Goal: Communication & Community: Answer question/provide support

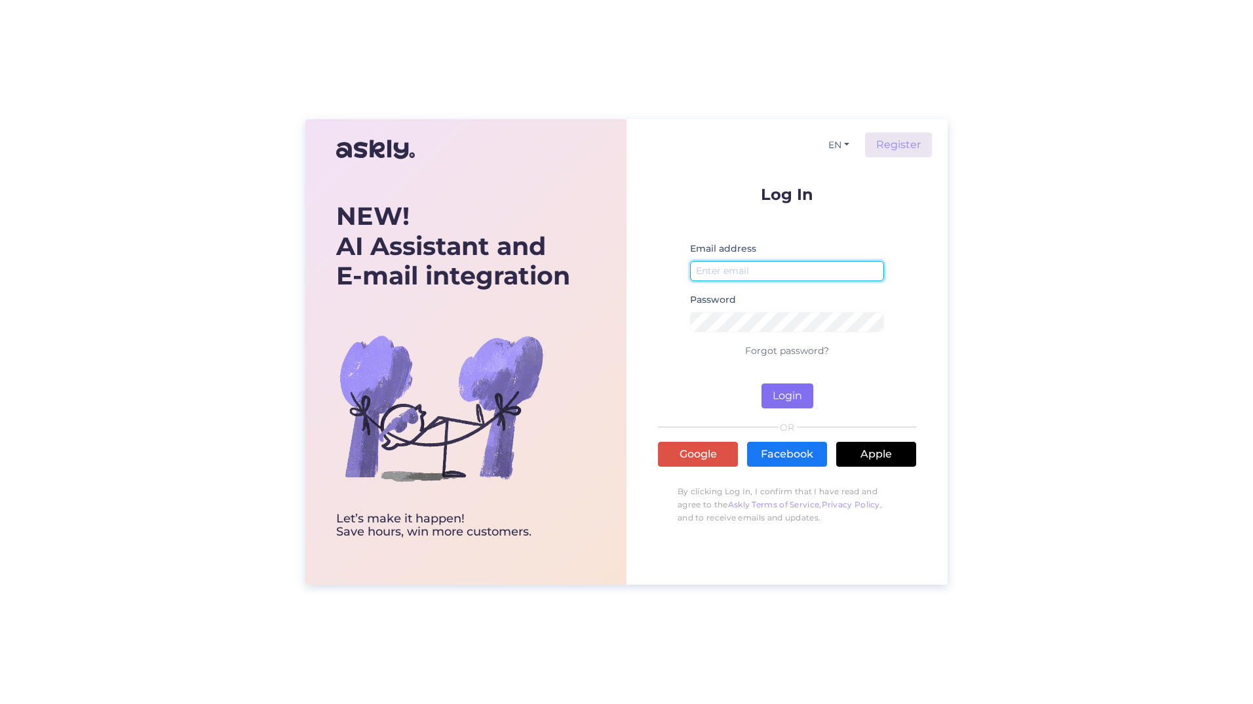
type input "[PERSON_NAME][EMAIL_ADDRESS][DOMAIN_NAME]"
click at [798, 395] on button "Login" at bounding box center [788, 395] width 52 height 25
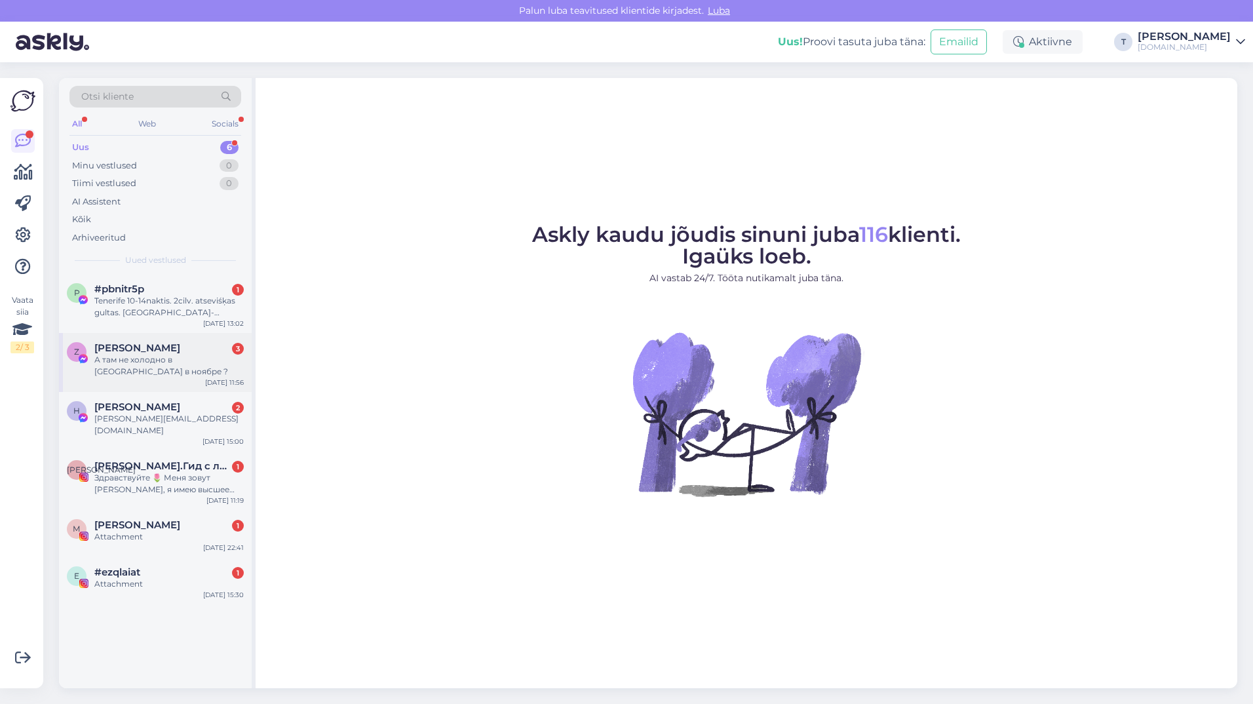
click at [135, 359] on div "А там не холодно в [GEOGRAPHIC_DATA] в ноябре ?" at bounding box center [168, 366] width 149 height 24
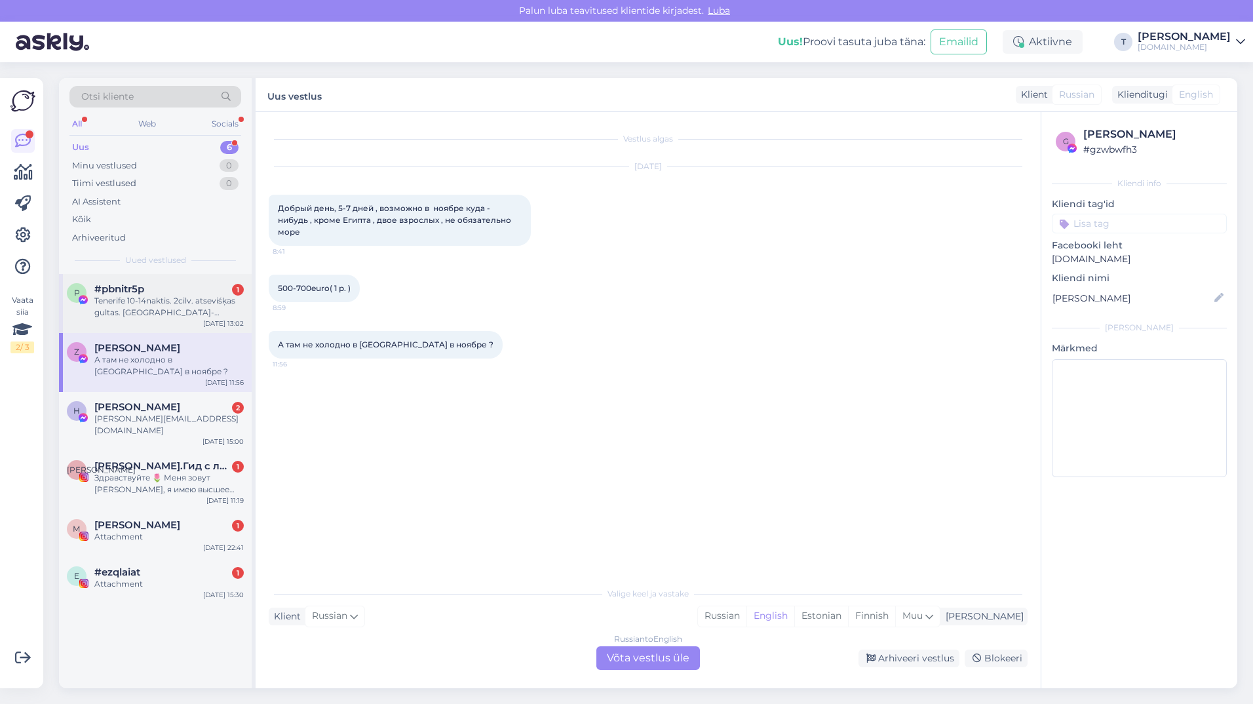
click at [153, 296] on div "Tenerife 10-14naktis. 2cilv. atseviśķas gultas. brok-vakarińas. Dienv pusè" at bounding box center [168, 307] width 149 height 24
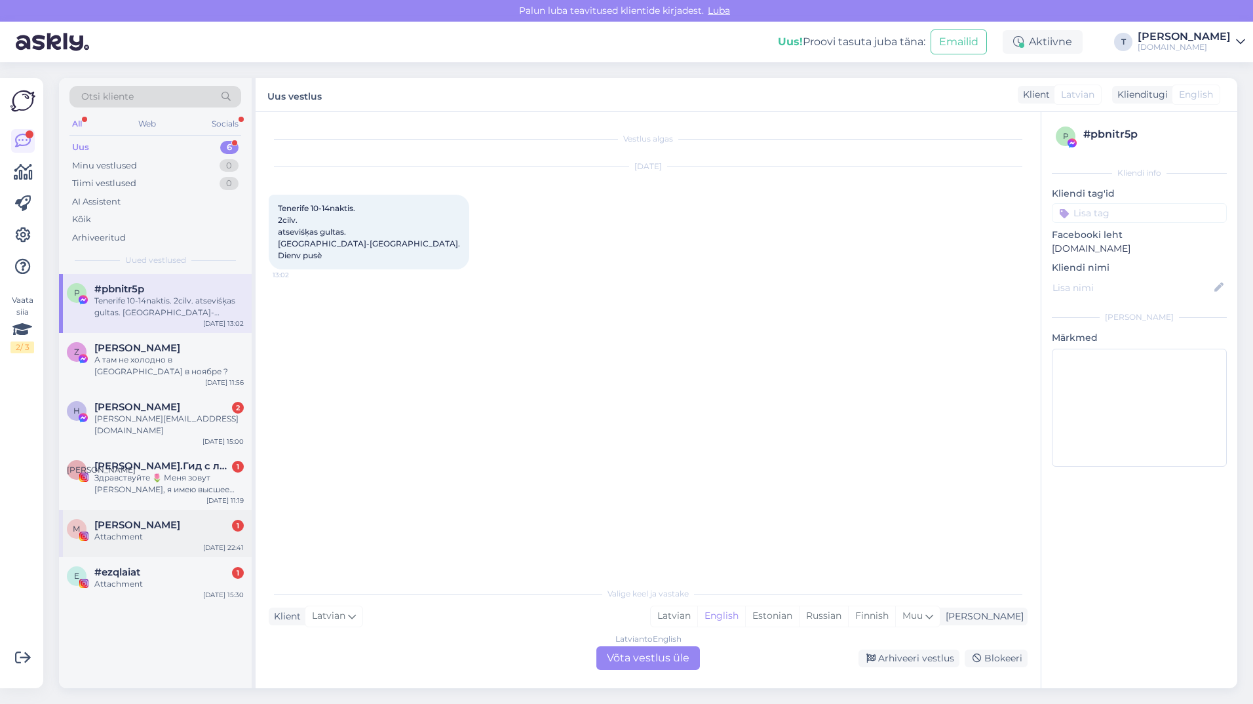
click at [188, 510] on div "М МARIA 1 Attachment Sep 5 22:41" at bounding box center [155, 533] width 193 height 47
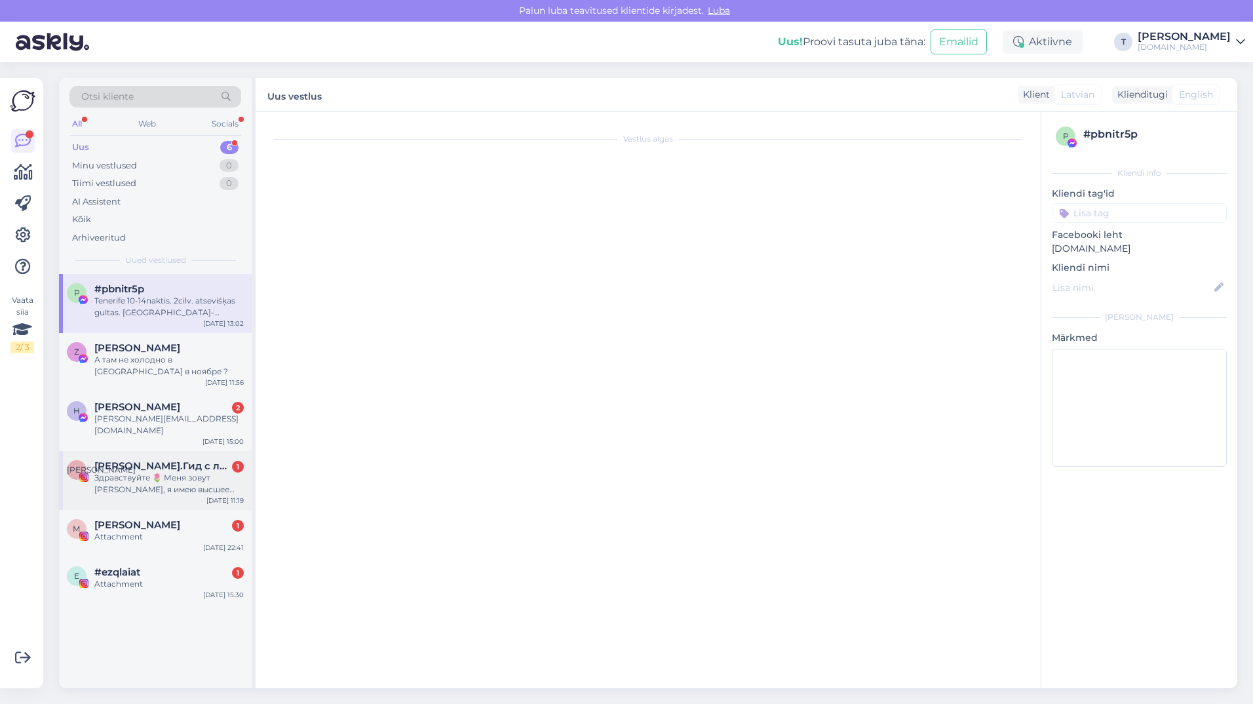
scroll to position [4, 0]
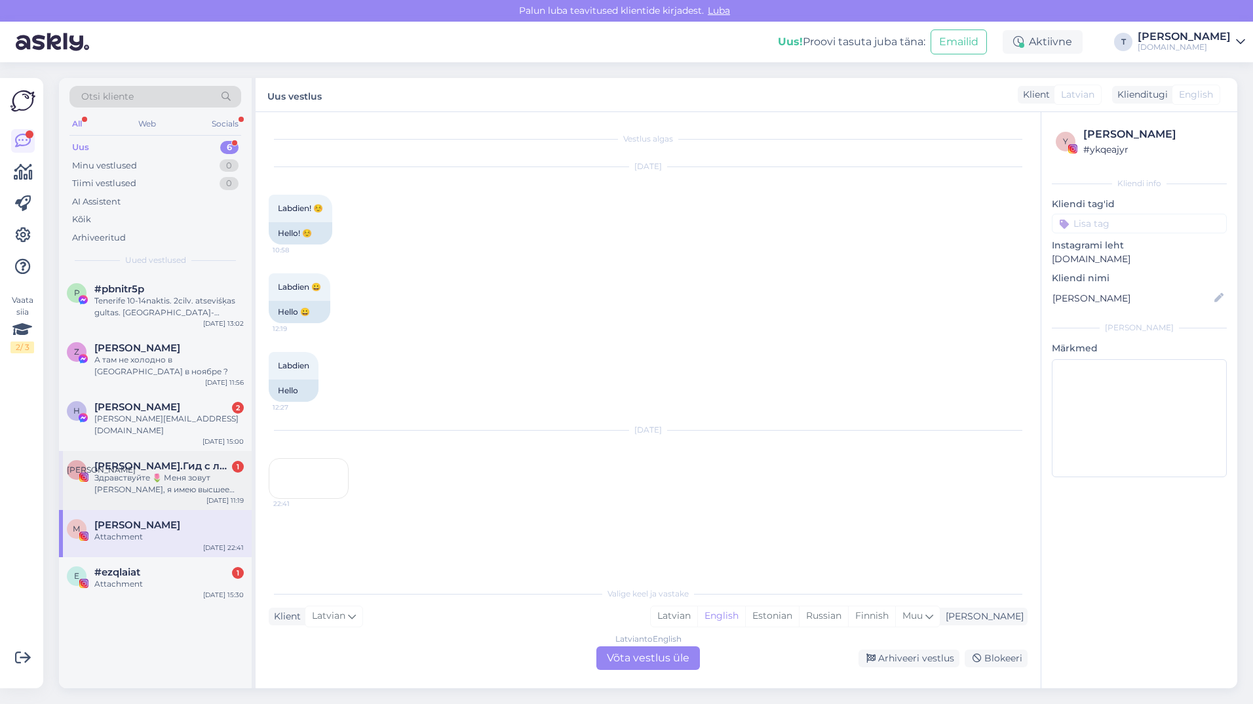
click at [178, 472] on div "Здравствуйте 🌷 Меня зовут Алена, я имею высшее филологическое образование, рабо…" at bounding box center [168, 484] width 149 height 24
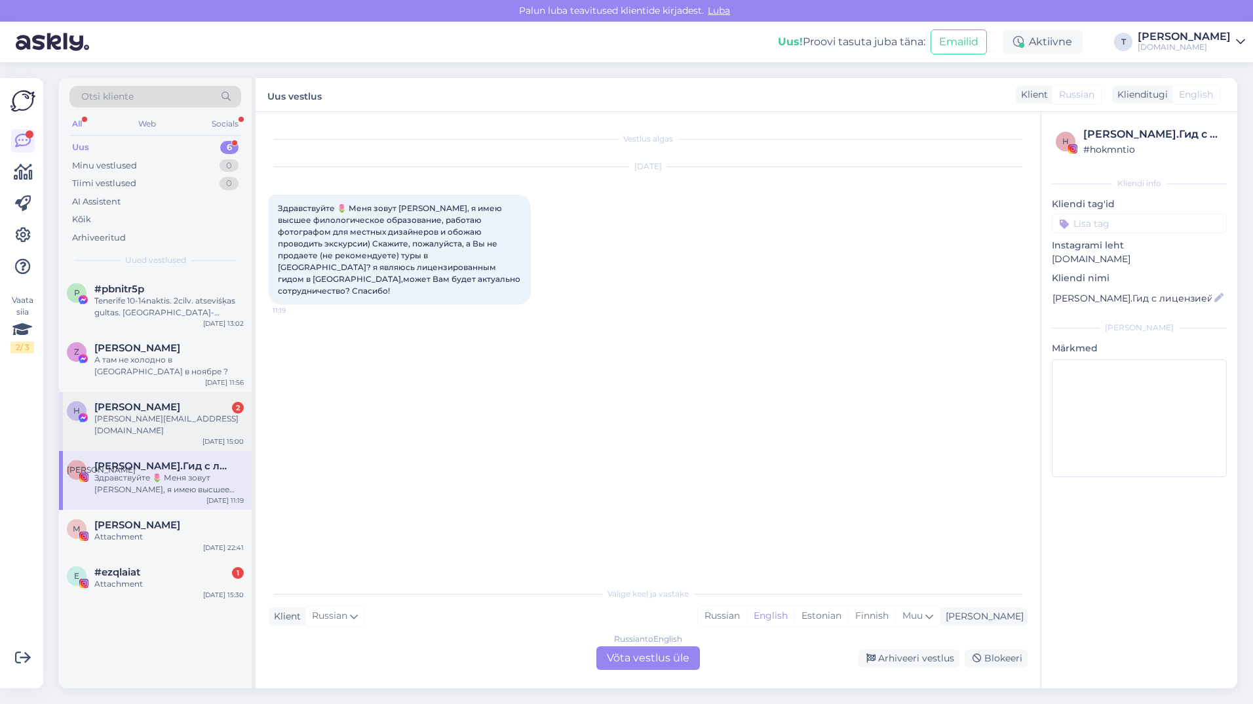
click at [165, 428] on div "H Helēna Soldatjonoka 2 helena.soldatjonoka@inbox.lv Sep 15 15:00" at bounding box center [155, 421] width 193 height 59
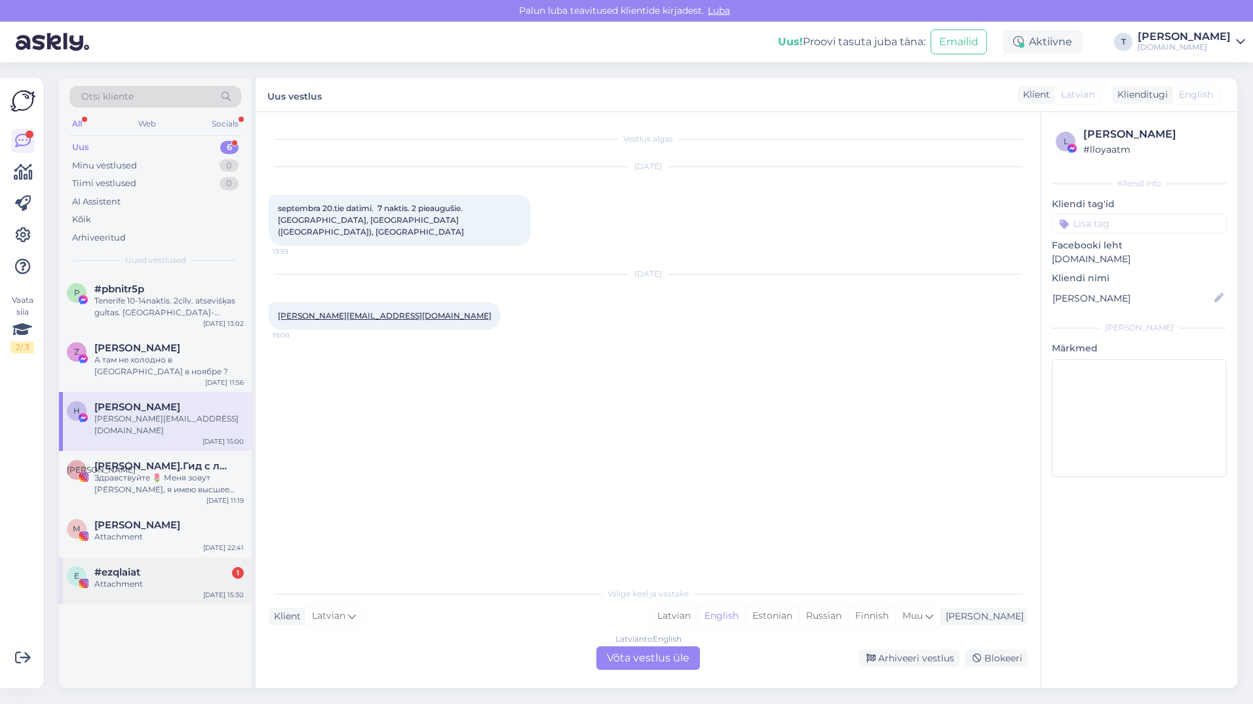
click at [161, 566] on div "#ezqlaiat 1" at bounding box center [168, 572] width 149 height 12
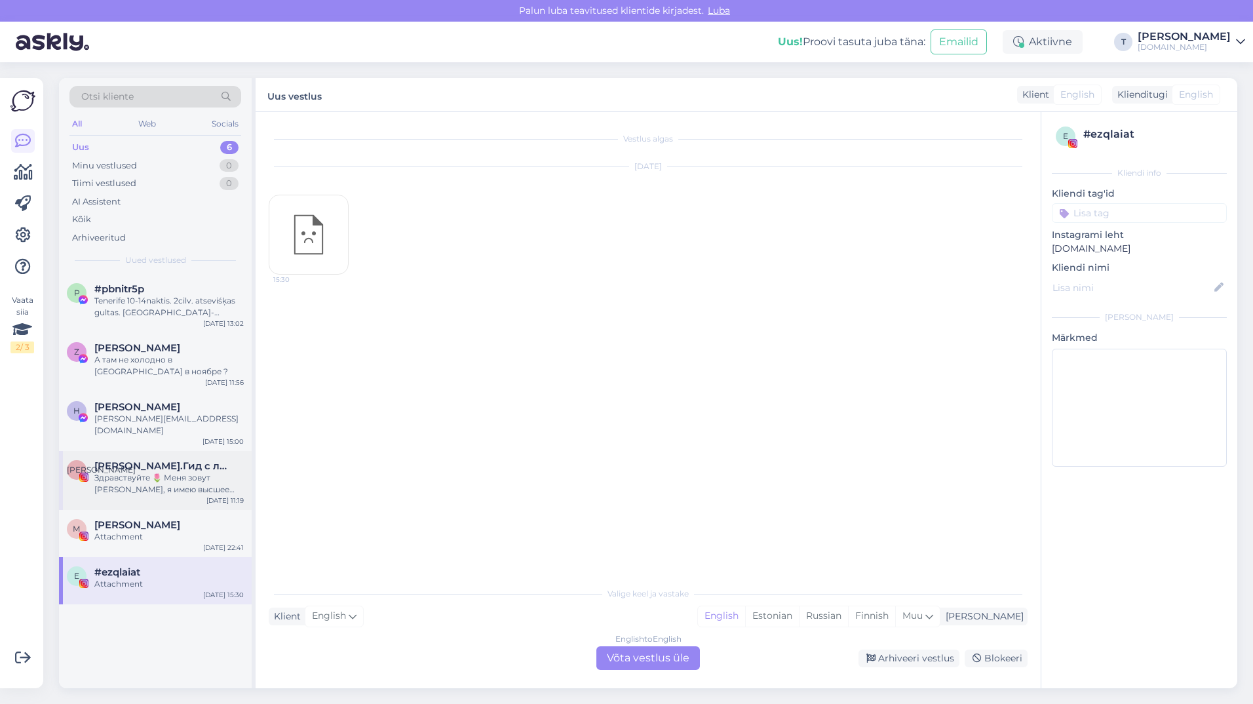
click at [144, 460] on span "Алена.Гид с лицензией, филолог с историями, опытом и заботой)" at bounding box center [162, 466] width 136 height 12
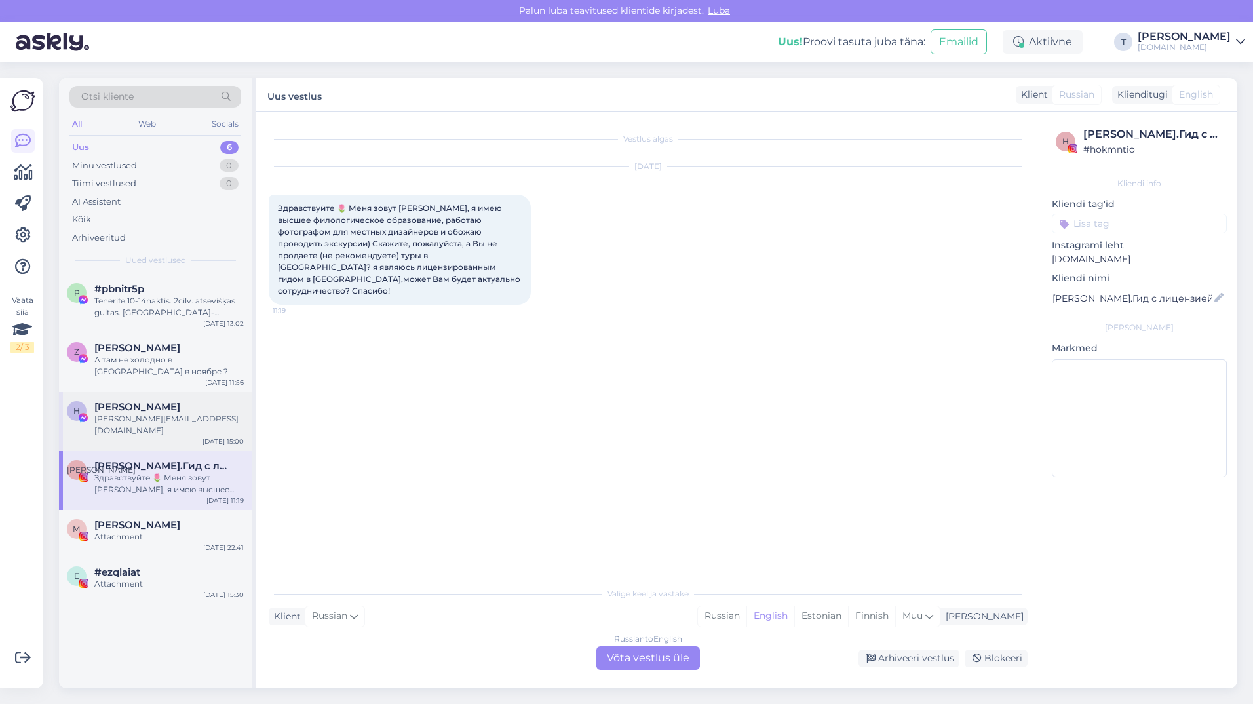
click at [134, 398] on div "H Helēna Soldatjonoka helena.soldatjonoka@inbox.lv Sep 15 15:00" at bounding box center [155, 421] width 193 height 59
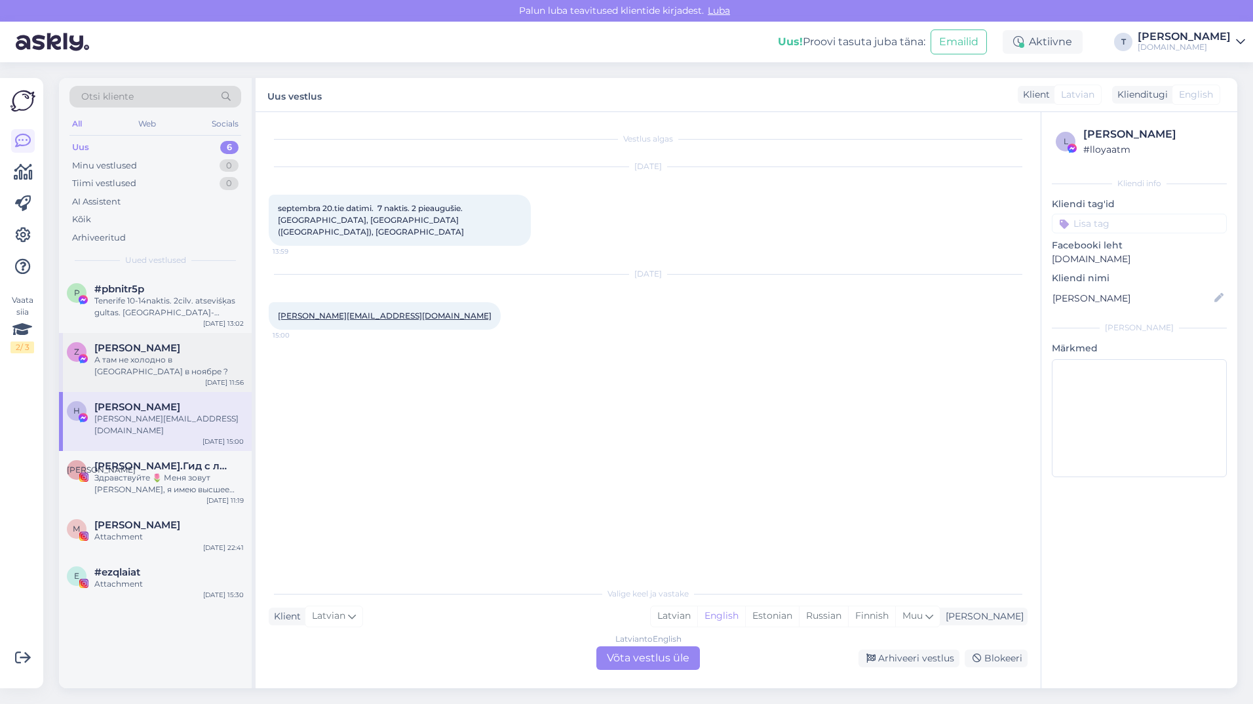
click at [125, 357] on div "А там не холодно в [GEOGRAPHIC_DATA] в ноябре ?" at bounding box center [168, 366] width 149 height 24
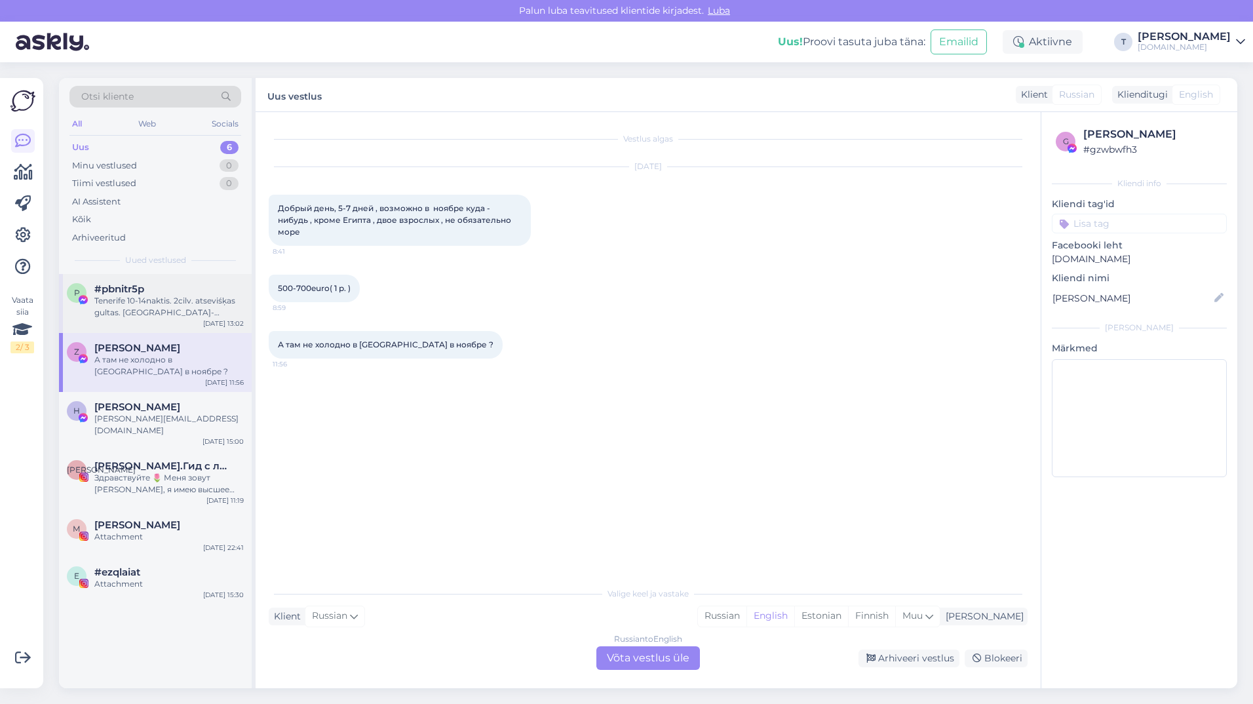
click at [120, 295] on div "Tenerife 10-14naktis. 2cilv. atseviśķas gultas. brok-vakarińas. Dienv pusè" at bounding box center [168, 307] width 149 height 24
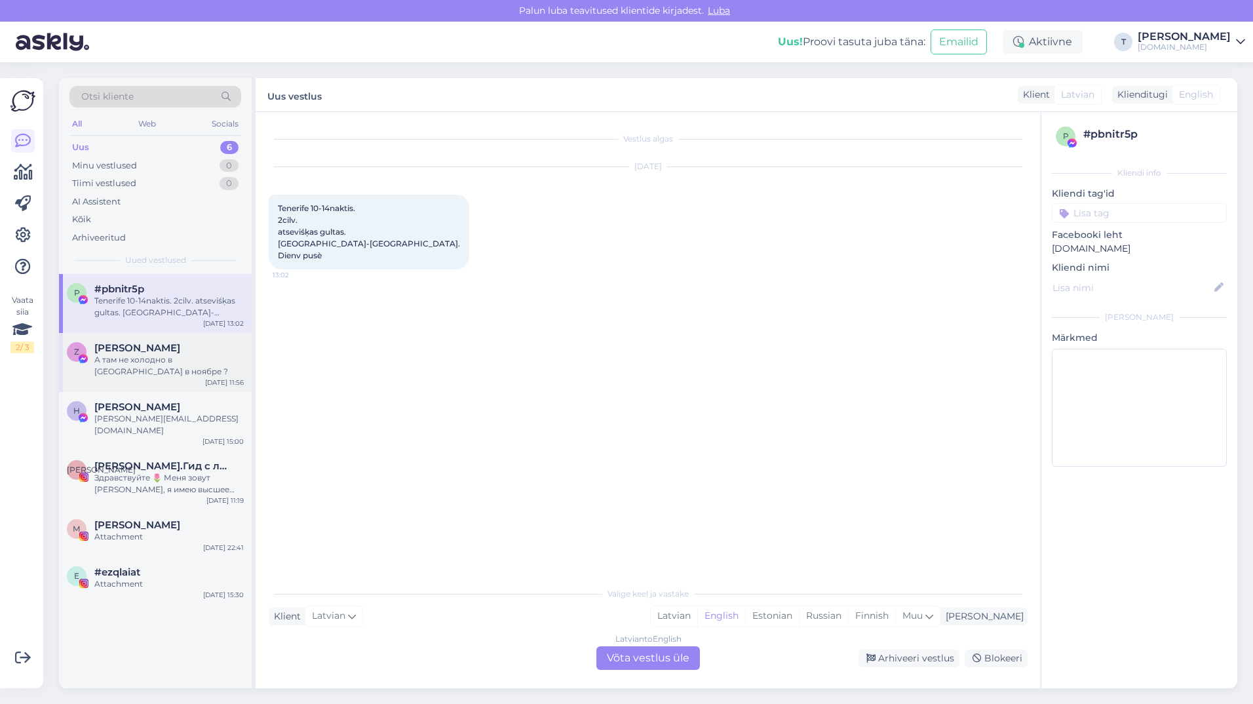
click at [126, 358] on div "А там не холодно в [GEOGRAPHIC_DATA] в ноябре ?" at bounding box center [168, 366] width 149 height 24
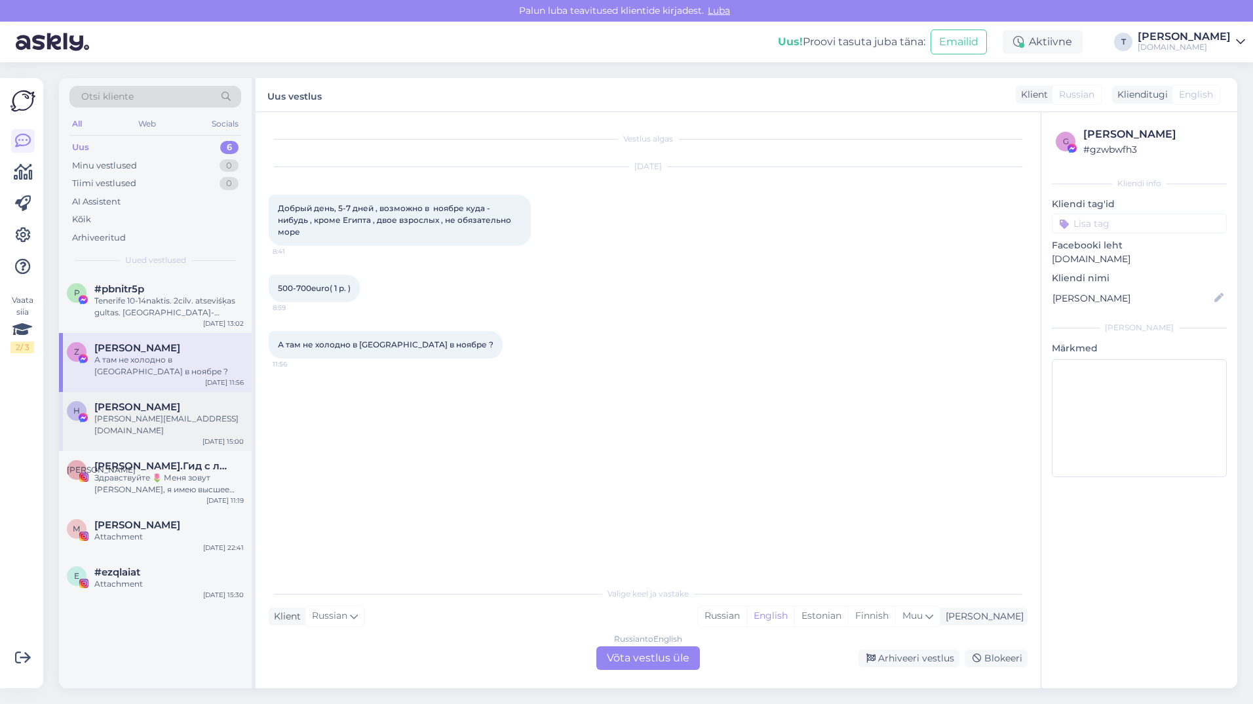
click at [171, 418] on div "[PERSON_NAME][EMAIL_ADDRESS][DOMAIN_NAME]" at bounding box center [168, 425] width 149 height 24
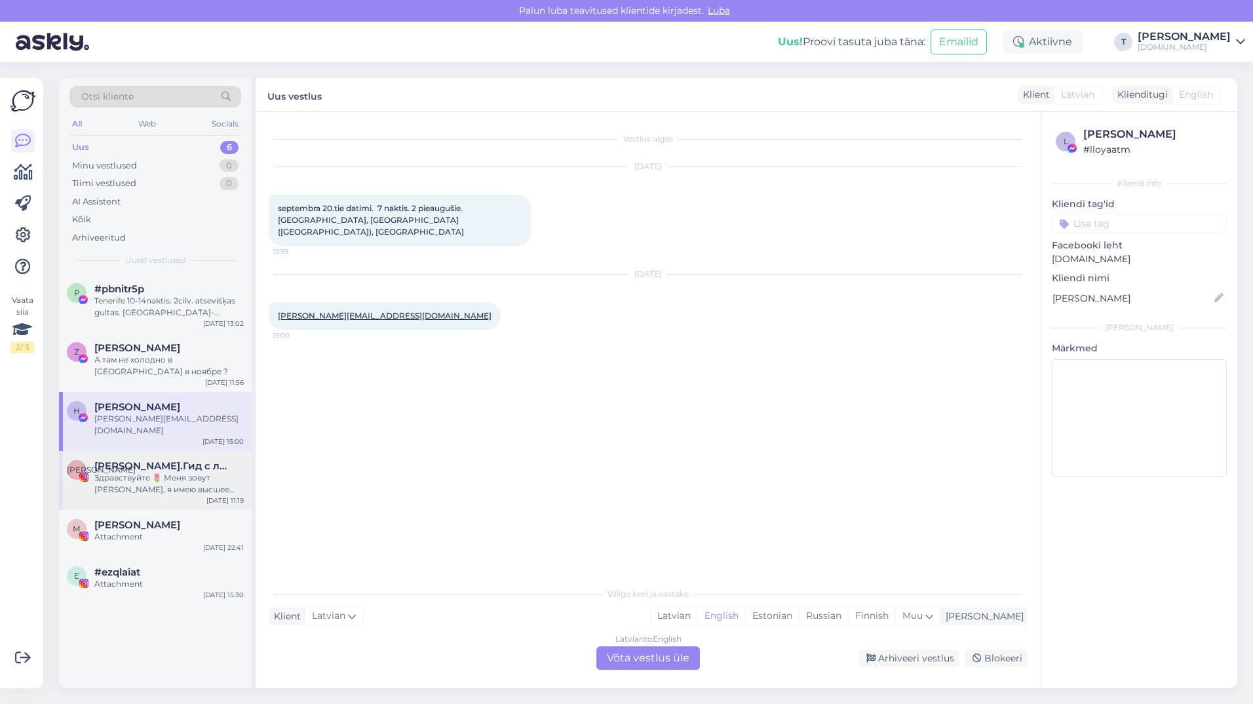
click at [163, 474] on div "Здравствуйте 🌷 Меня зовут Алена, я имею высшее филологическое образование, рабо…" at bounding box center [168, 484] width 149 height 24
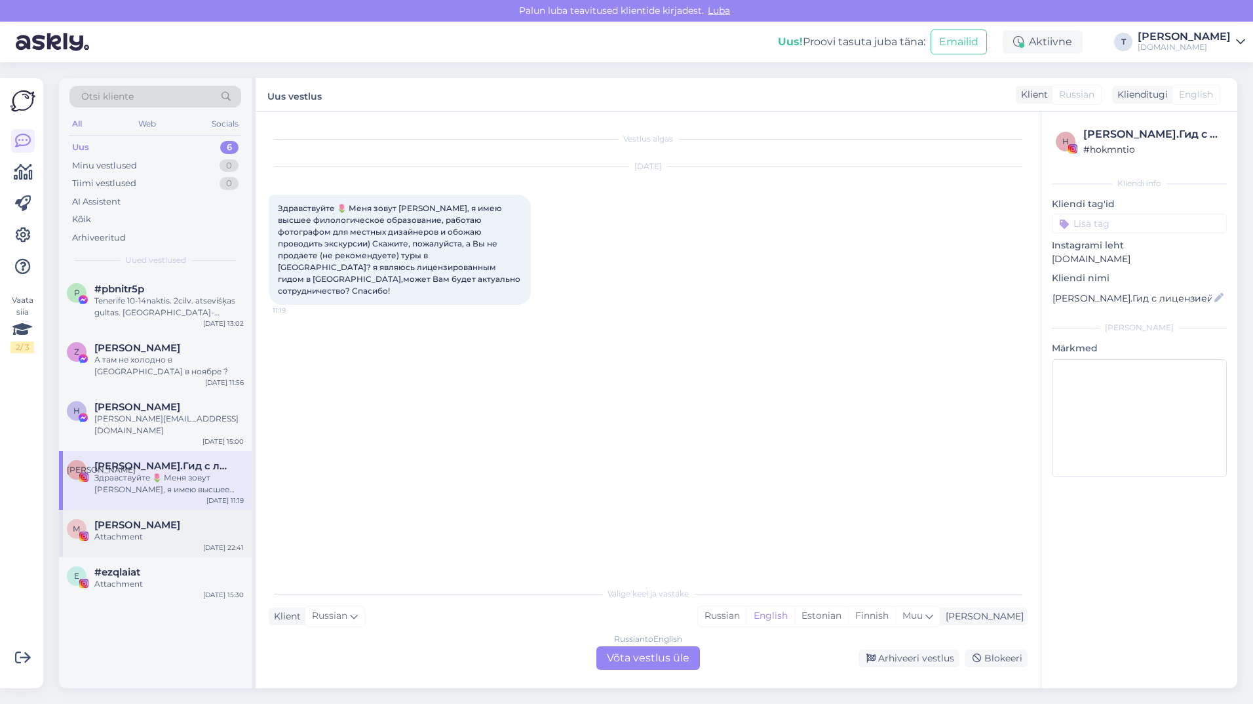
click at [125, 519] on span "[PERSON_NAME]" at bounding box center [137, 525] width 86 height 12
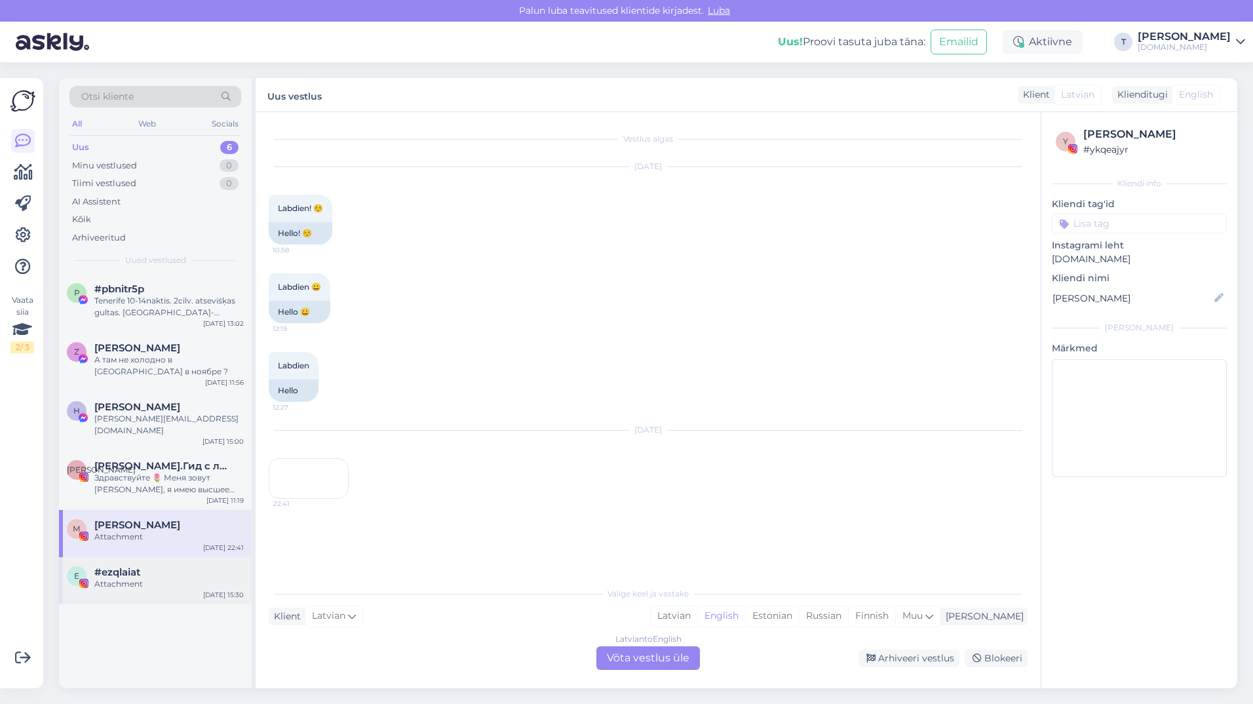
click at [128, 557] on div "e #ezqlaiat Attachment Sep 4 15:30" at bounding box center [155, 580] width 193 height 47
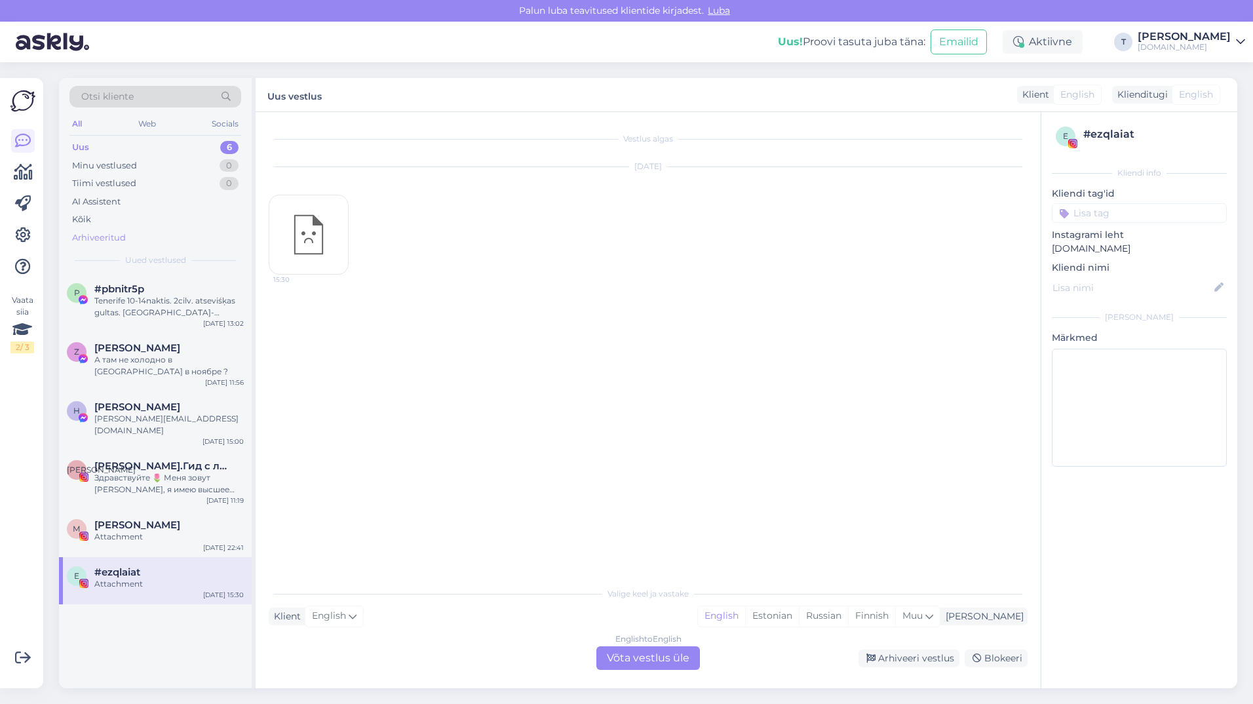
click at [112, 238] on div "Arhiveeritud" at bounding box center [99, 237] width 54 height 13
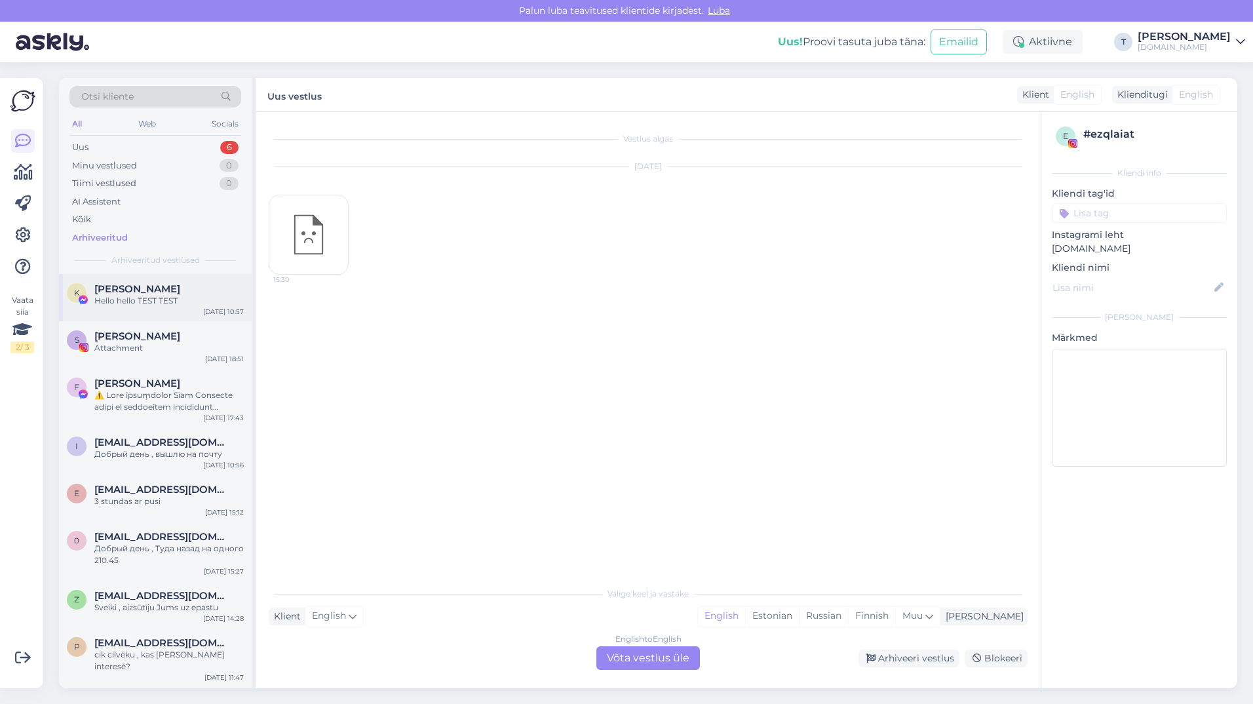
click at [127, 297] on div "Hello hello TEST TEST" at bounding box center [168, 301] width 149 height 12
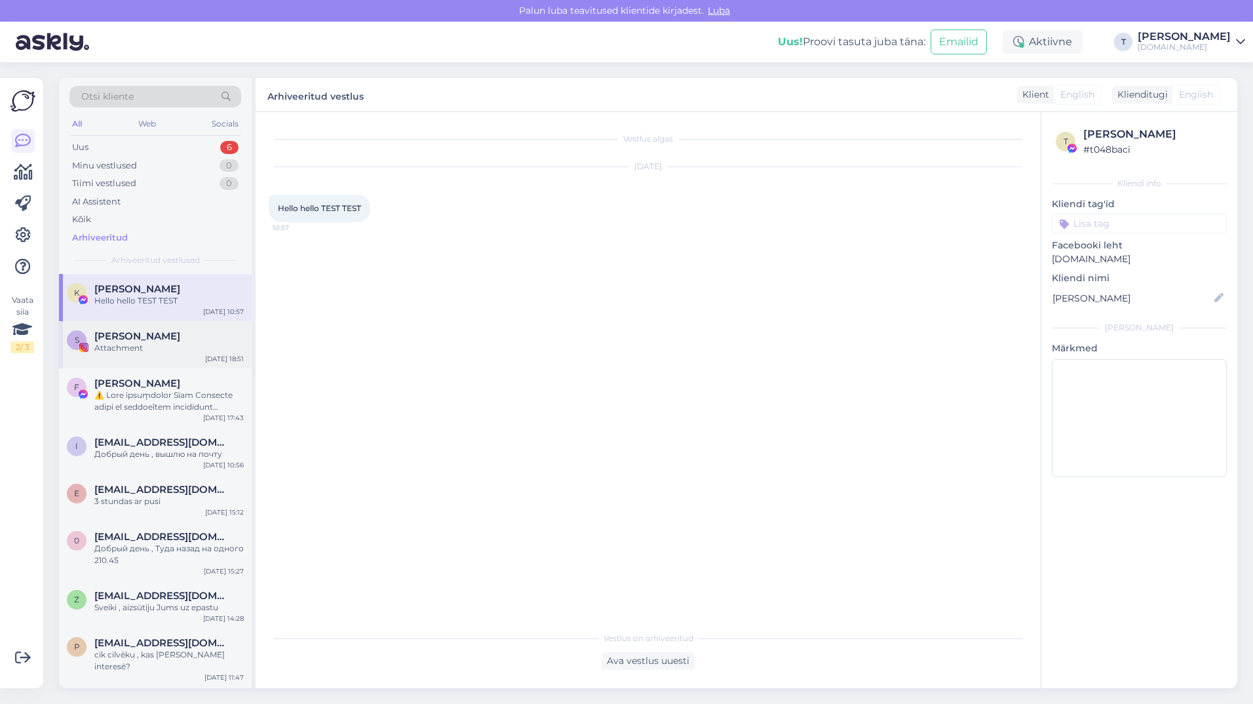
click at [148, 349] on div "Attachment" at bounding box center [168, 348] width 149 height 12
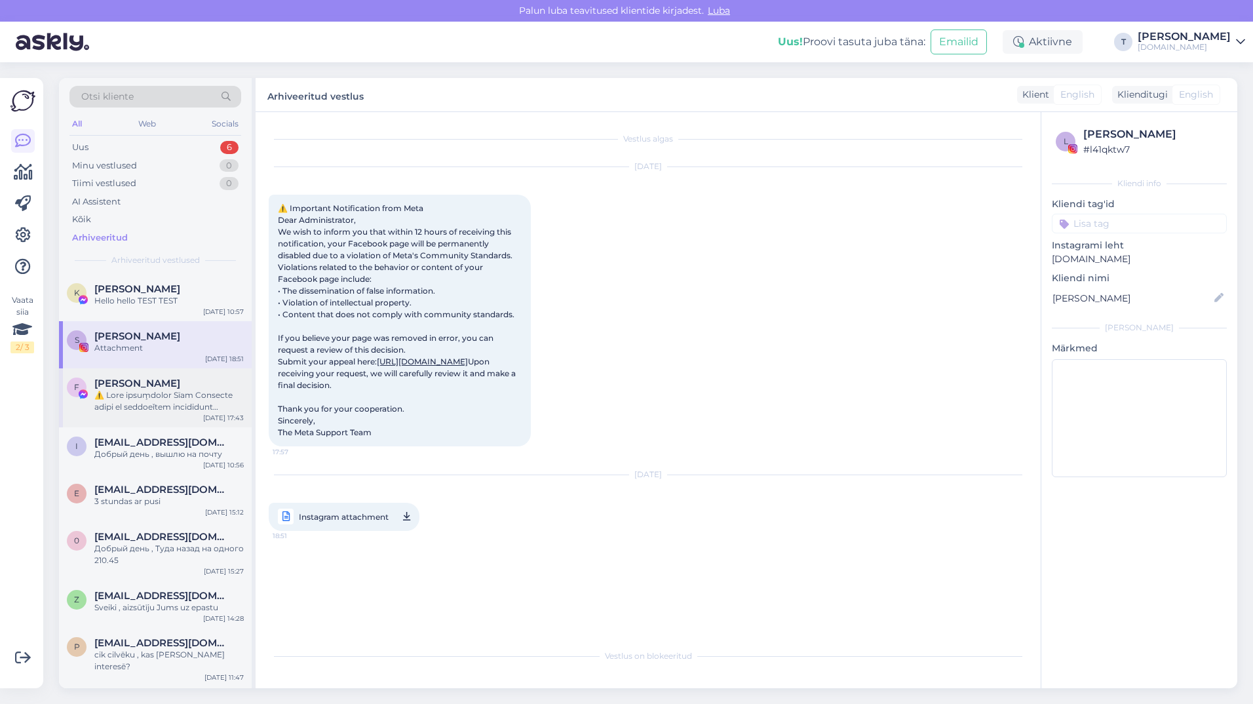
click at [152, 412] on div at bounding box center [168, 401] width 149 height 24
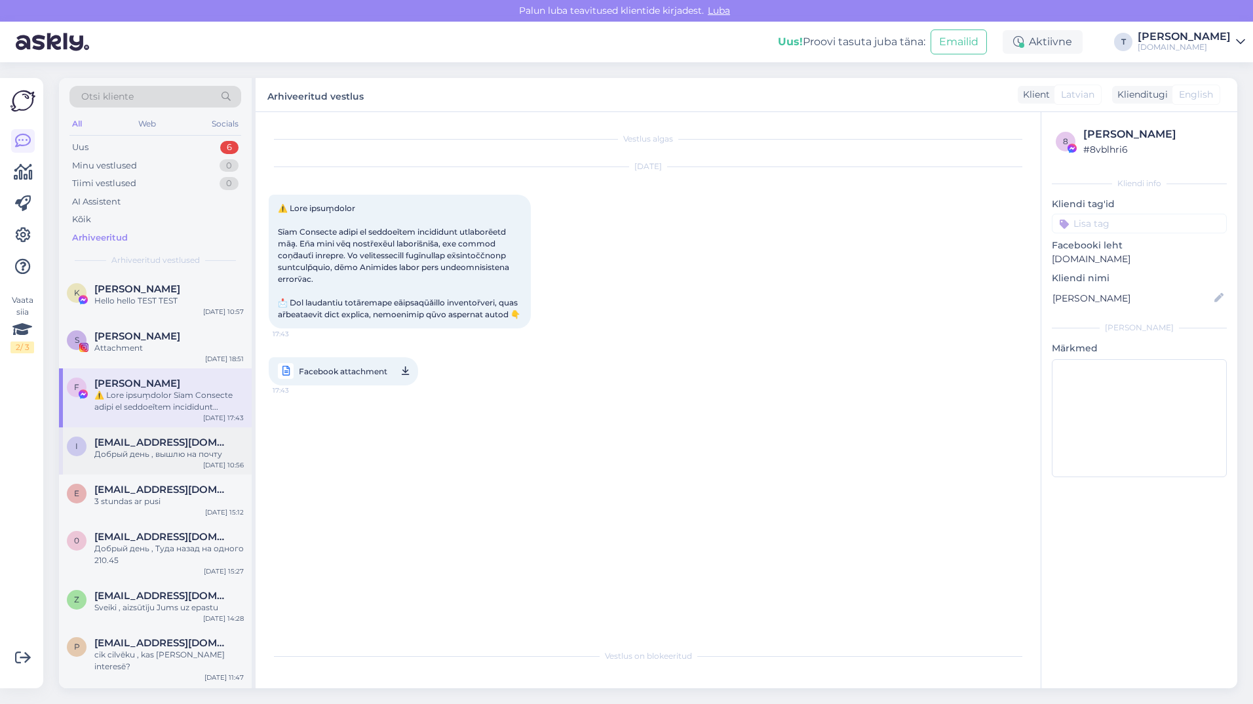
click at [149, 448] on span "ilonab@mail.ee" at bounding box center [162, 443] width 136 height 12
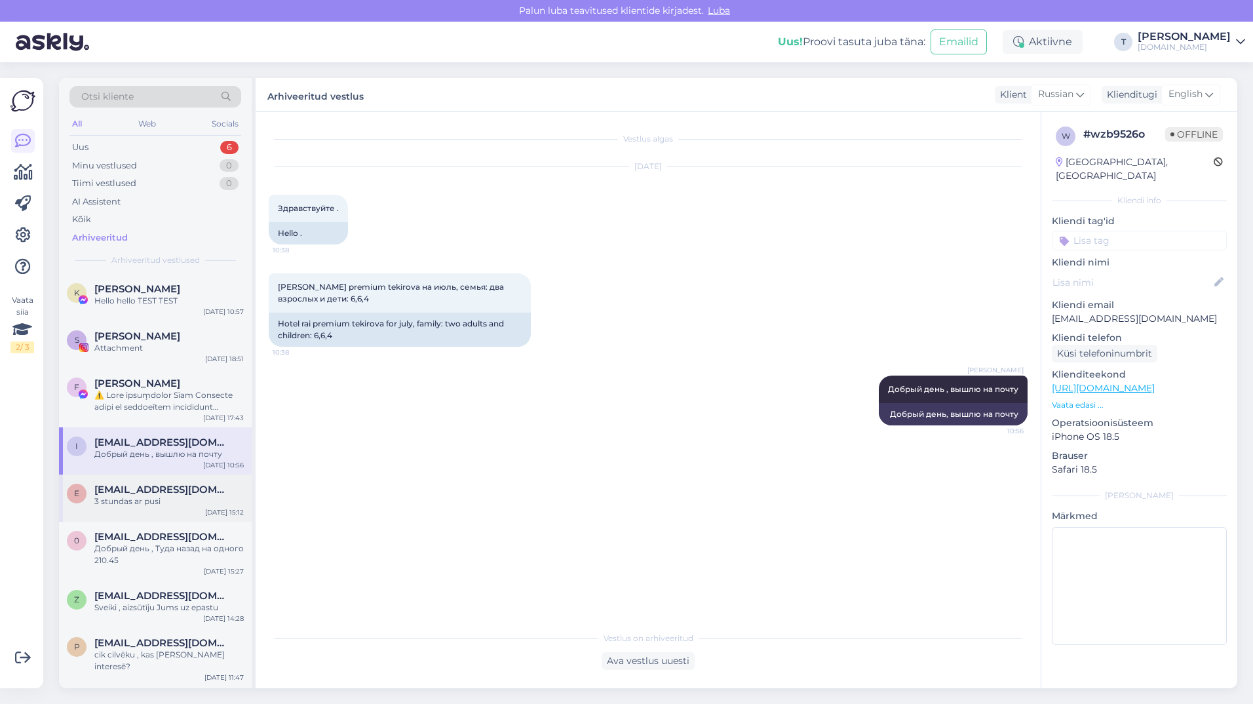
click at [148, 498] on div "3 stundas ar pusi" at bounding box center [168, 502] width 149 height 12
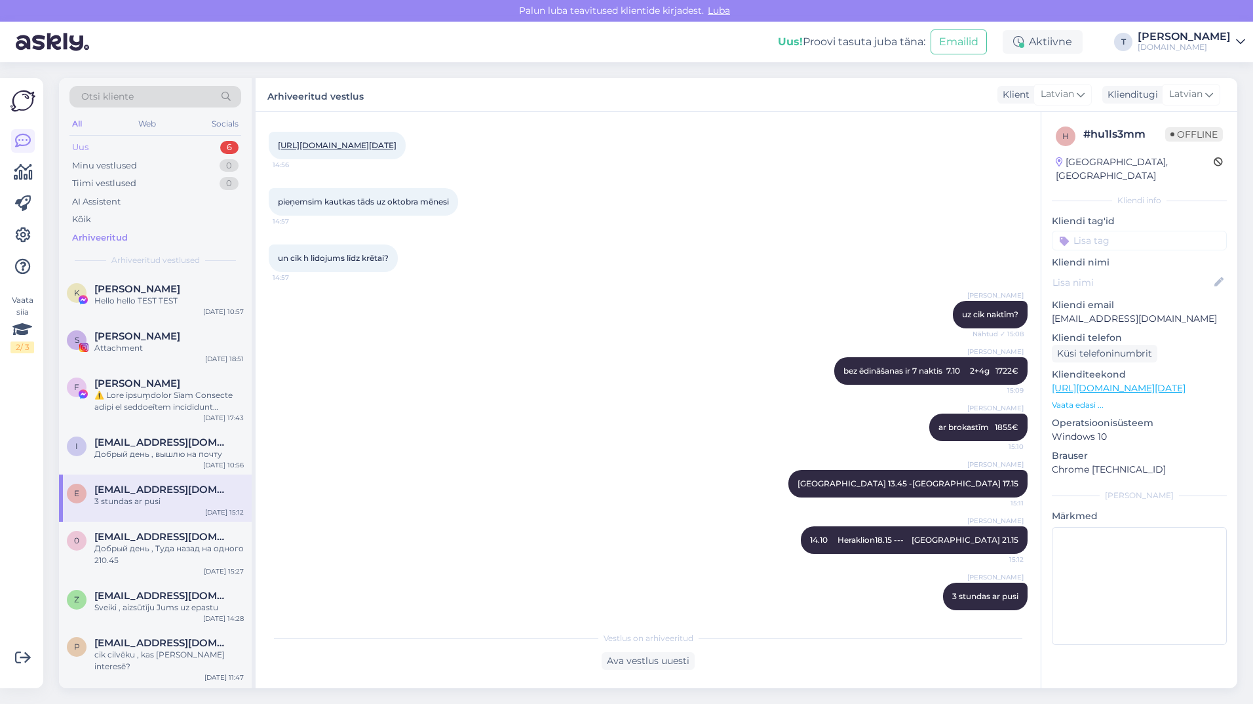
click at [181, 141] on div "Uus 6" at bounding box center [155, 147] width 172 height 18
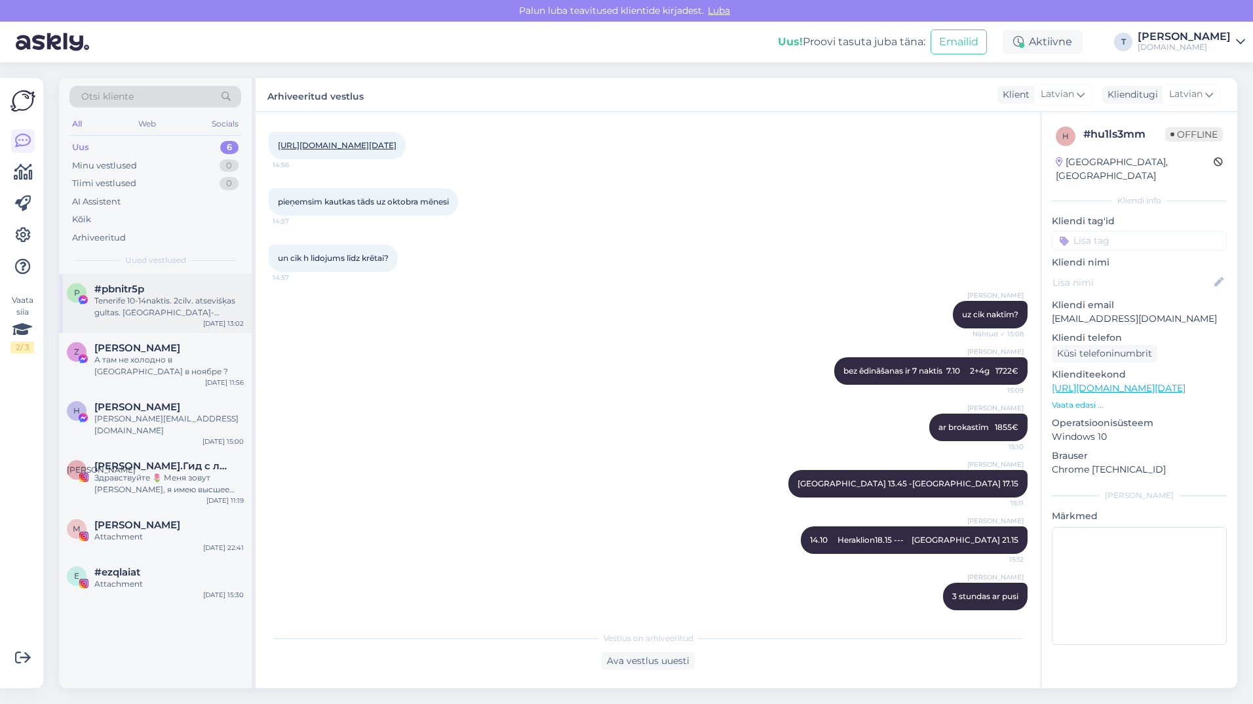
click at [143, 309] on div "Tenerife 10-14naktis. 2cilv. atseviśķas gultas. brok-vakarińas. Dienv pusè" at bounding box center [168, 307] width 149 height 24
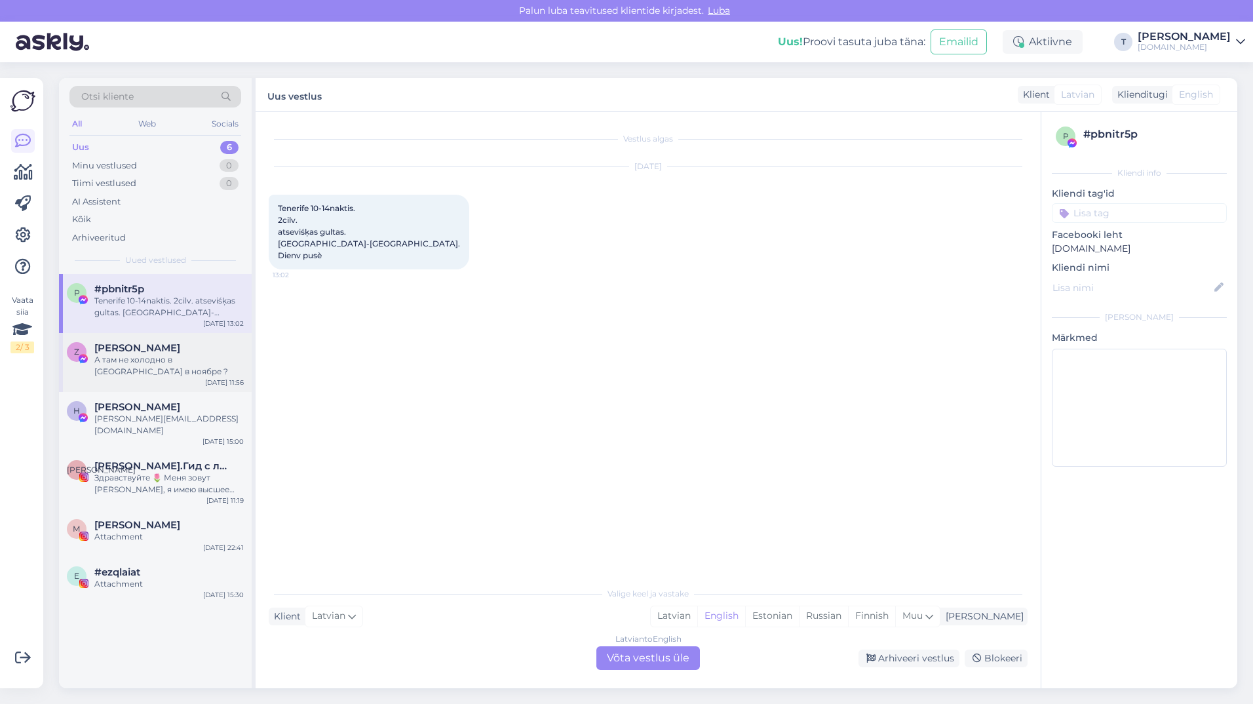
click at [136, 365] on div "А там не холодно в [GEOGRAPHIC_DATA] в ноябре ?" at bounding box center [168, 366] width 149 height 24
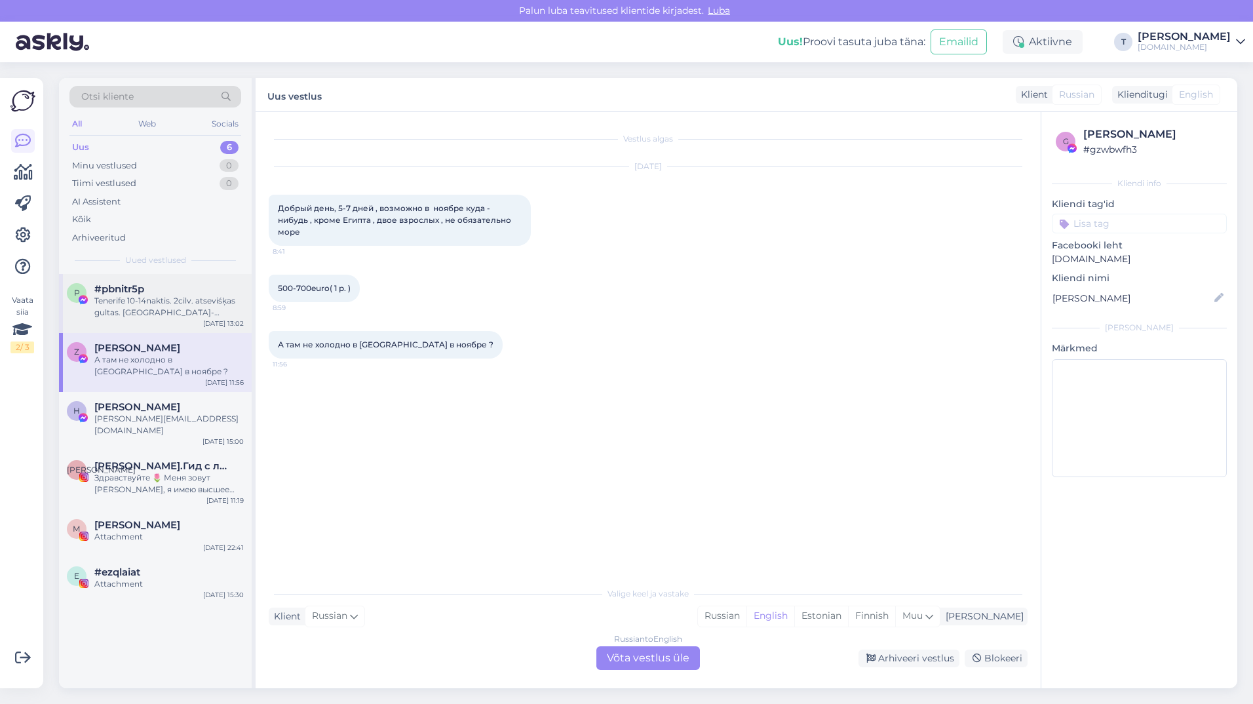
click at [134, 308] on div "Tenerife 10-14naktis. 2cilv. atseviśķas gultas. brok-vakarińas. Dienv pusè" at bounding box center [168, 307] width 149 height 24
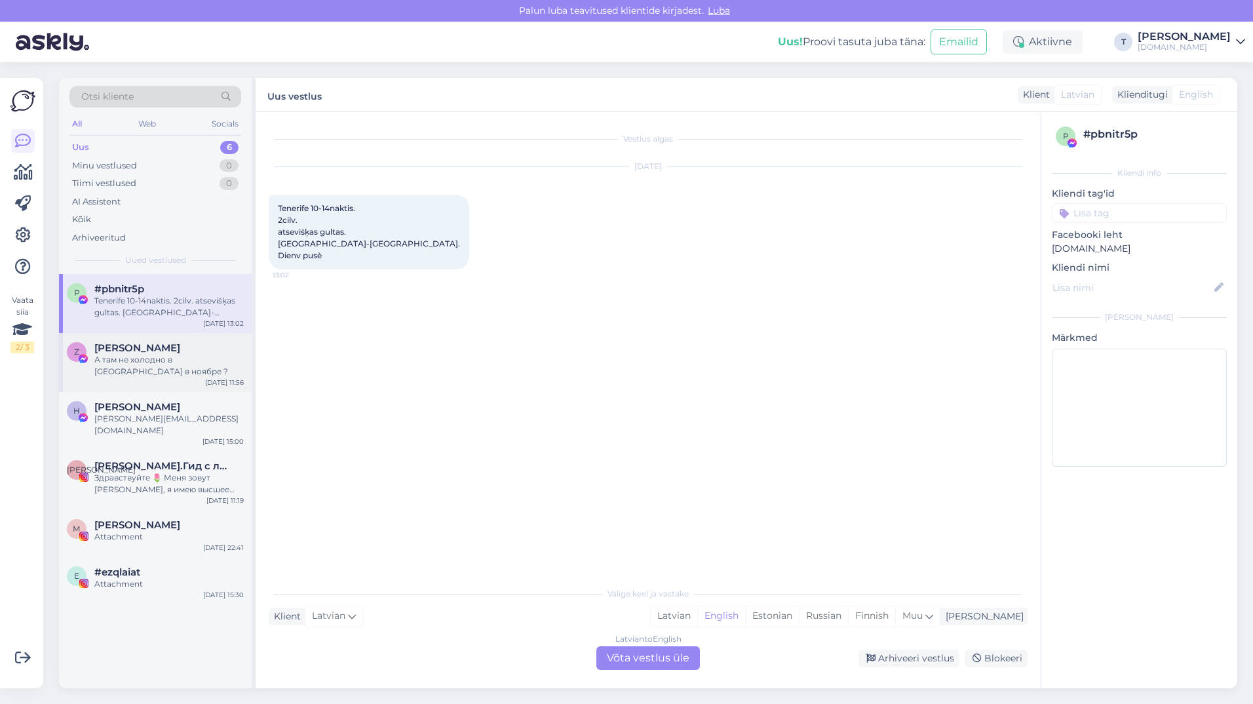
click at [77, 363] on img at bounding box center [83, 359] width 12 height 12
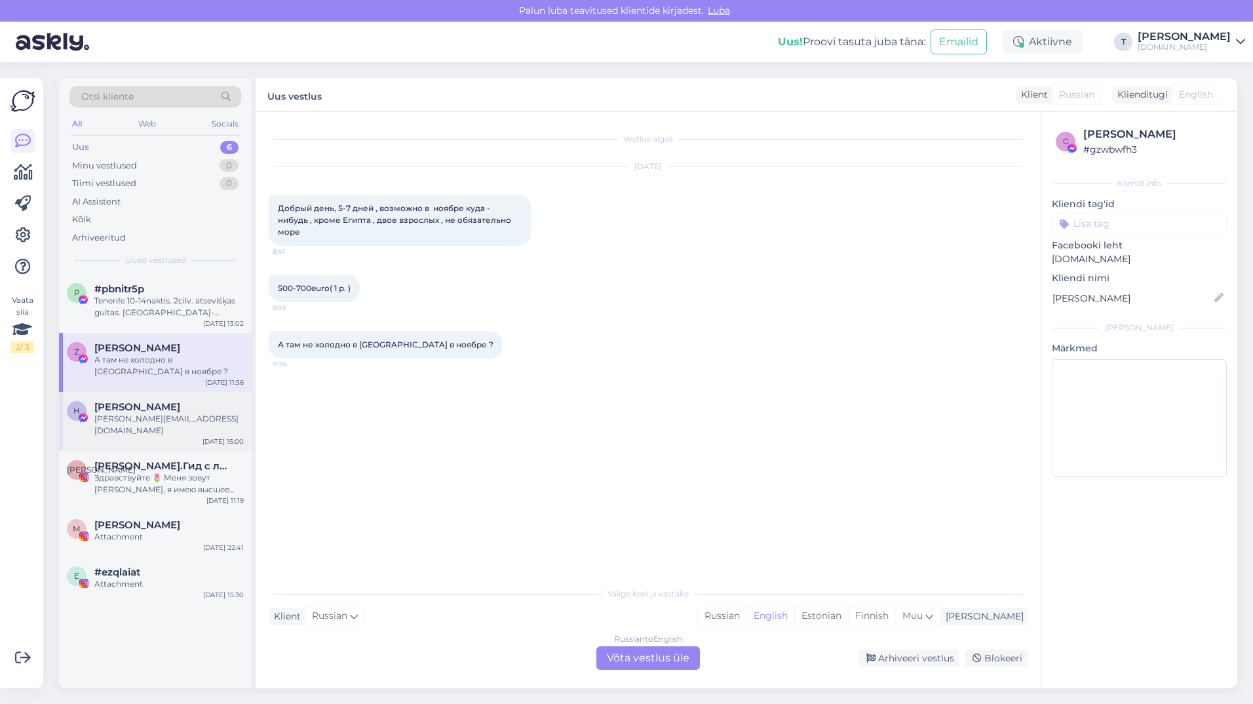
click at [200, 399] on div "H Helēna Soldatjonoka helena.soldatjonoka@inbox.lv Sep 15 15:00" at bounding box center [155, 421] width 193 height 59
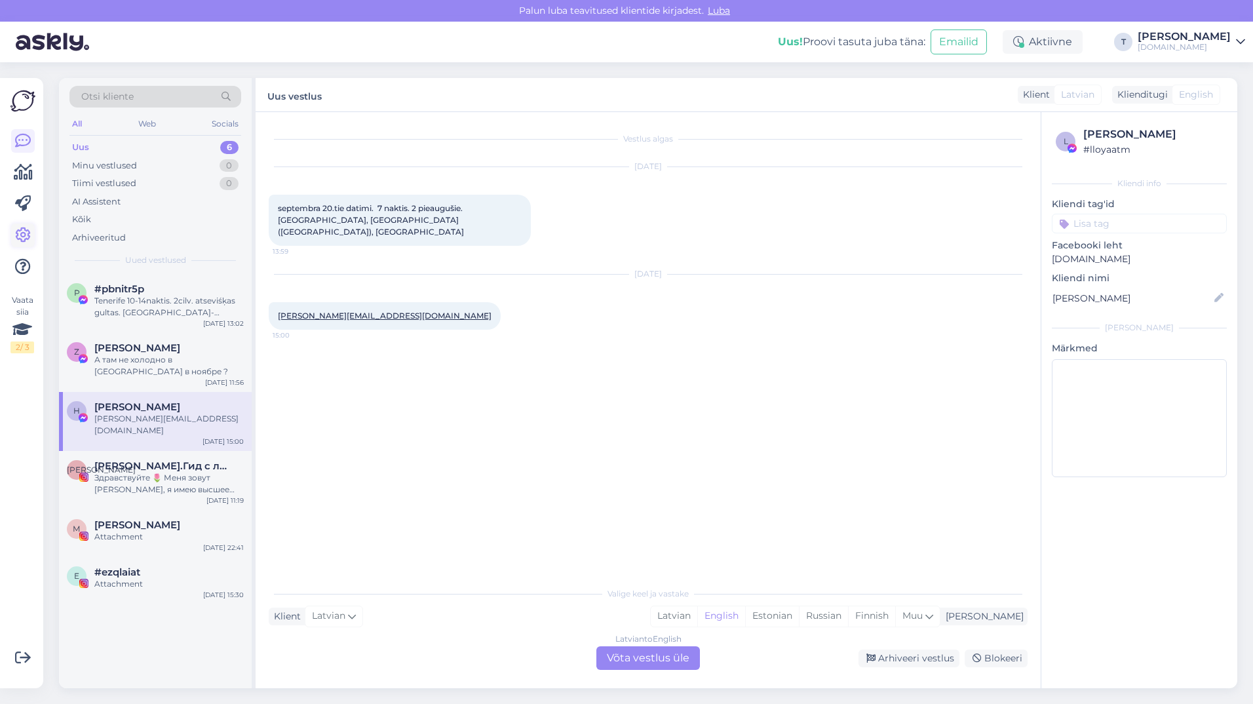
click at [21, 230] on icon at bounding box center [23, 235] width 16 height 16
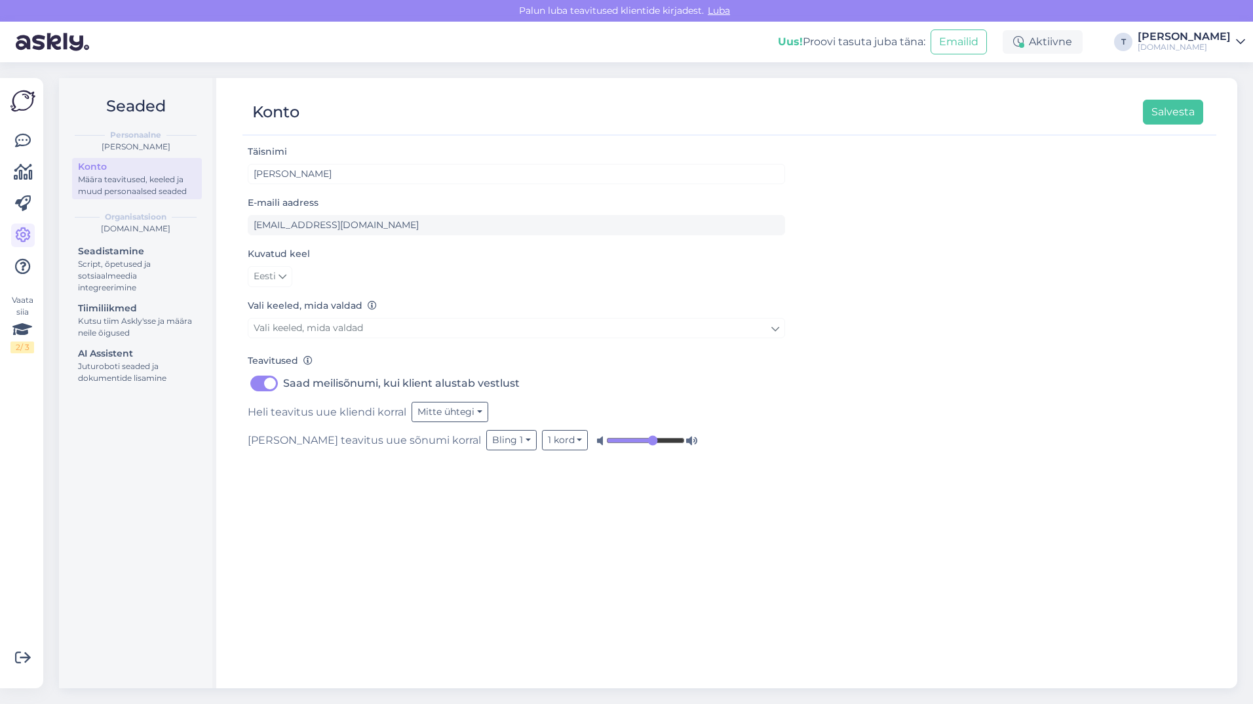
click at [297, 572] on div "Täisnimi Tatjana E-maili aadress tatjana@celo.lv Kuvatud keel Eesti Vali keeled…" at bounding box center [730, 410] width 974 height 533
click at [281, 275] on icon at bounding box center [283, 276] width 8 height 14
click at [378, 276] on div "Eesti English Polski" at bounding box center [517, 276] width 538 height 21
click at [130, 267] on div "Script, õpetused ja sotsiaalmeedia integreerimine" at bounding box center [137, 275] width 118 height 35
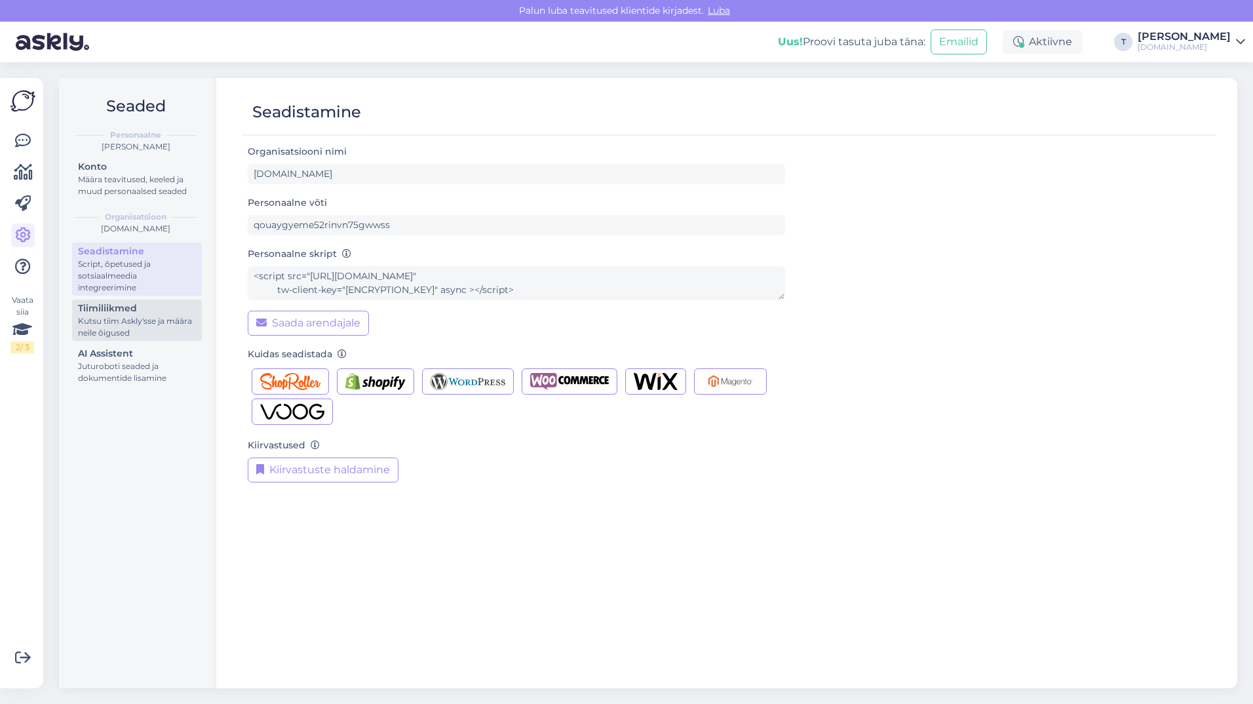
click at [125, 304] on div "Tiimiliikmed" at bounding box center [137, 309] width 118 height 14
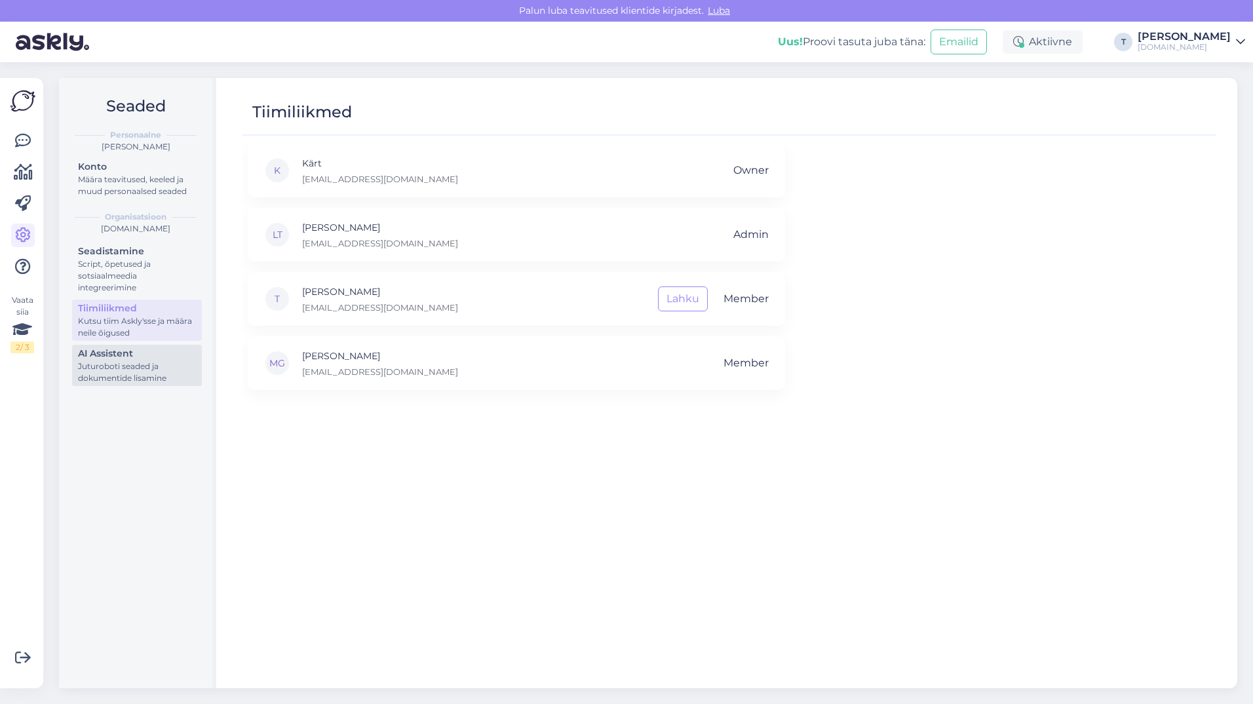
click at [123, 353] on div "AI Assistent" at bounding box center [137, 354] width 118 height 14
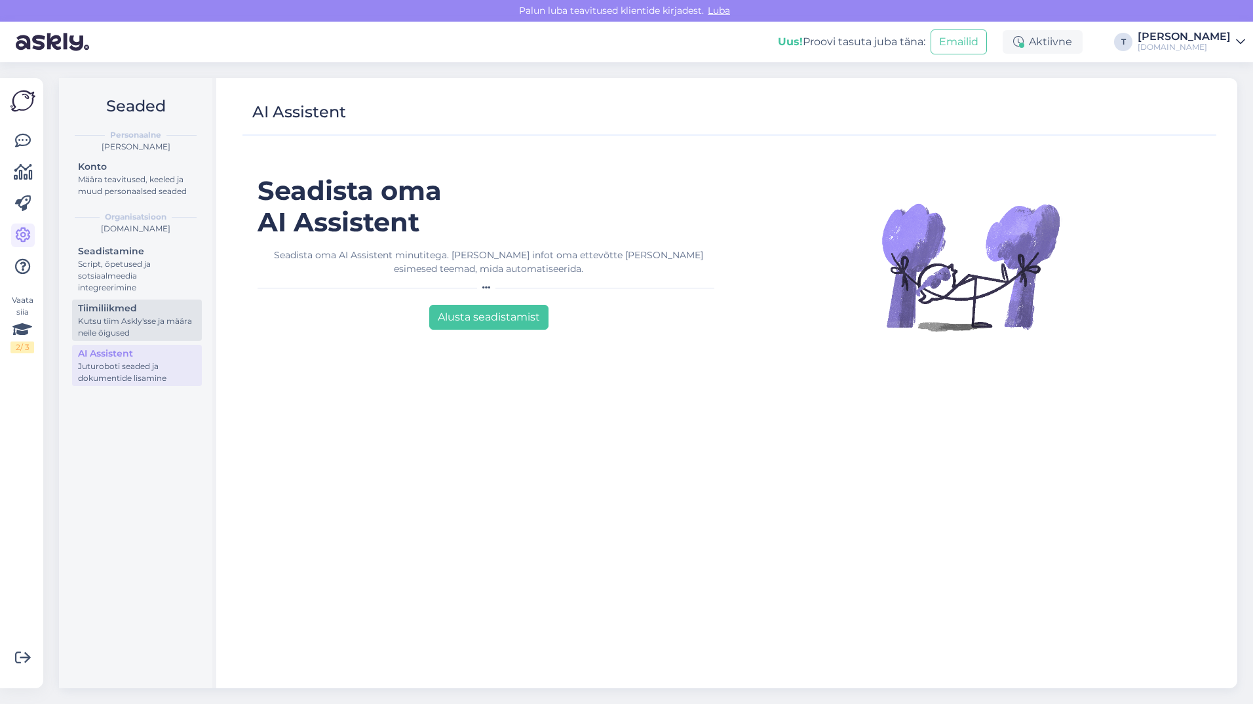
click at [127, 308] on div "Tiimiliikmed" at bounding box center [137, 309] width 118 height 14
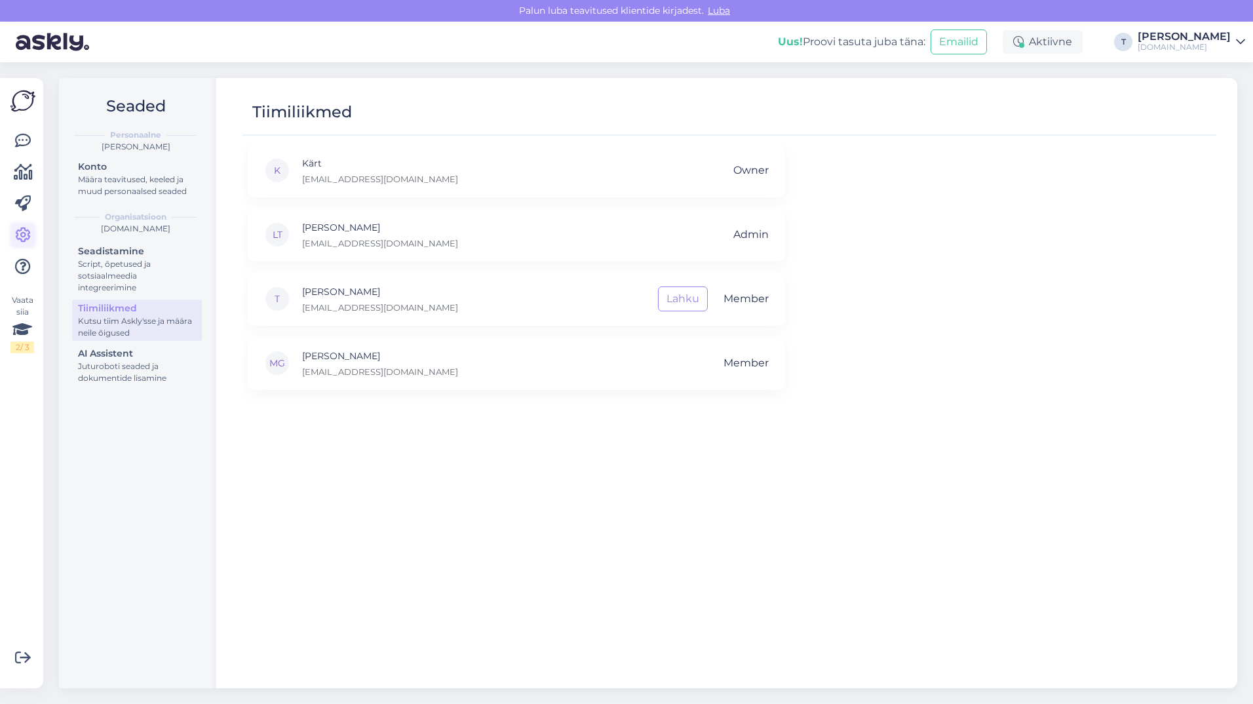
click at [22, 230] on icon at bounding box center [23, 235] width 16 height 16
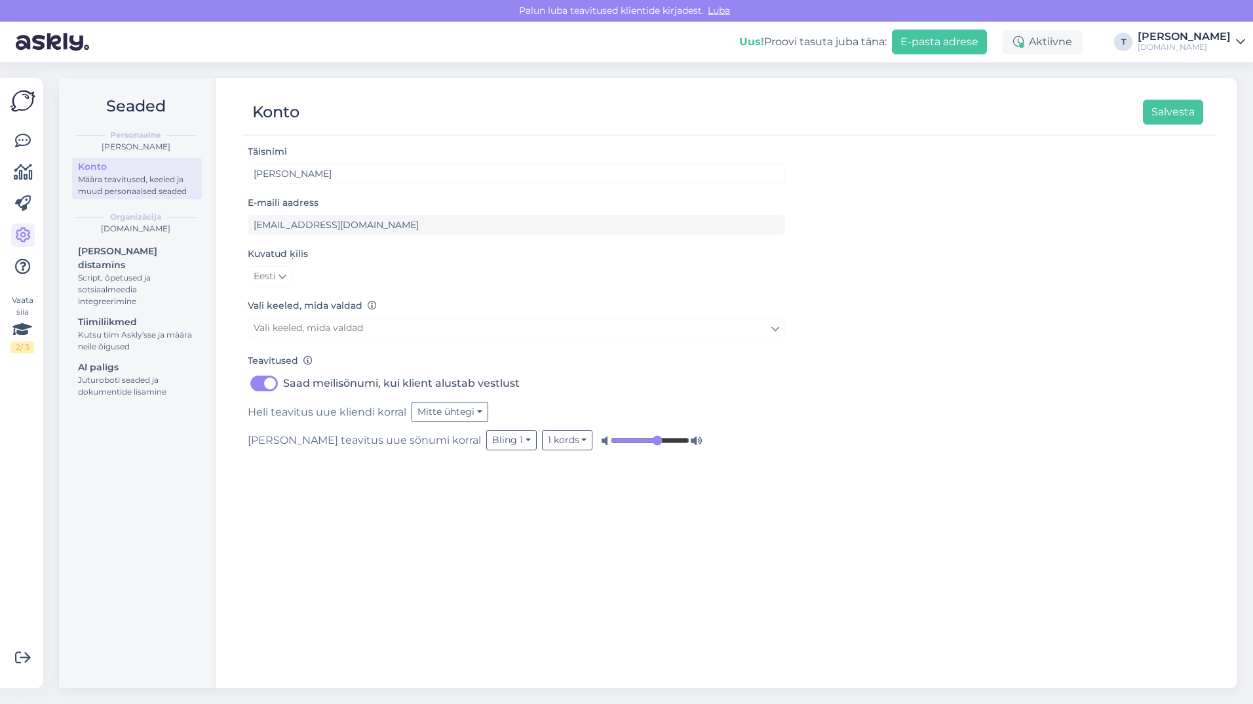
drag, startPoint x: 997, startPoint y: 26, endPoint x: 994, endPoint y: 35, distance: 9.5
click at [994, 35] on div "Uus! Proovi tasuta juba täna: E-pasta adrese" at bounding box center [871, 42] width 264 height 41
click at [987, 36] on button "E-pasta adrese" at bounding box center [939, 41] width 95 height 25
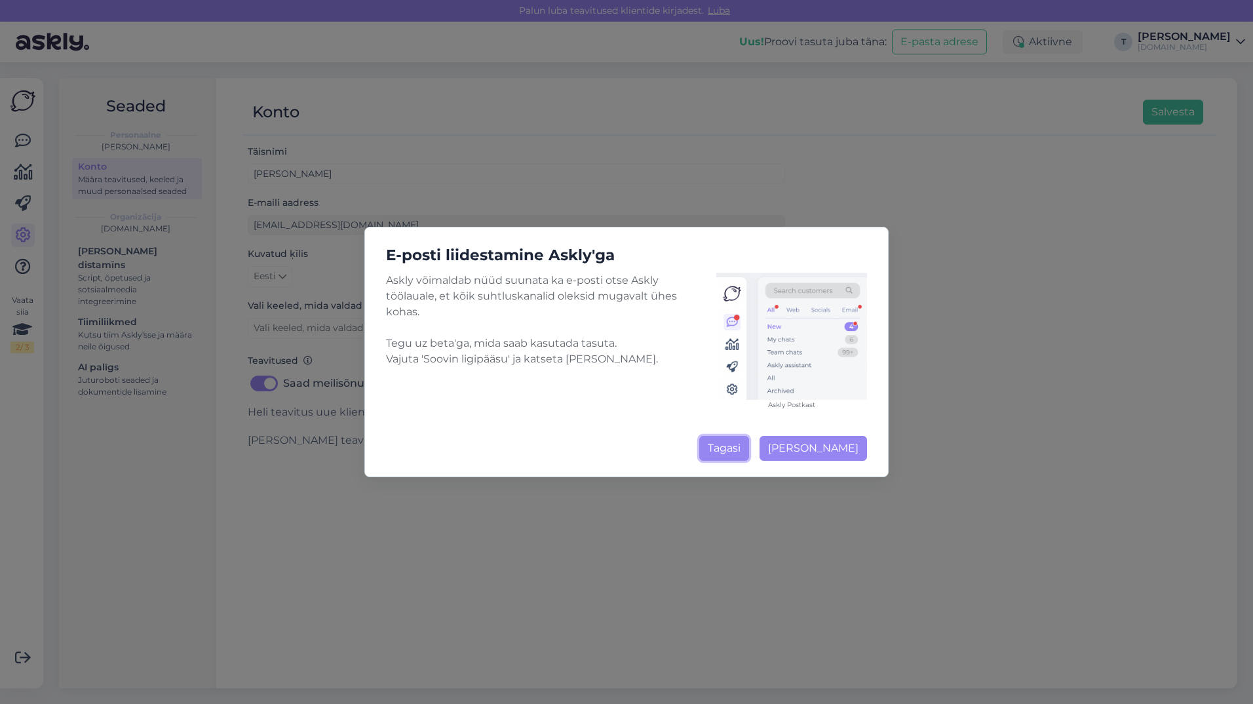
click at [726, 452] on button "Tagasi" at bounding box center [724, 448] width 50 height 25
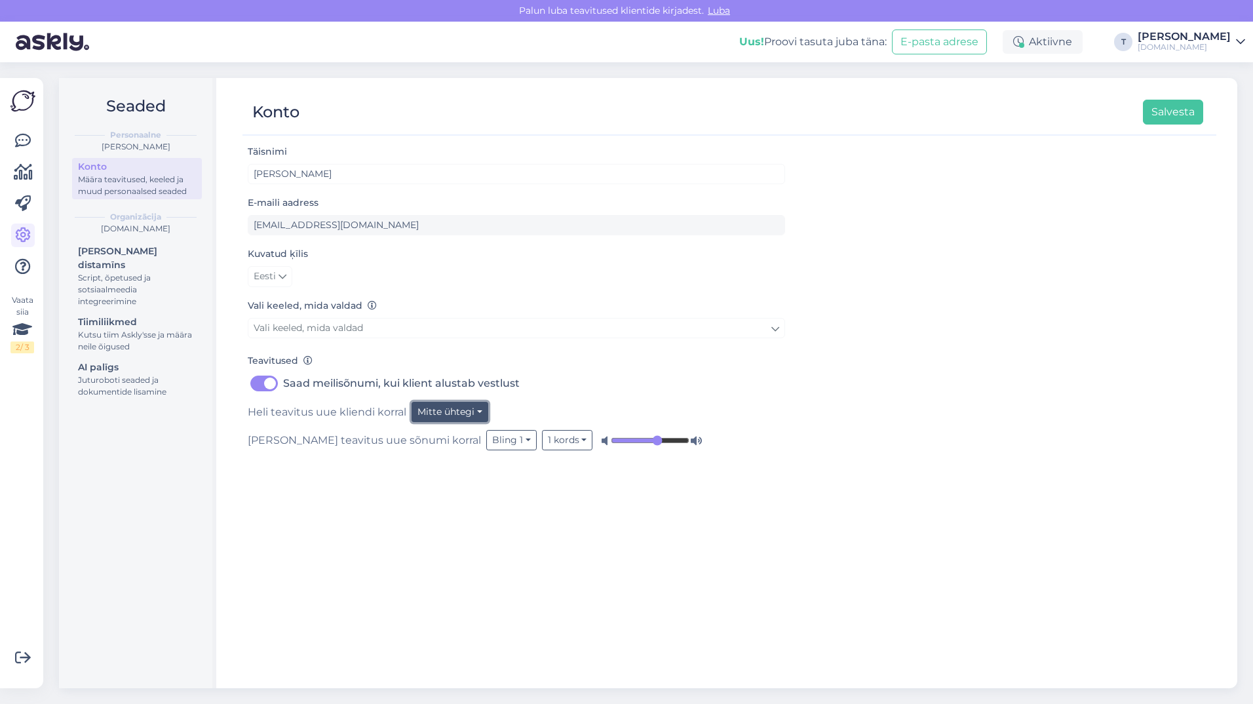
click at [448, 407] on button "Mitte ühtegi" at bounding box center [450, 412] width 77 height 20
click at [678, 382] on div "Saad meilisõnumi, kui klient alustab vestlust" at bounding box center [517, 383] width 538 height 21
click at [486, 441] on button "Bling 1" at bounding box center [511, 440] width 50 height 20
click at [520, 550] on div "Täisnimi Tatjana E-maili aadress tatjana@celo.lv Kuvatud ķīlis Eesti Vali keele…" at bounding box center [730, 410] width 974 height 533
drag, startPoint x: 523, startPoint y: 298, endPoint x: 993, endPoint y: 68, distance: 523.3
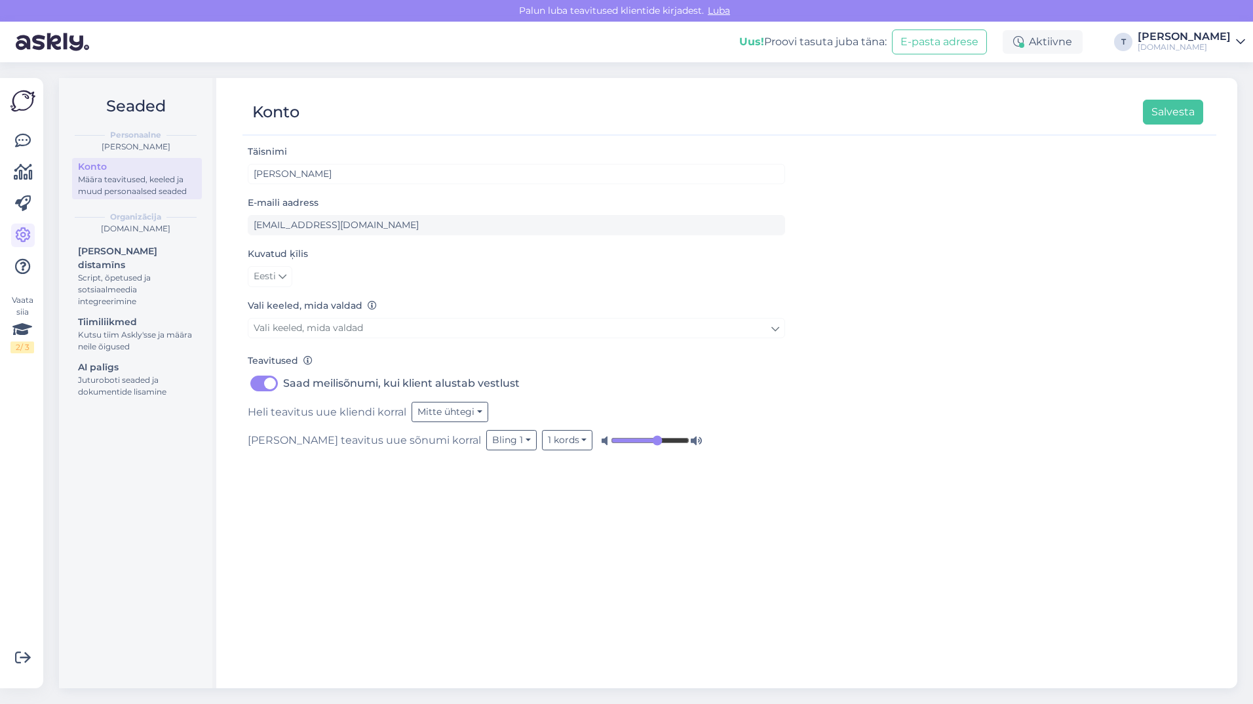
click at [993, 68] on div "Seaded Personaalne Tatjana Konto Määra teavitused, keeled ja muud personaalsed …" at bounding box center [652, 383] width 1202 height 642
click at [95, 329] on div "Kutsu tiim Askly'sse ja määra neile õigused" at bounding box center [137, 341] width 118 height 24
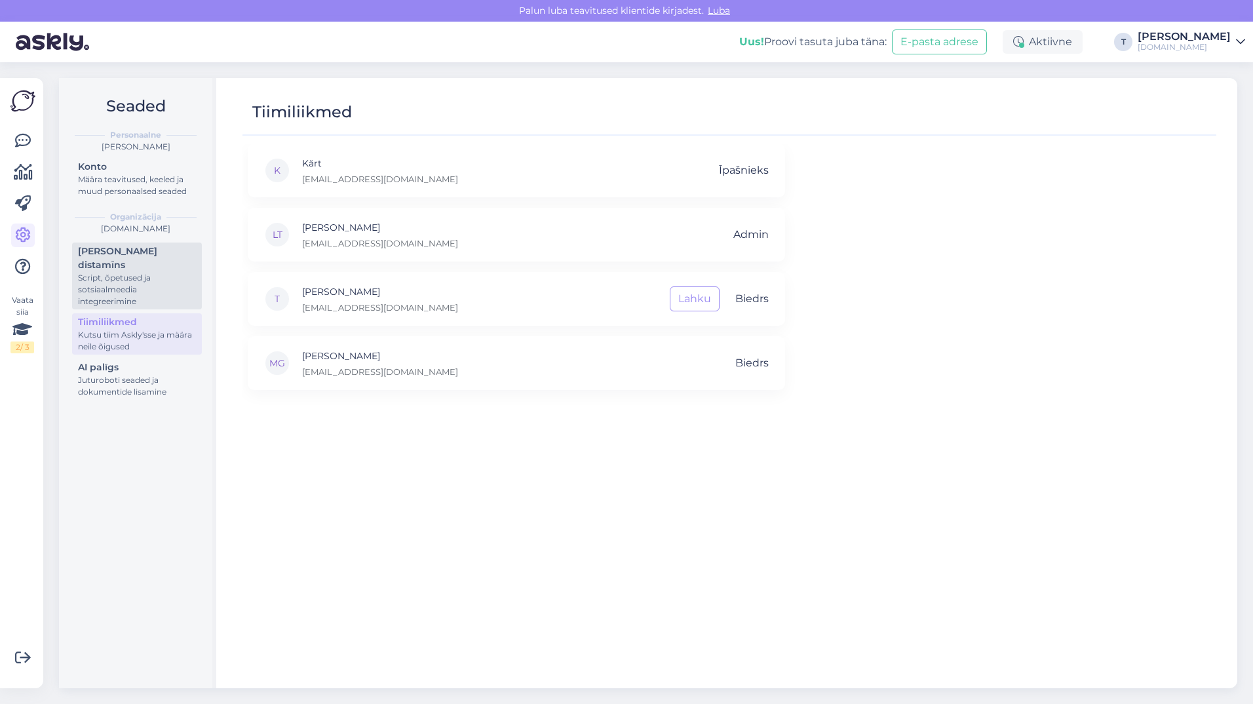
click at [94, 284] on div "Script, õpetused ja sotsiaalmeedia integreerimine" at bounding box center [137, 289] width 118 height 35
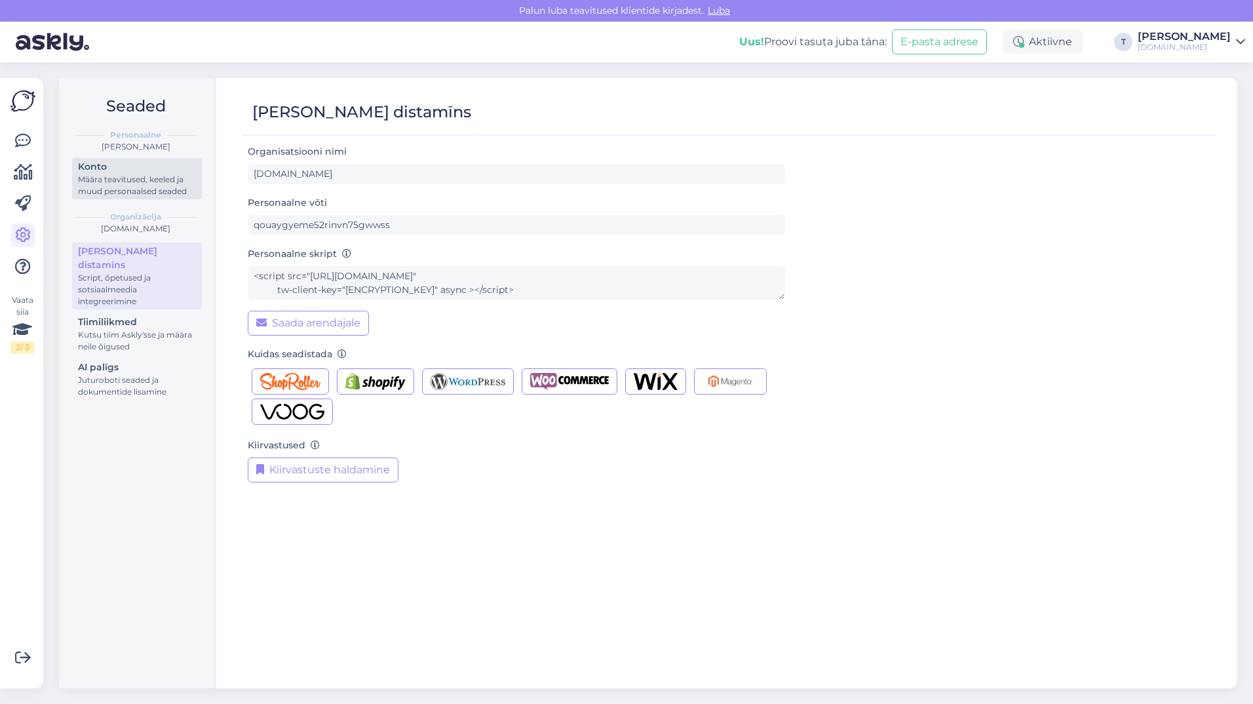
click at [124, 176] on div "Määra teavitused, keeled ja muud personaalsed seaded" at bounding box center [137, 186] width 118 height 24
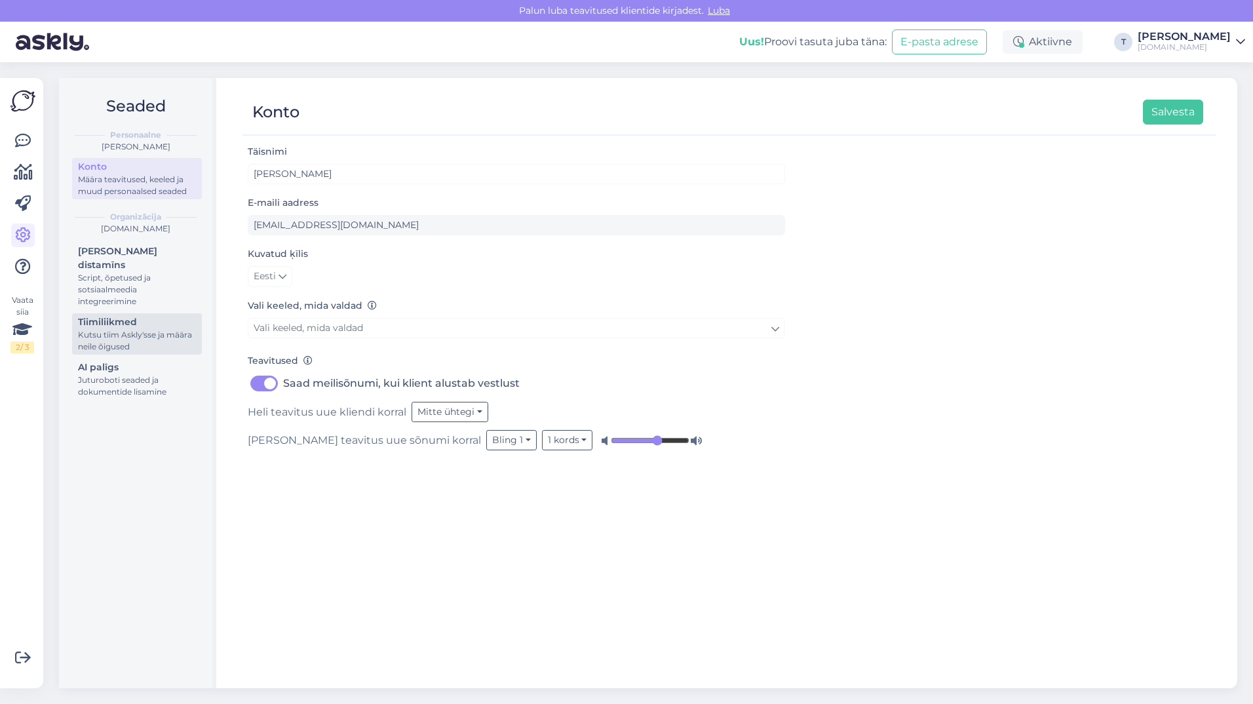
click at [130, 329] on div "Kutsu tiim Askly'sse ja määra neile õigused" at bounding box center [137, 341] width 118 height 24
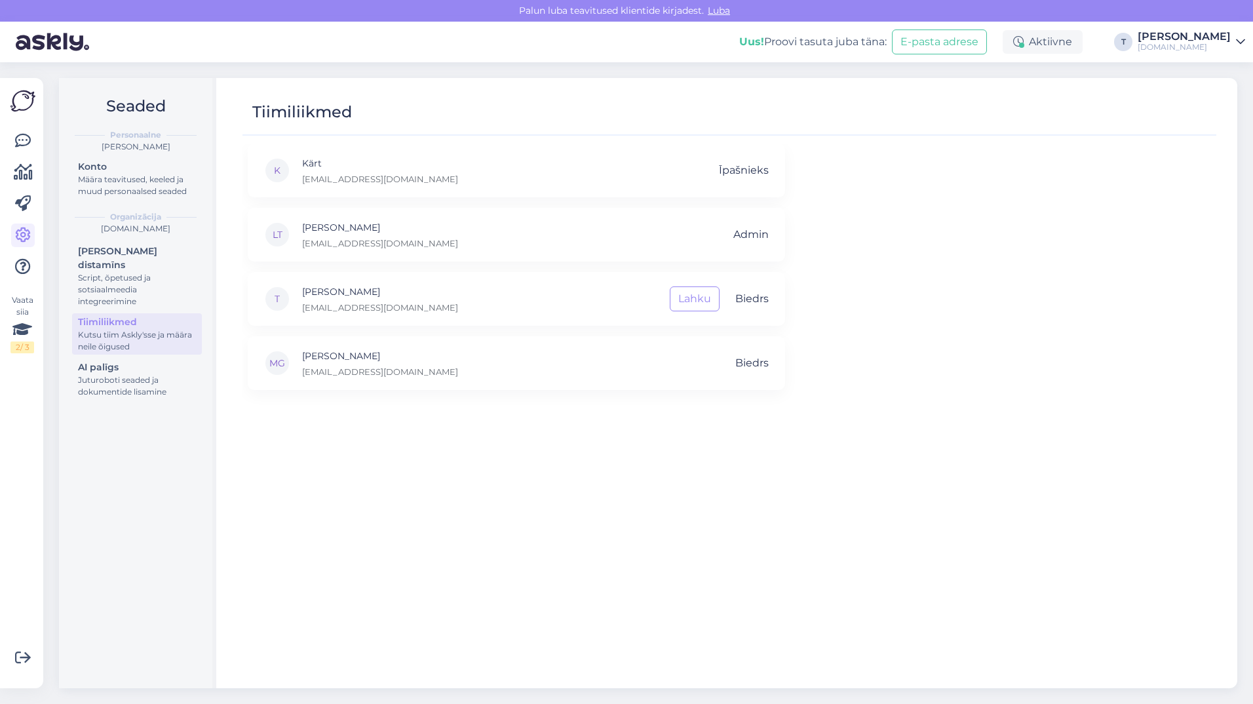
click at [555, 547] on div "K Kärt kartl@tuusik.ee Īpašnieks LT Liisi Holter-Tilk liisi@tuusik.ee Admin T T…" at bounding box center [730, 410] width 974 height 533
click at [587, 440] on div "K Kärt kartl@tuusik.ee Īpašnieks LT Liisi Holter-Tilk liisi@tuusik.ee Admin T T…" at bounding box center [730, 410] width 974 height 533
click at [32, 135] on link at bounding box center [23, 141] width 24 height 24
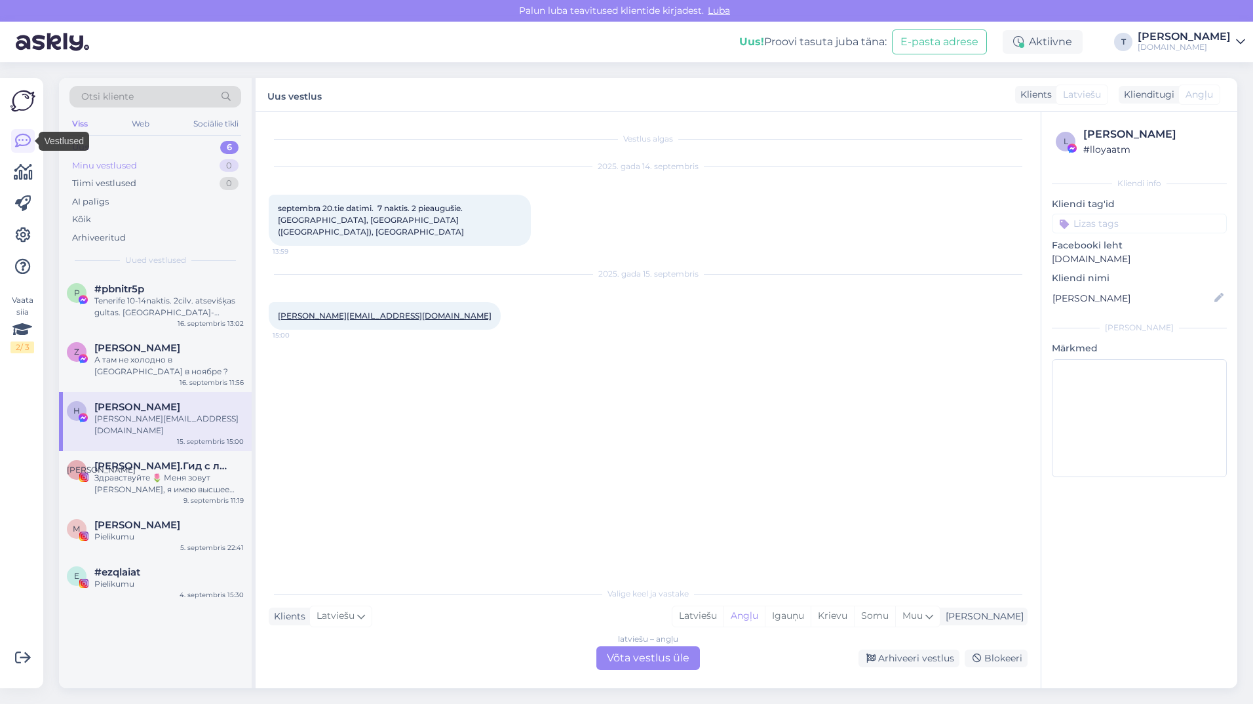
click at [128, 165] on div "Minu vestlused" at bounding box center [104, 165] width 65 height 13
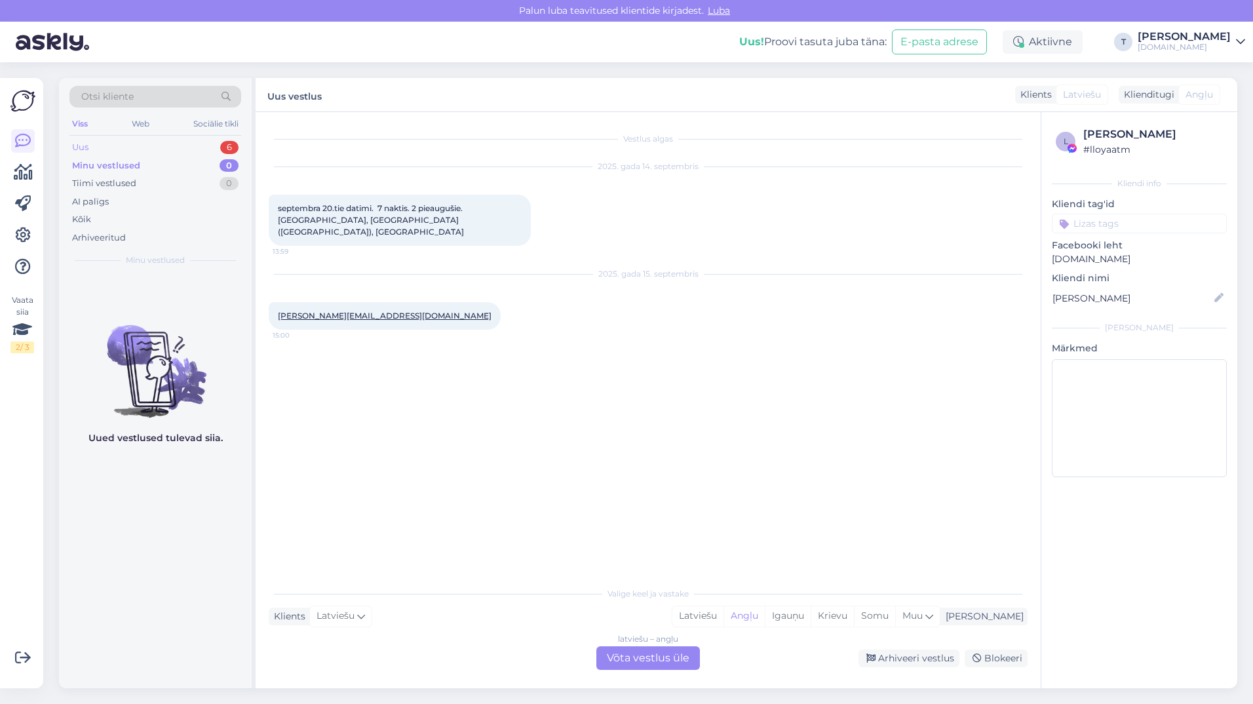
click at [125, 145] on div "Uus 6" at bounding box center [155, 147] width 172 height 18
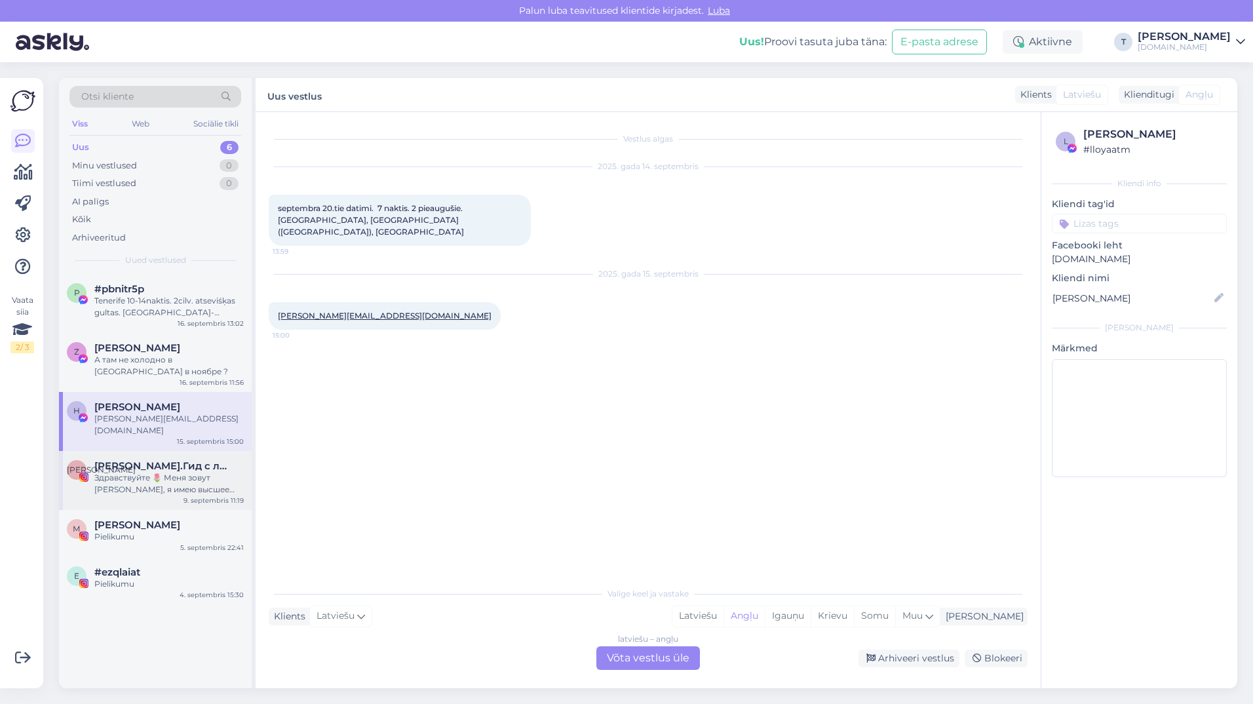
click at [146, 479] on div "Здравствуйте 🌷 Меня зовут Алена, я имею высшее филологическое образование, рабо…" at bounding box center [168, 484] width 149 height 24
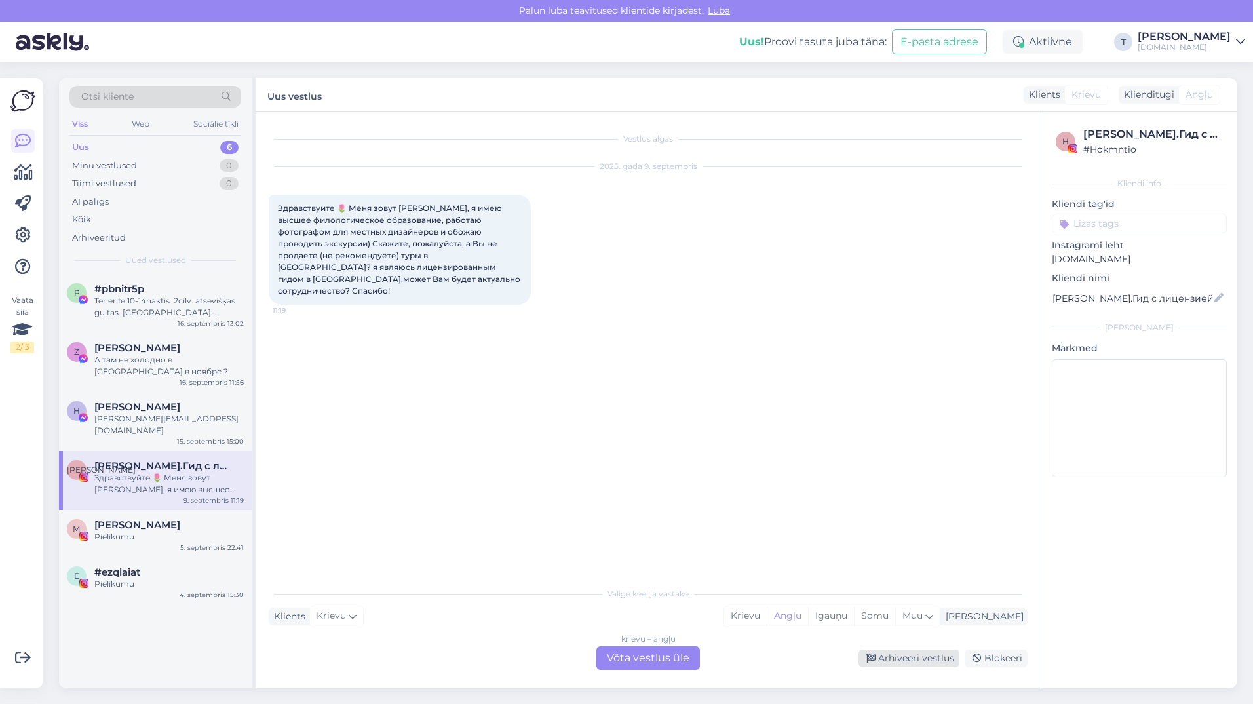
click at [919, 659] on font "Arhiveeri vestlus" at bounding box center [916, 658] width 76 height 12
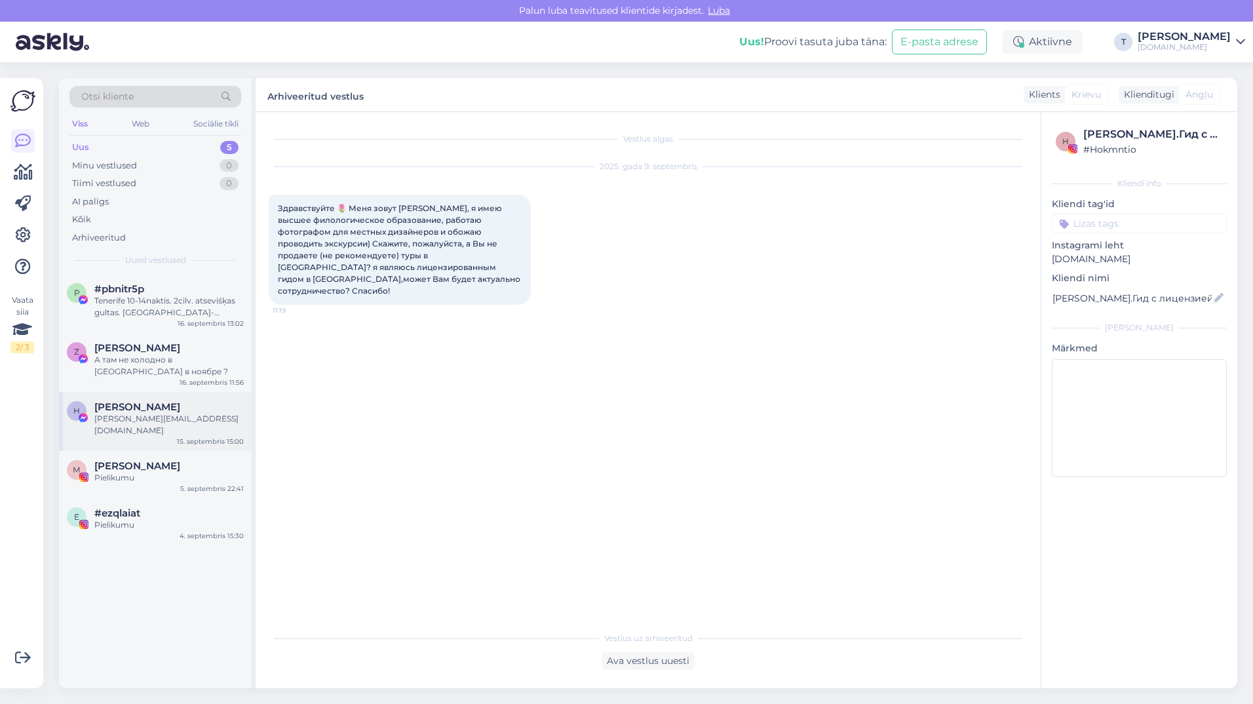
click at [149, 413] on div "[PERSON_NAME][EMAIL_ADDRESS][DOMAIN_NAME]" at bounding box center [168, 425] width 149 height 24
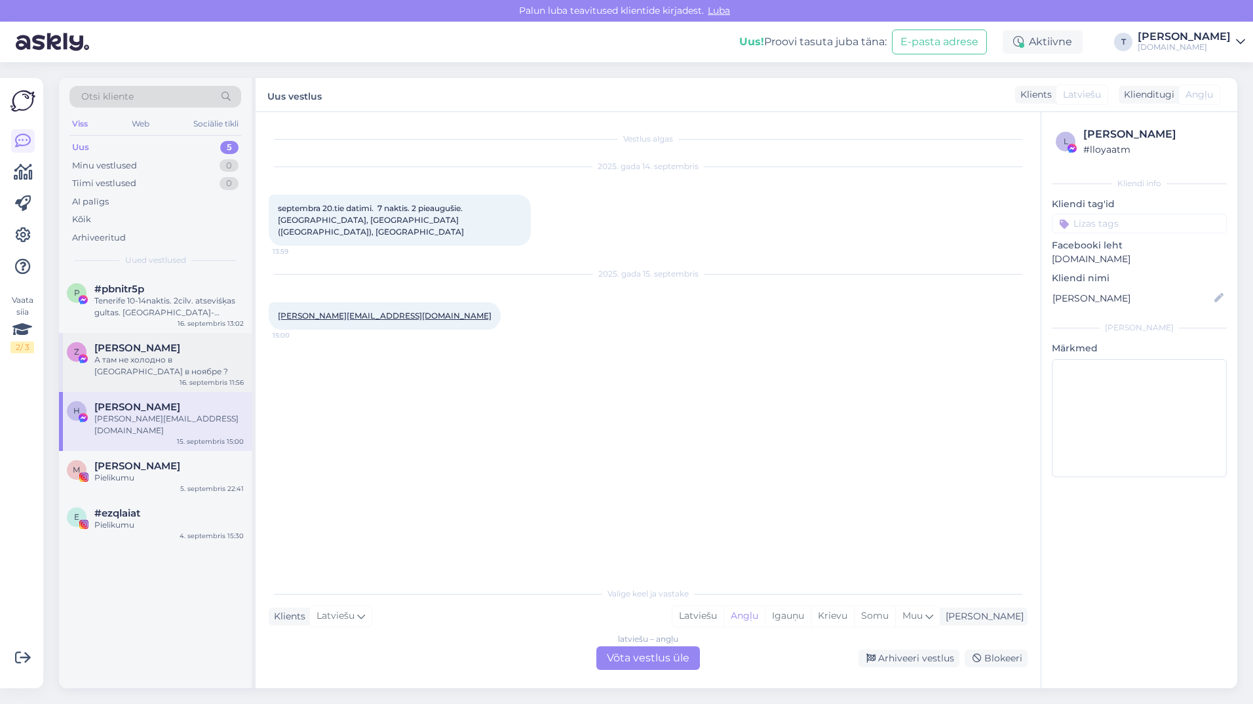
click at [132, 355] on div "А там не холодно в [GEOGRAPHIC_DATA] в ноябре ?" at bounding box center [168, 366] width 149 height 24
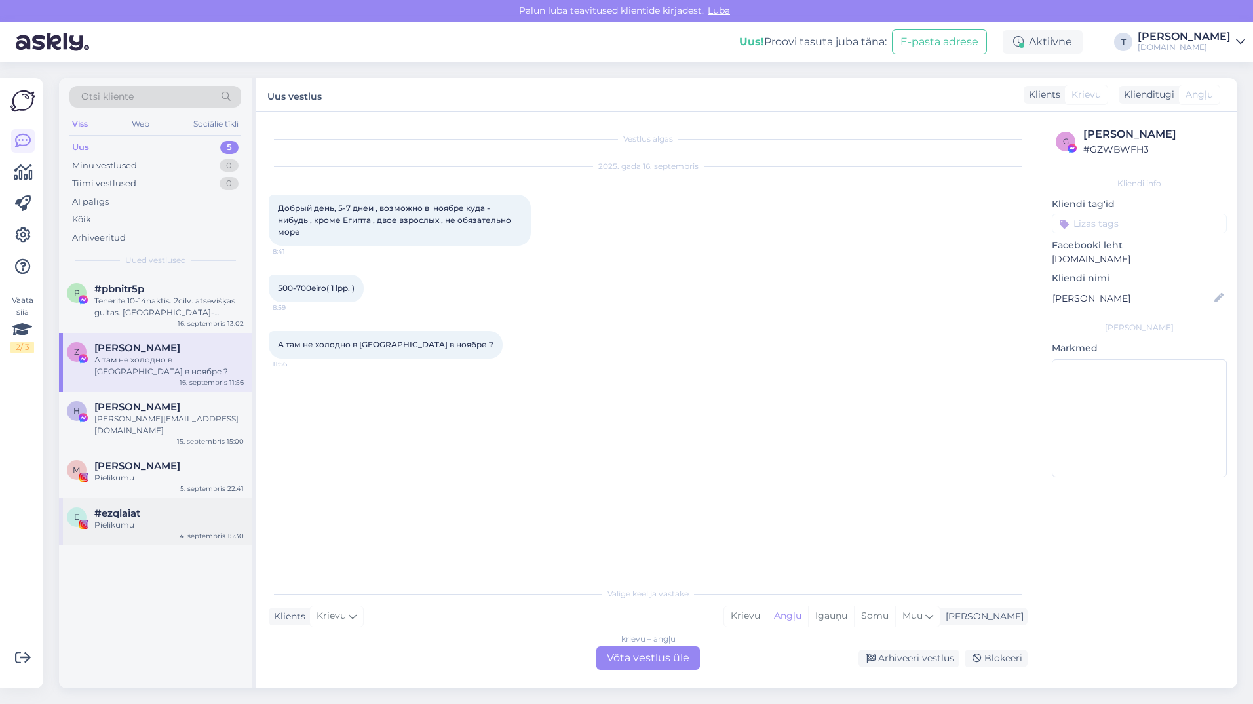
click at [137, 519] on div "Pielikumu" at bounding box center [168, 525] width 149 height 12
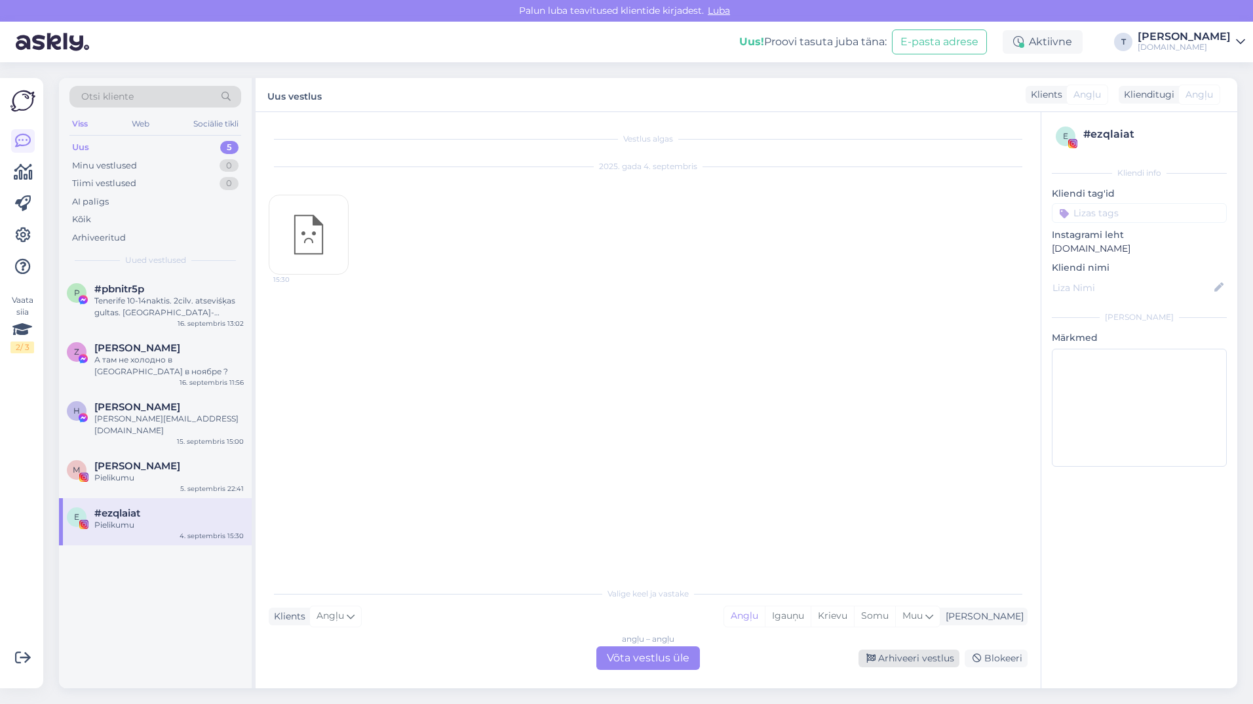
click at [936, 657] on font "Arhiveeri vestlus" at bounding box center [916, 658] width 76 height 12
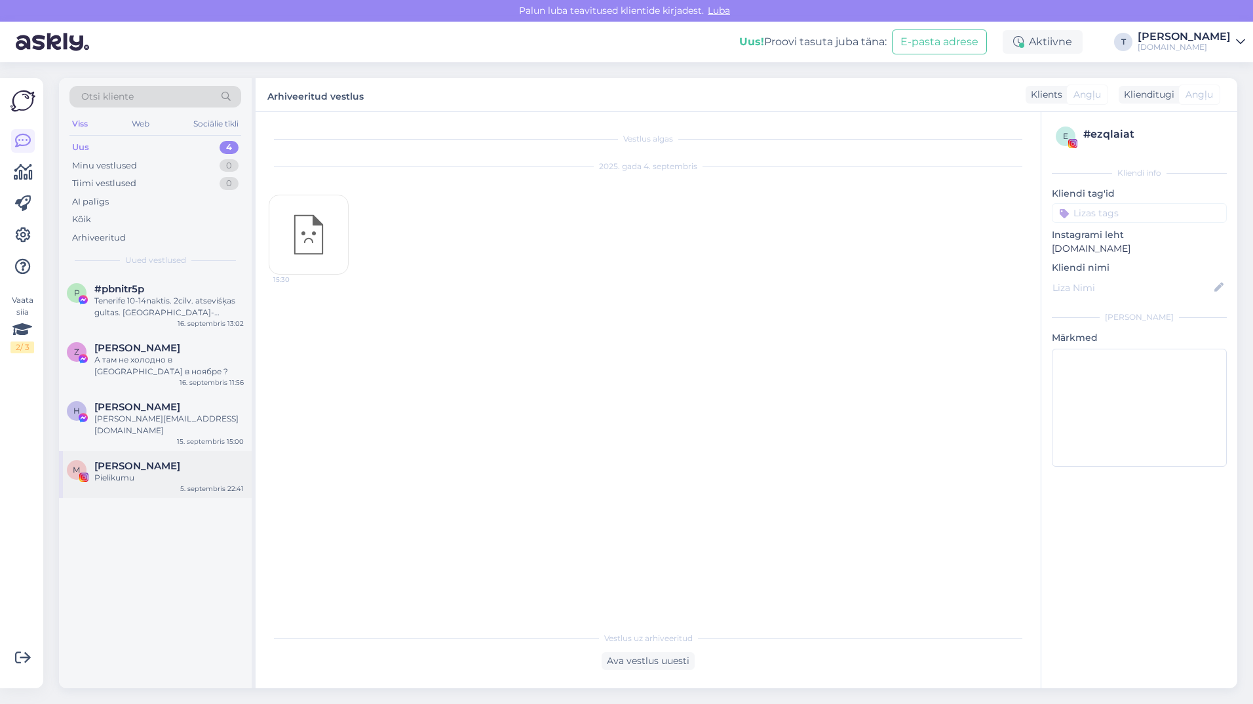
click at [123, 451] on div "М МARIA Pielikumu 5. septembris 22:41" at bounding box center [155, 474] width 193 height 47
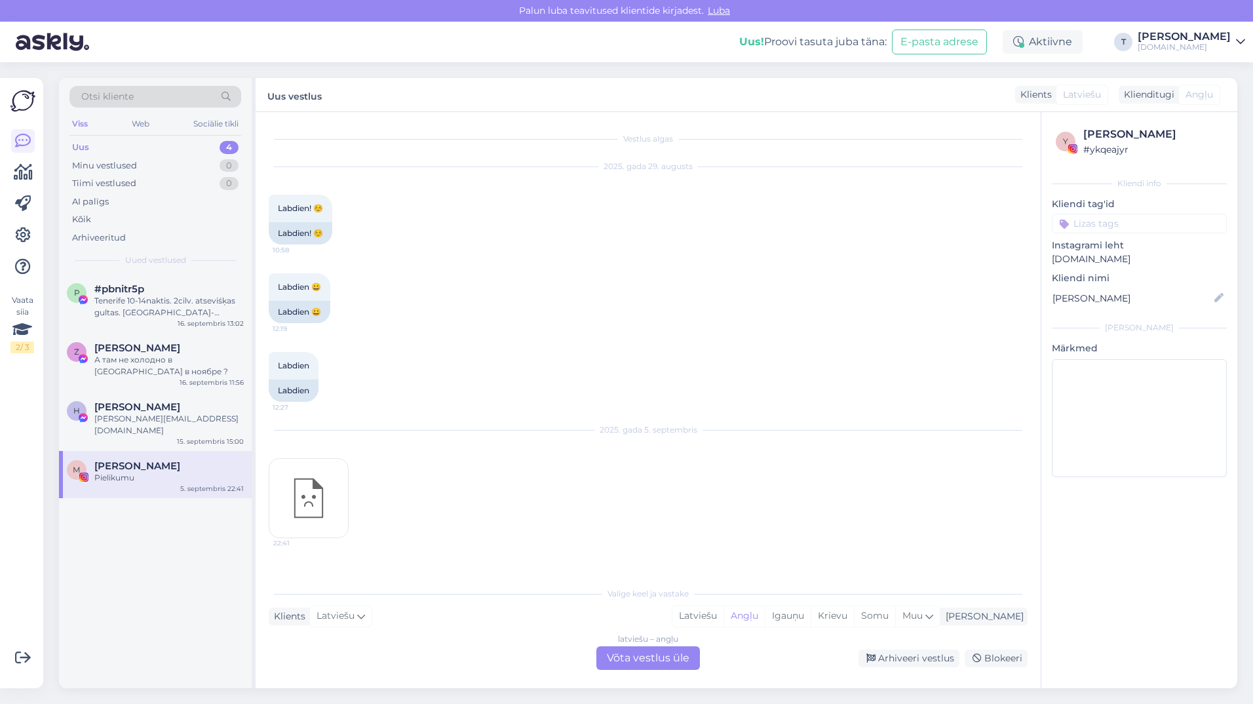
click at [625, 663] on font "Võta vestlus üle" at bounding box center [648, 658] width 83 height 12
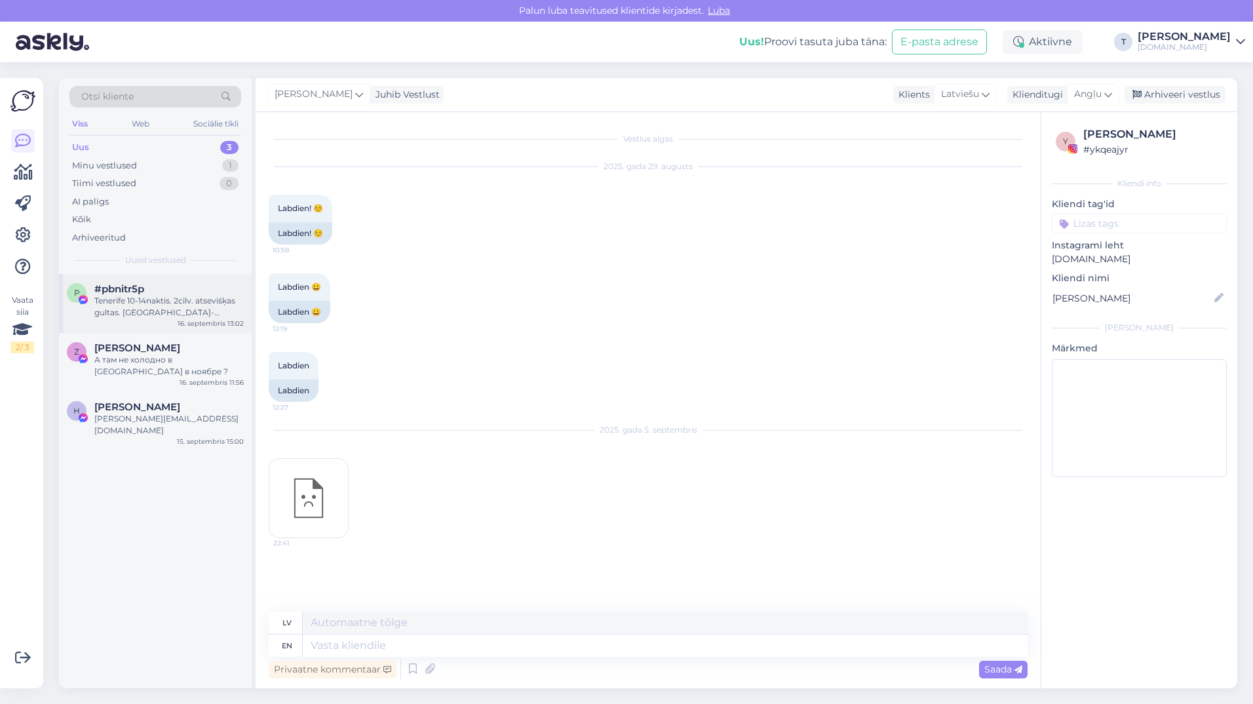
click at [107, 312] on div "Tenerife 10-14naktis. 2cilv. atseviśķas gultas. brok-vakarińas. Dienv pusè" at bounding box center [168, 307] width 149 height 24
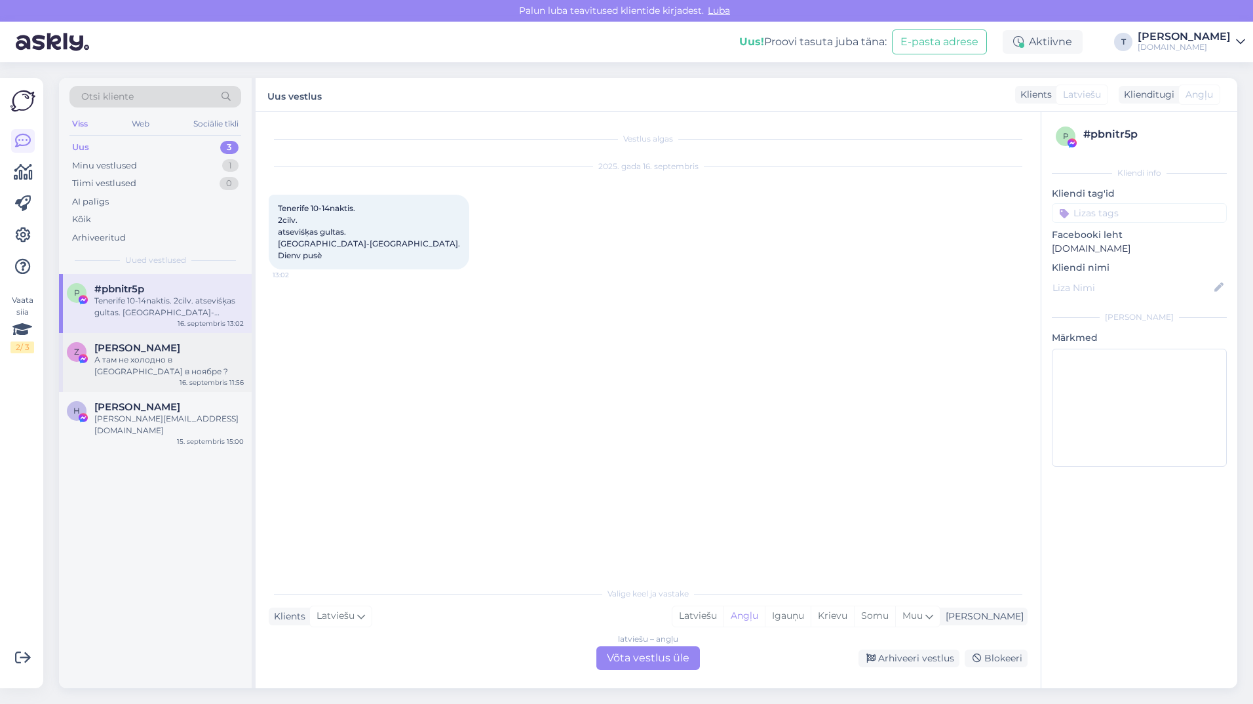
click at [127, 350] on span "Žanna Feldmane" at bounding box center [137, 348] width 86 height 12
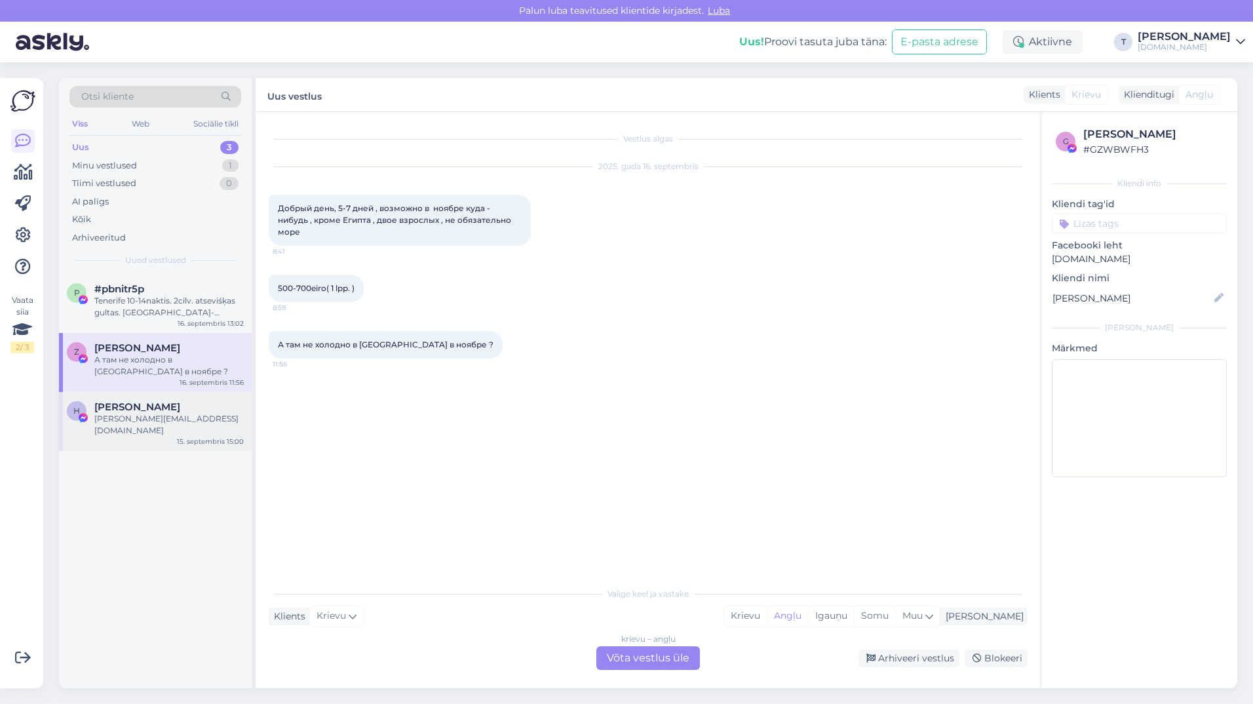
click at [124, 408] on span "[PERSON_NAME]" at bounding box center [137, 407] width 86 height 12
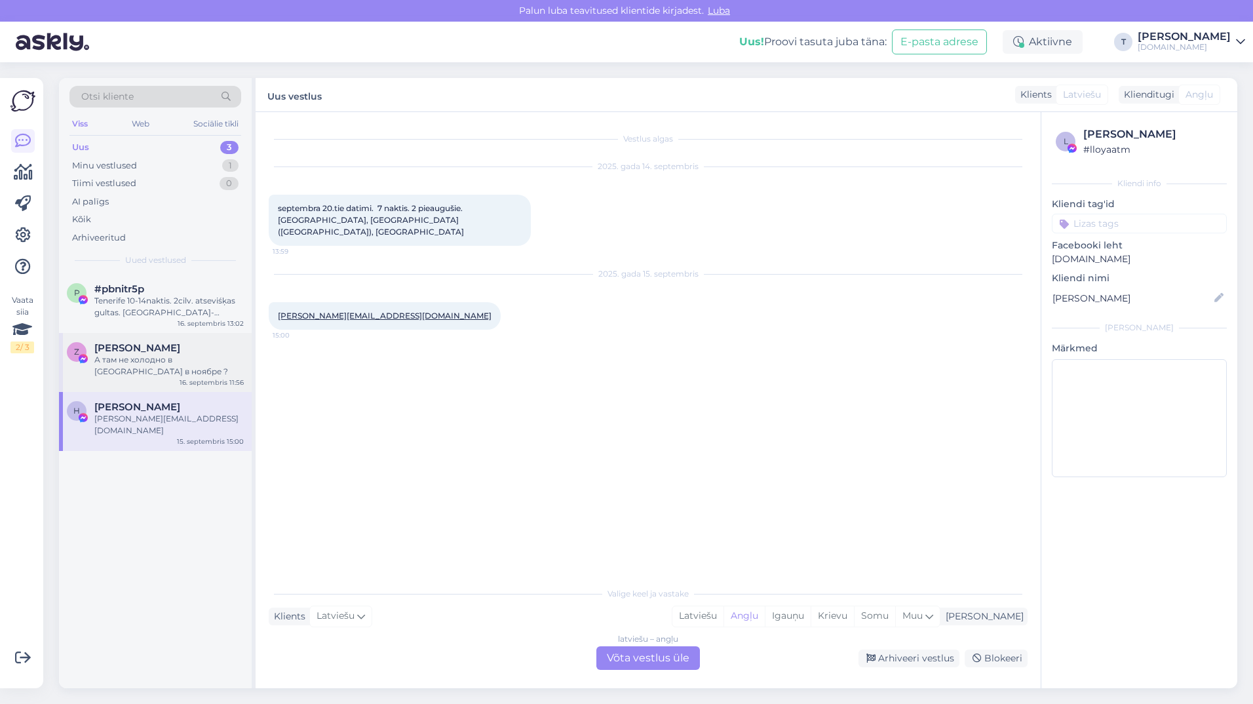
click at [113, 345] on span "Žanna Feldmane" at bounding box center [137, 348] width 86 height 12
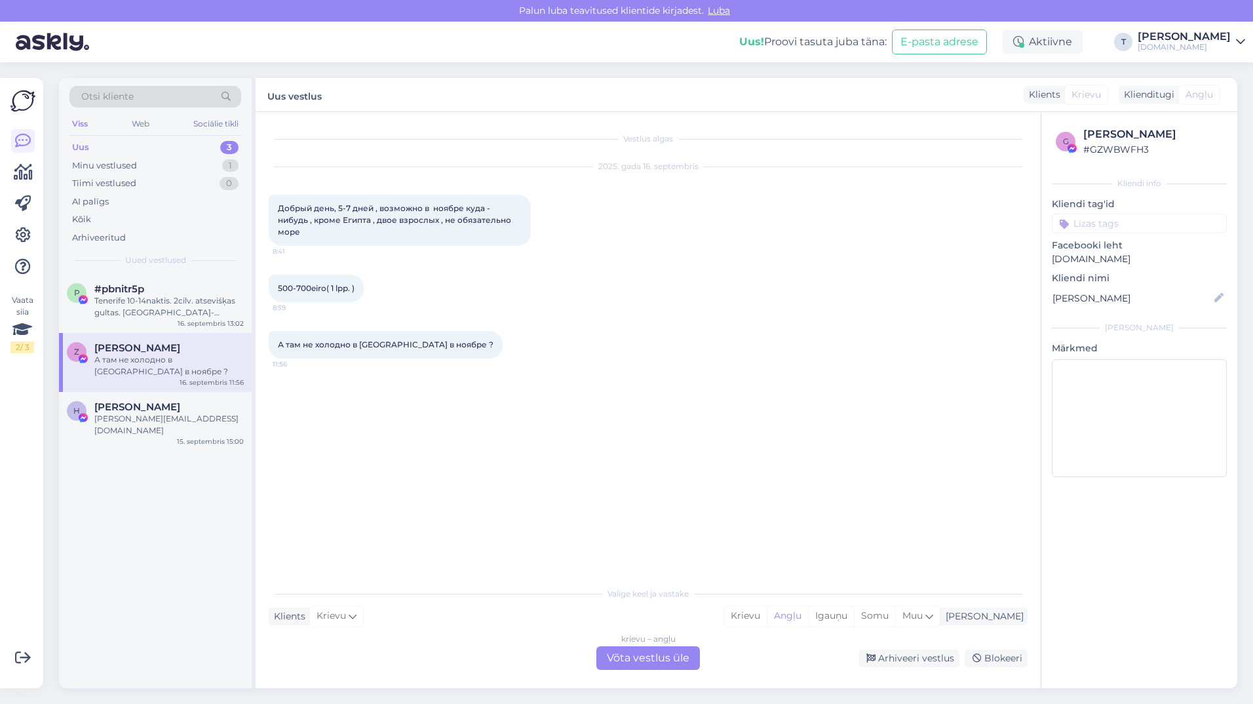
drag, startPoint x: 595, startPoint y: 440, endPoint x: 616, endPoint y: 545, distance: 107.7
click at [600, 476] on div "Vestlus algas 2025. gada 16. septembris Добрый день, 5-7 дней , возможно в нояб…" at bounding box center [654, 346] width 771 height 443
click at [196, 311] on div "Tenerife 10-14naktis. 2cilv. atseviśķas gultas. brok-vakarińas. Dienv pusè" at bounding box center [168, 307] width 149 height 24
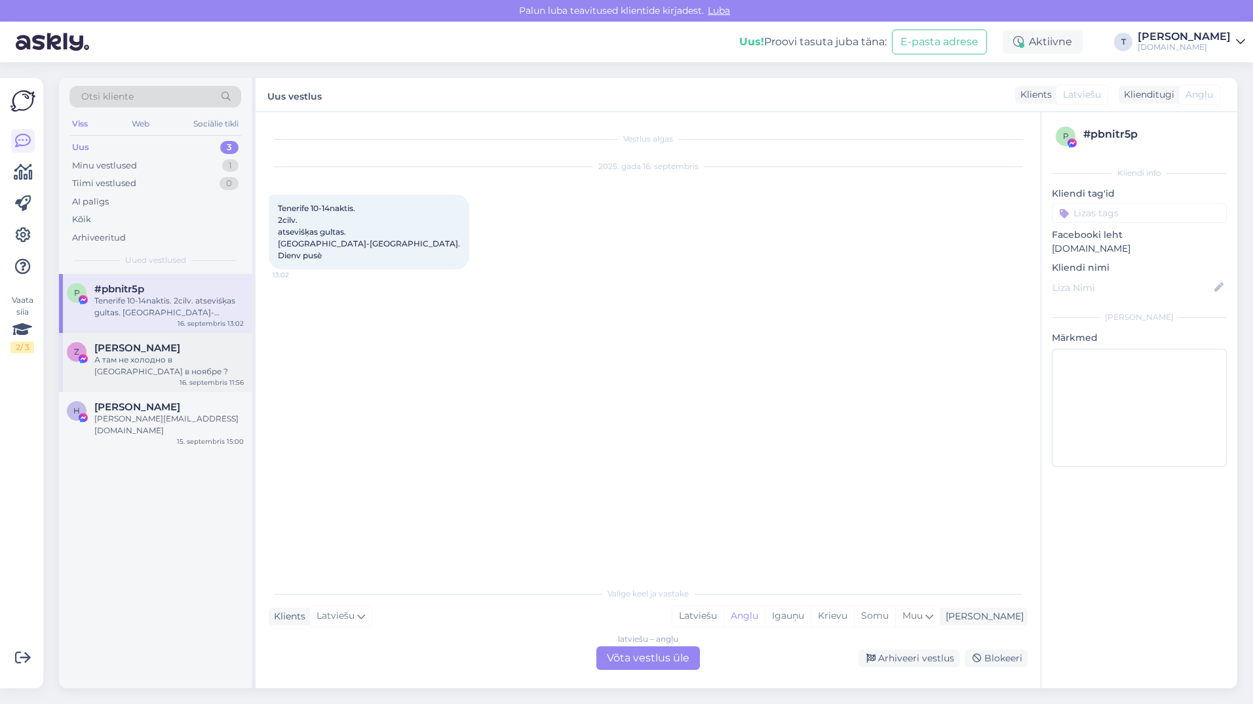
click at [180, 353] on span "Žanna Feldmane" at bounding box center [137, 348] width 86 height 12
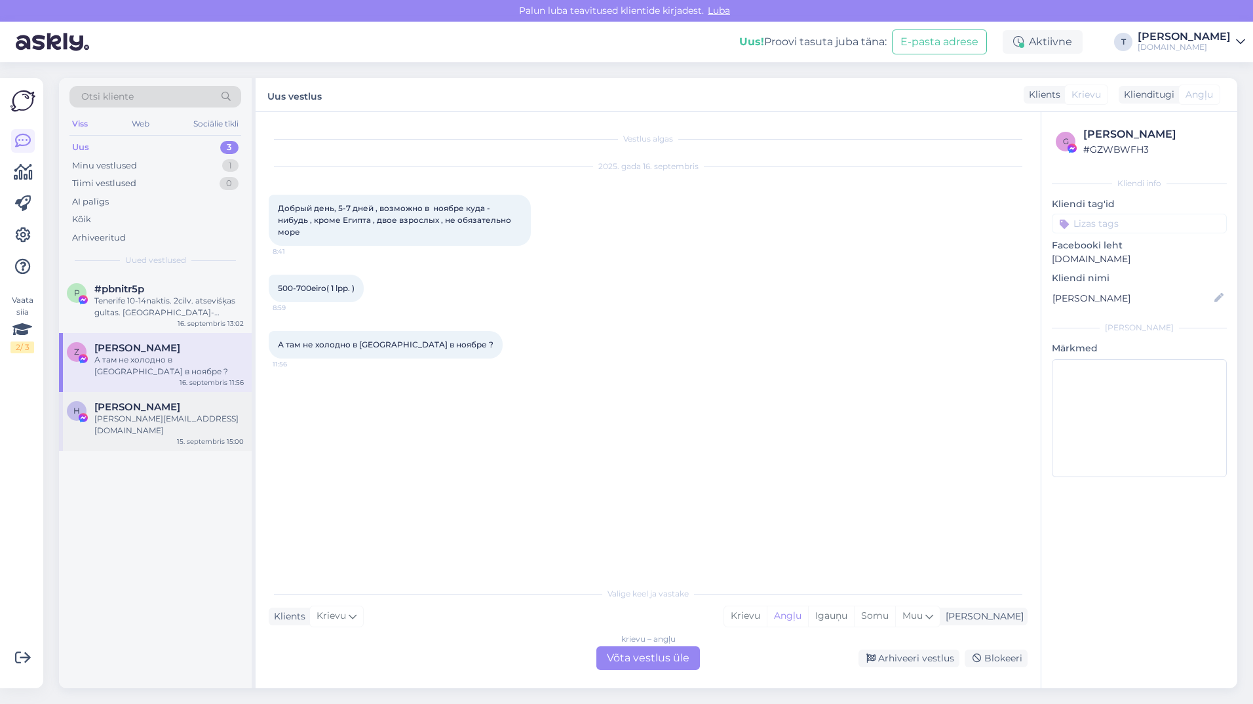
click at [166, 406] on span "[PERSON_NAME]" at bounding box center [137, 407] width 86 height 12
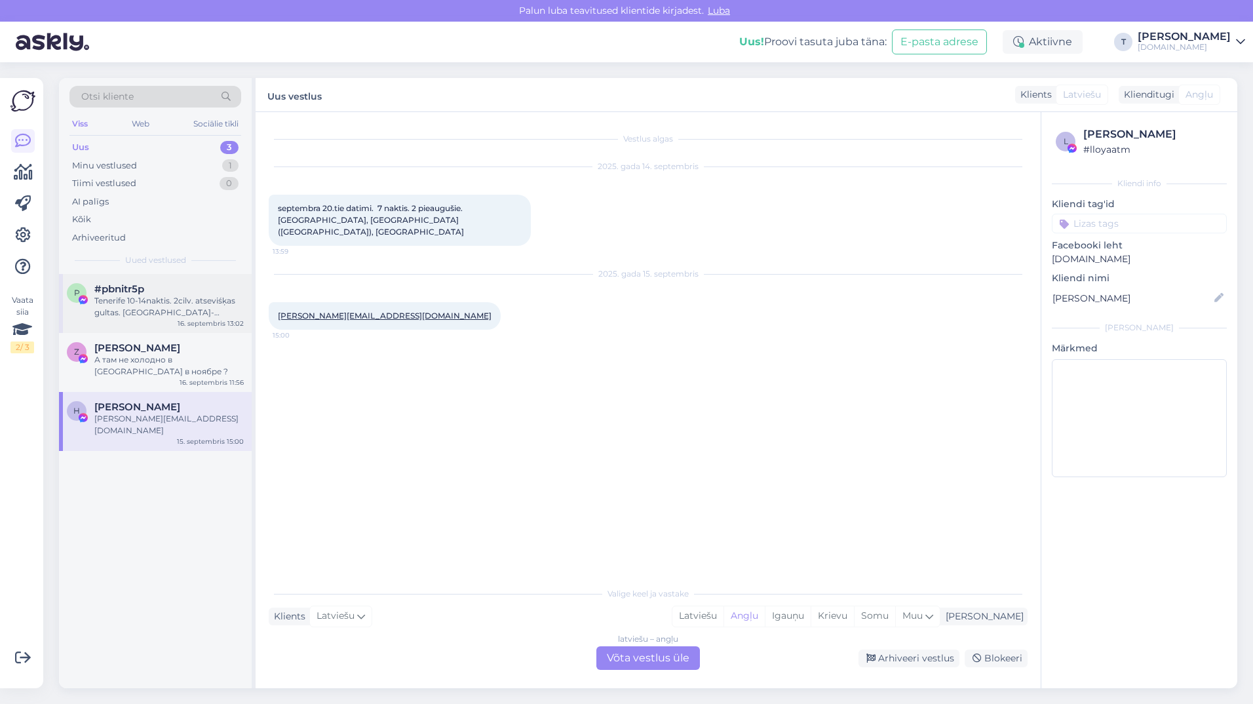
click at [149, 293] on div "#pbnitr5p" at bounding box center [168, 289] width 149 height 12
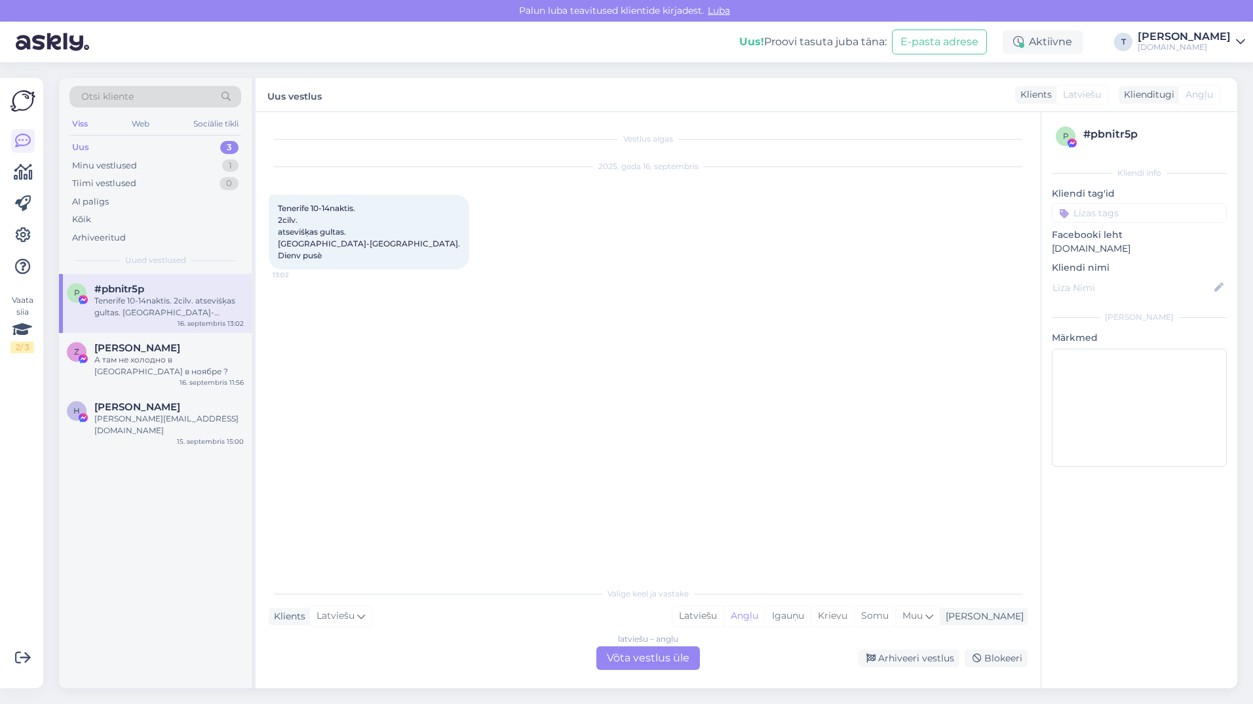
click at [713, 324] on div "Vestlus algas 2025. gada 16. septembris Tenerife 10-14naktis. 2cilv. atseviśķas…" at bounding box center [654, 346] width 771 height 443
click at [177, 369] on div "А там не холодно в [GEOGRAPHIC_DATA] в ноябре ?" at bounding box center [168, 366] width 149 height 24
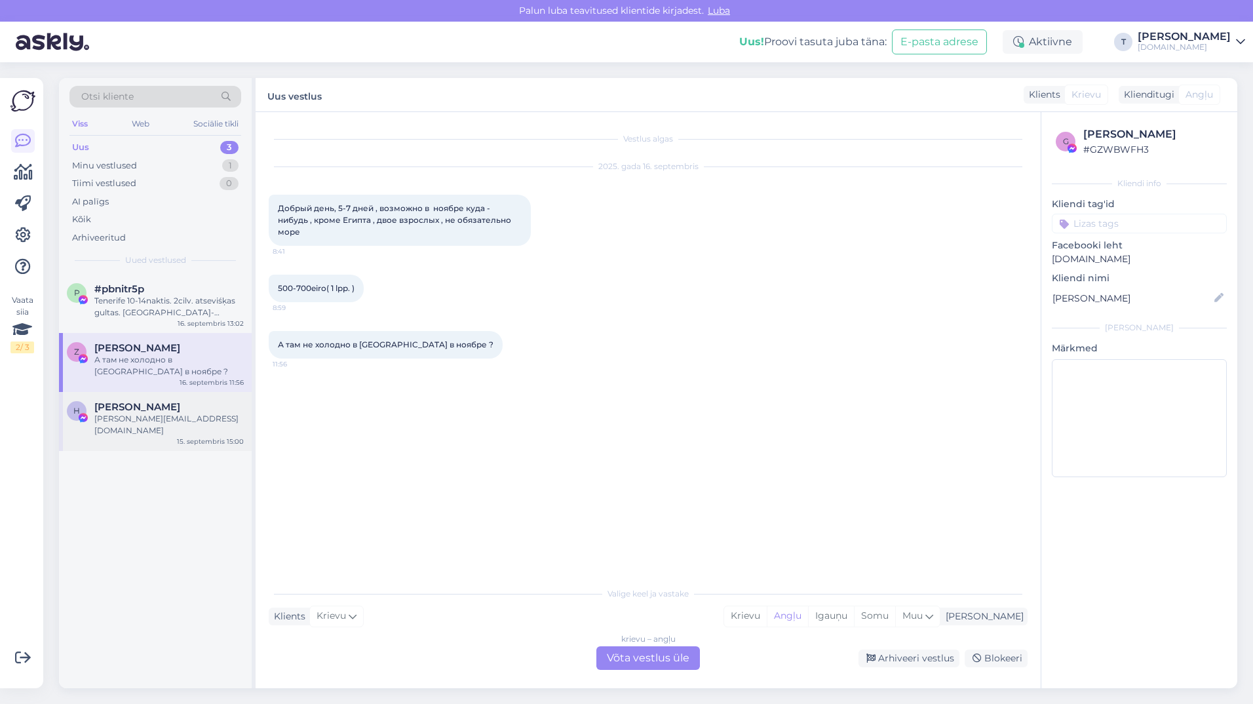
click at [174, 398] on div "H Helēna Soldatjonoka helena.soldatjonoka@inbox.lv 15. septembris 15:00" at bounding box center [155, 421] width 193 height 59
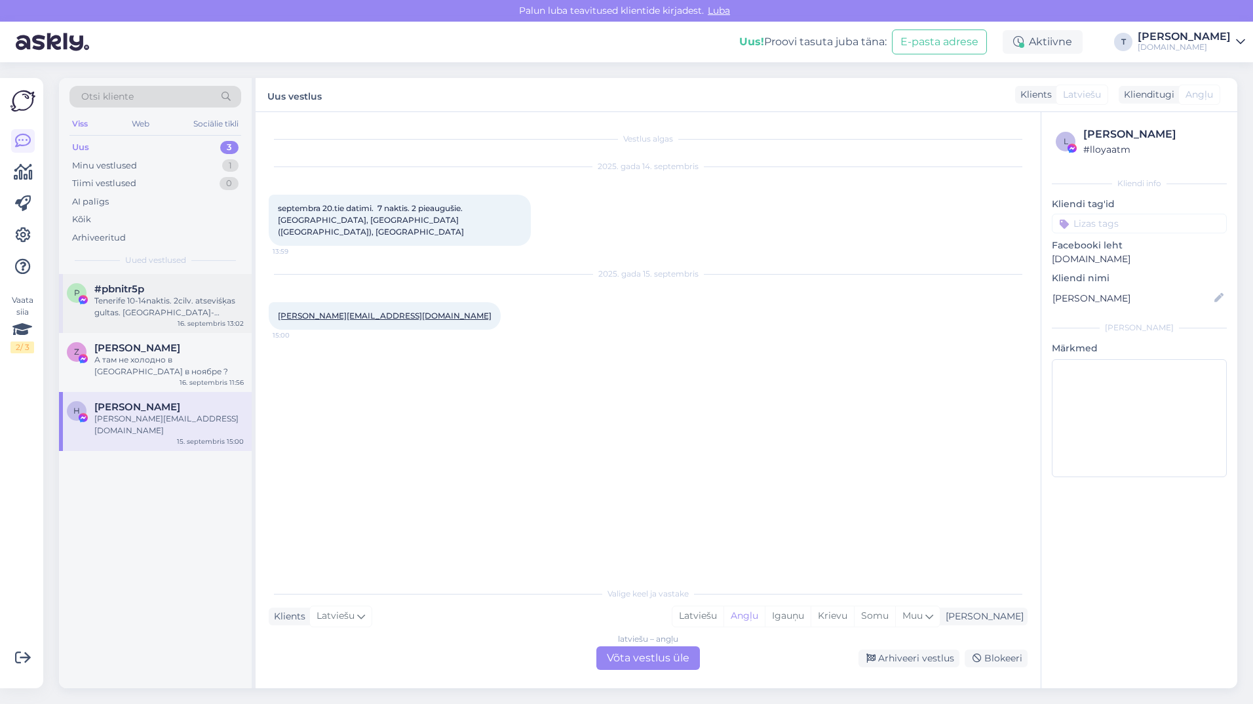
click at [170, 309] on div "Tenerife 10-14naktis. 2cilv. atseviśķas gultas. brok-vakarińas. Dienv pusè" at bounding box center [168, 307] width 149 height 24
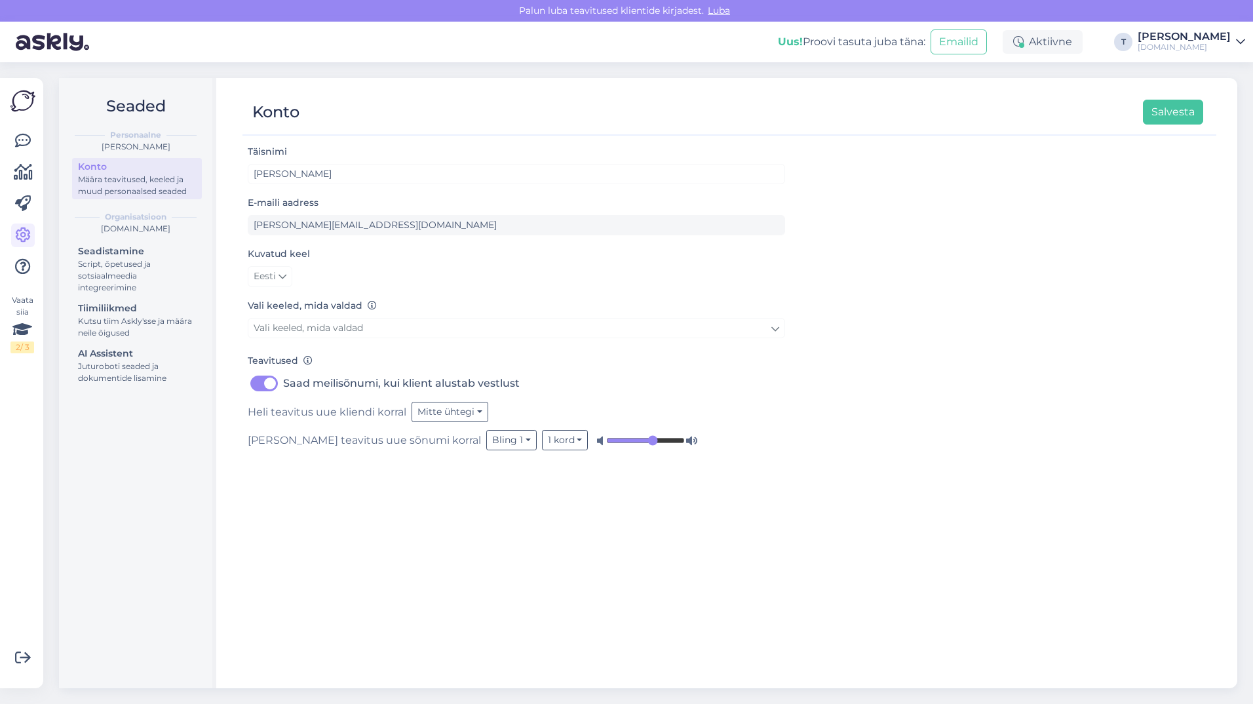
click at [25, 103] on img at bounding box center [22, 100] width 25 height 25
click at [28, 138] on icon at bounding box center [23, 141] width 16 height 16
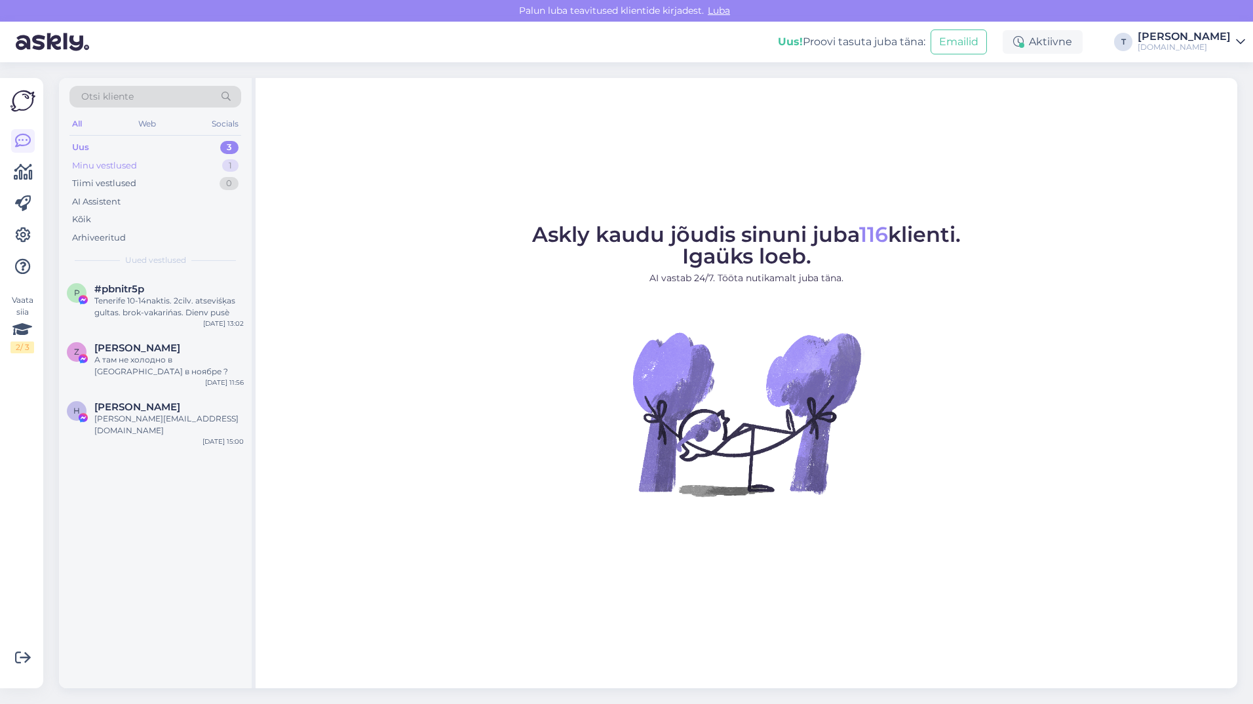
click at [117, 164] on div "Minu vestlused" at bounding box center [104, 165] width 65 height 13
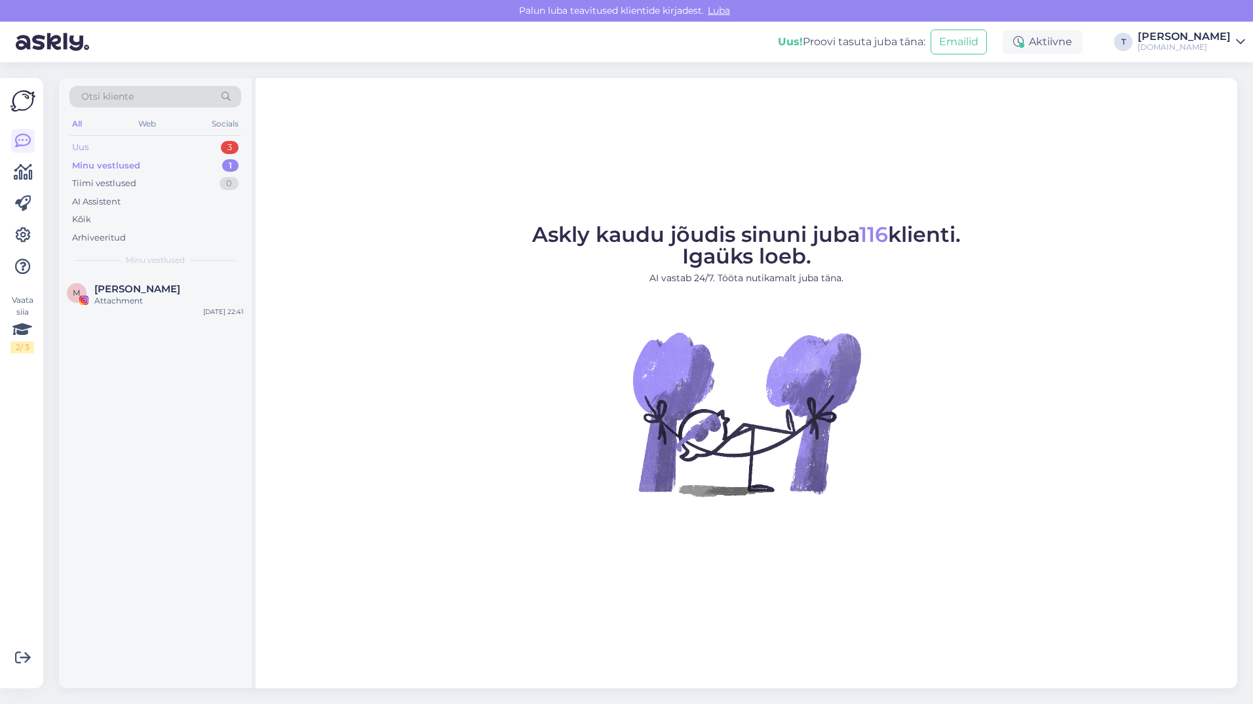
click at [146, 146] on div "Uus 3" at bounding box center [155, 147] width 172 height 18
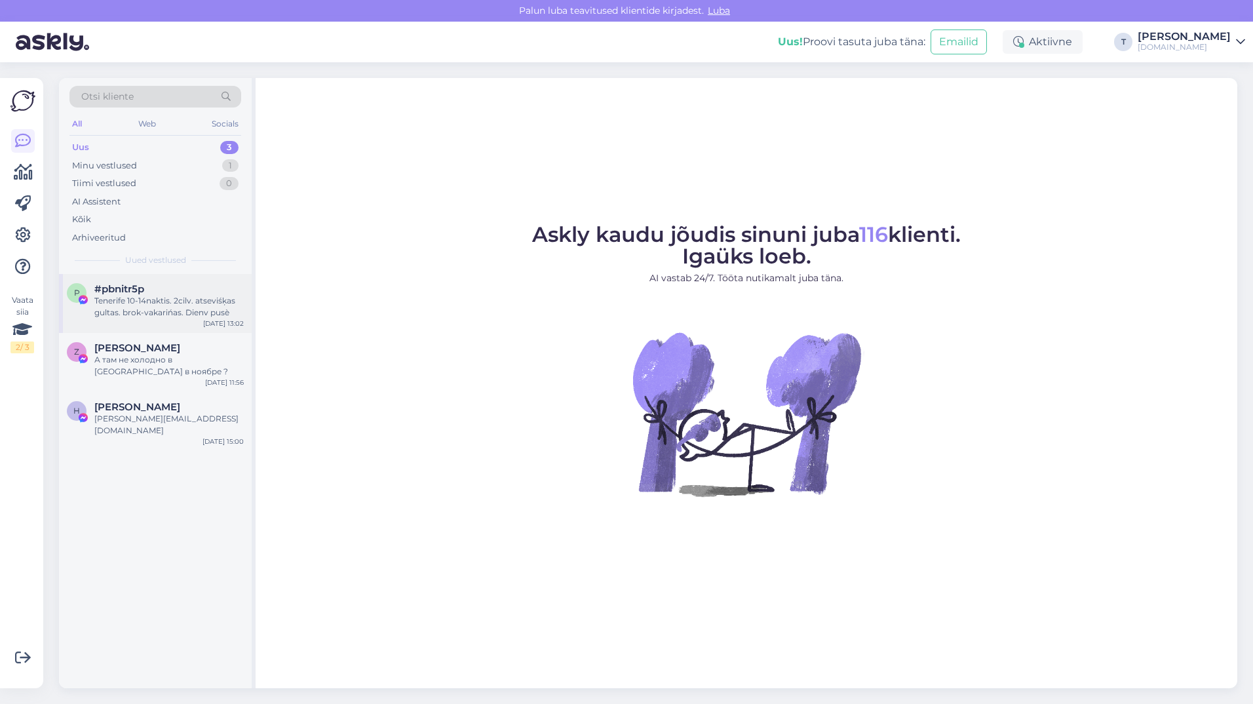
click at [136, 299] on div "Tenerife 10-14naktis. 2cilv. atseviśķas gultas. brok-vakarińas. Dienv pusè" at bounding box center [168, 307] width 149 height 24
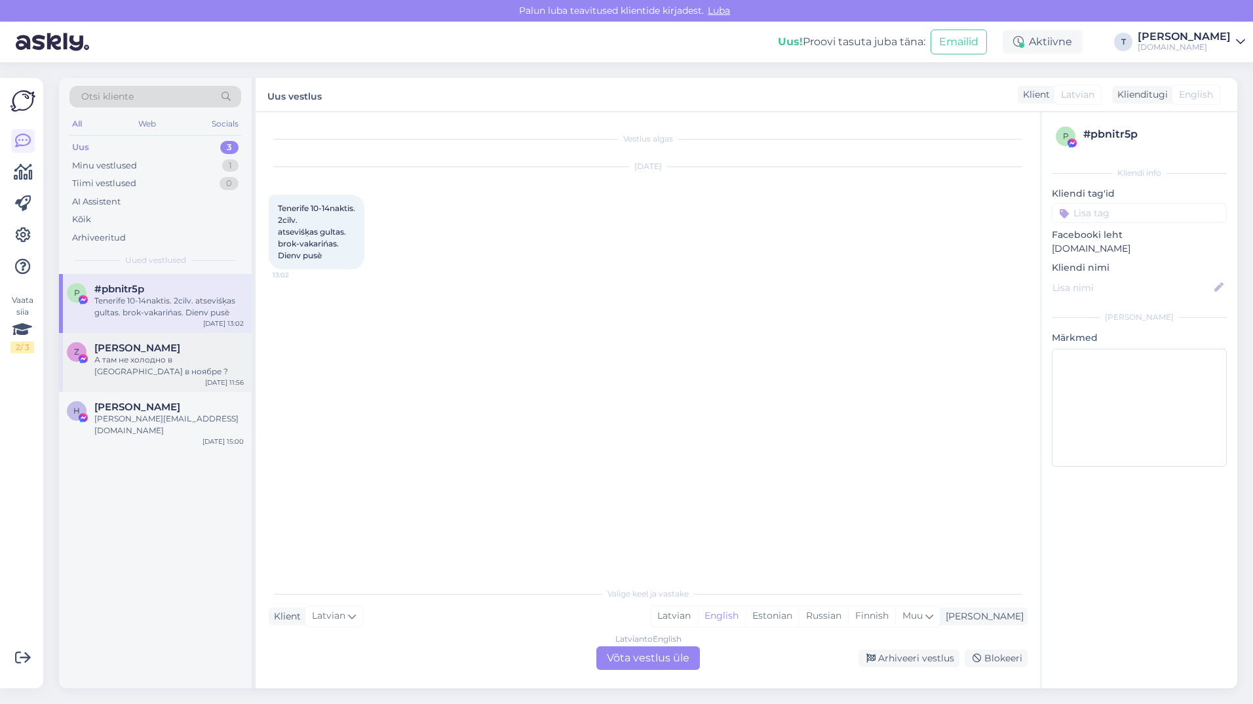
click at [148, 360] on div "А там не холодно в [GEOGRAPHIC_DATA] в ноябре ?" at bounding box center [168, 366] width 149 height 24
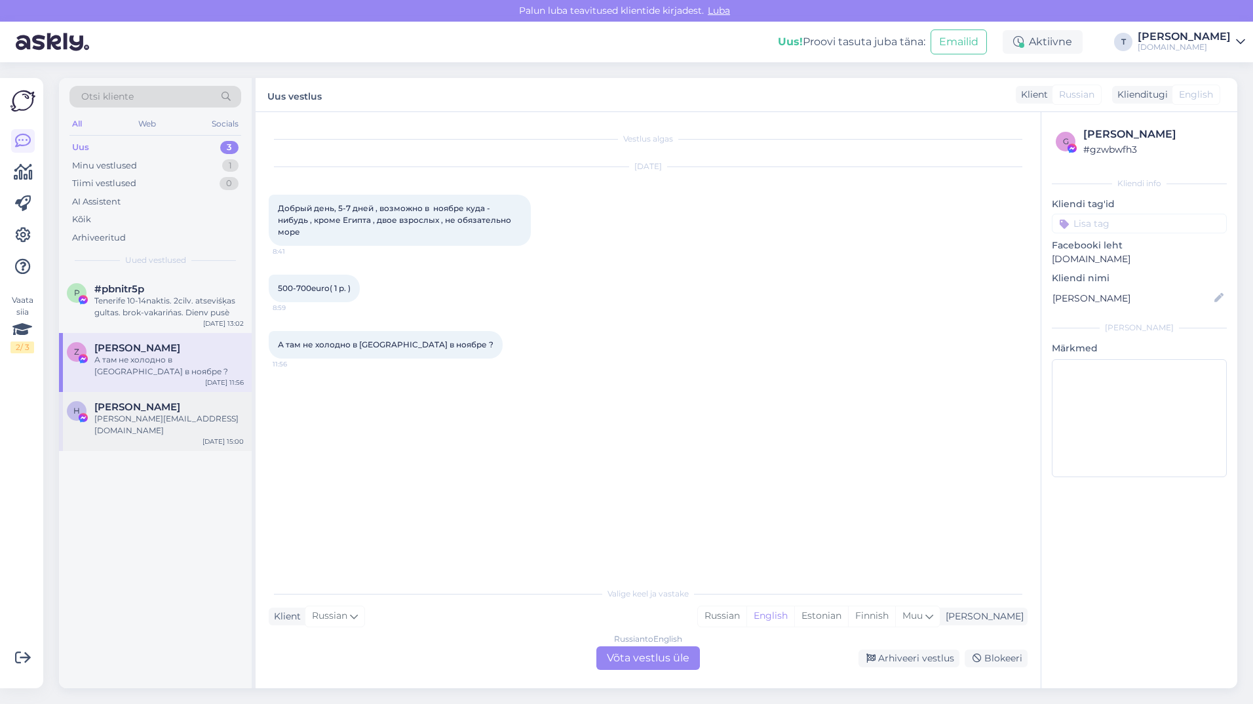
drag, startPoint x: 147, startPoint y: 383, endPoint x: 144, endPoint y: 394, distance: 10.8
click at [146, 387] on div "Z [PERSON_NAME] А там не холодно в [GEOGRAPHIC_DATA] в ноябре ? [DATE] 11:56" at bounding box center [155, 362] width 193 height 59
click at [142, 410] on span "[PERSON_NAME]" at bounding box center [137, 407] width 86 height 12
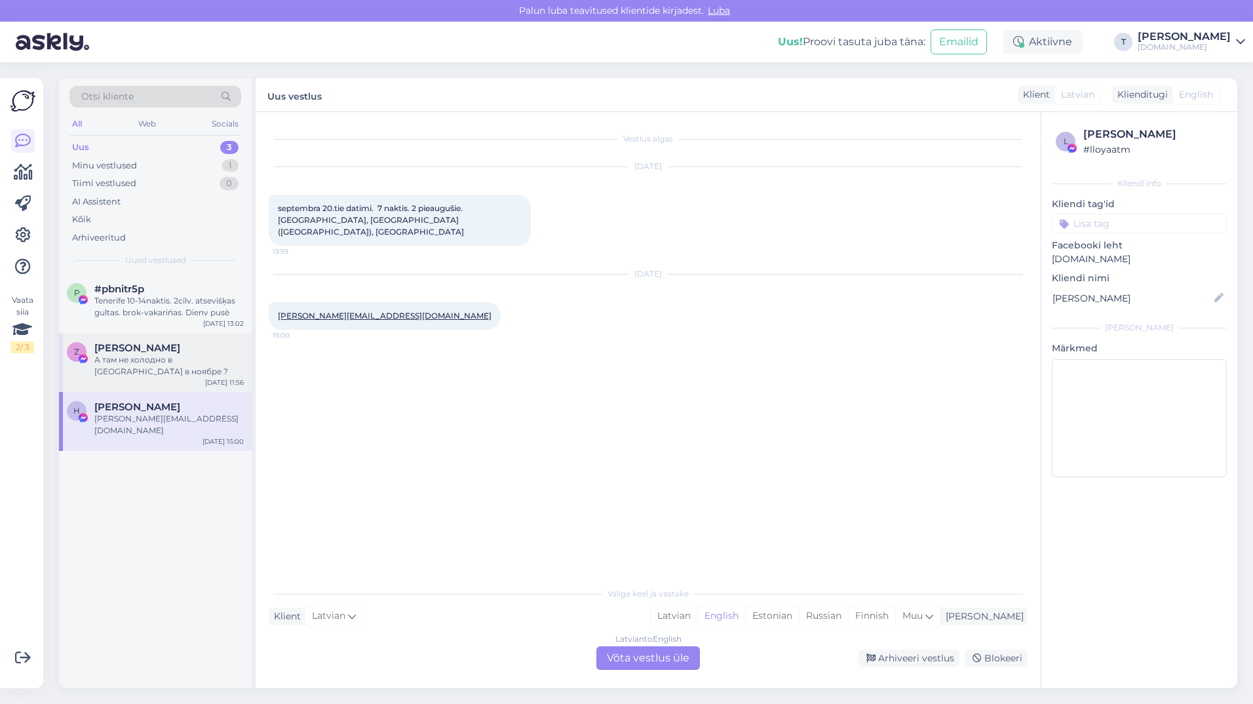
click at [134, 372] on div "А там не холодно в [GEOGRAPHIC_DATA] в ноябре ?" at bounding box center [168, 366] width 149 height 24
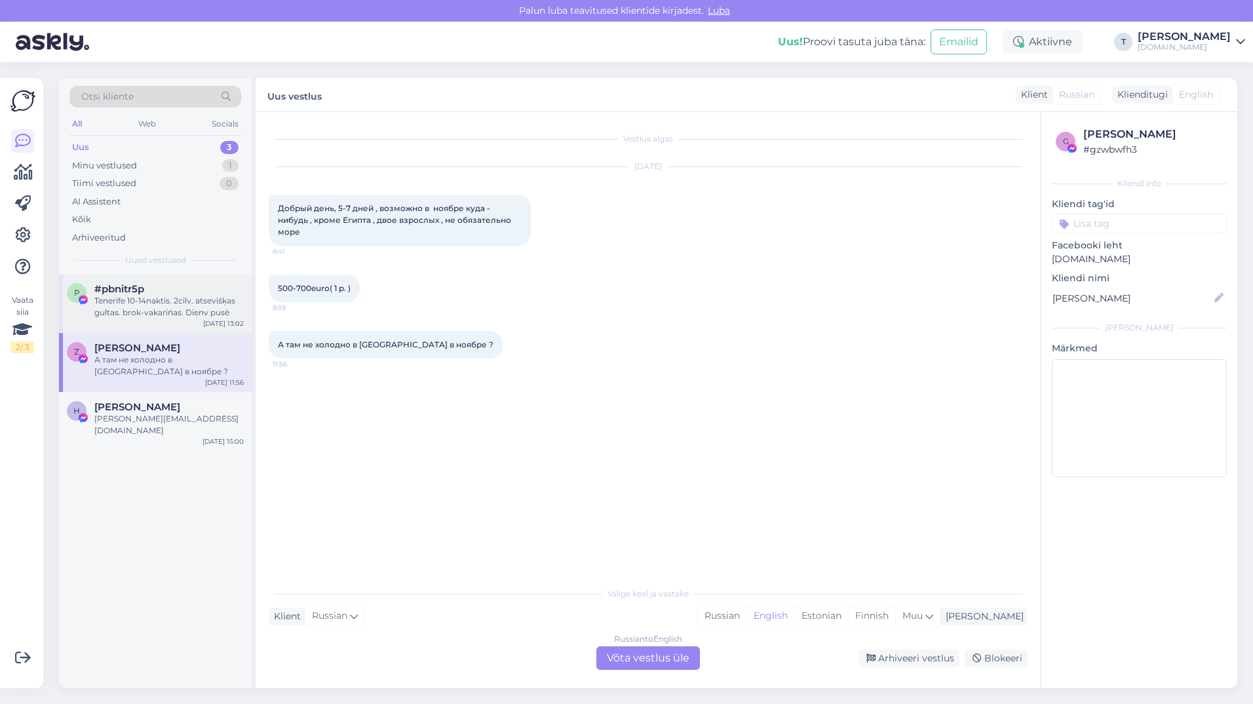
click at [184, 307] on div "Tenerife 10-14naktis. 2cilv. atseviśķas gultas. brok-vakarińas. Dienv pusè" at bounding box center [168, 307] width 149 height 24
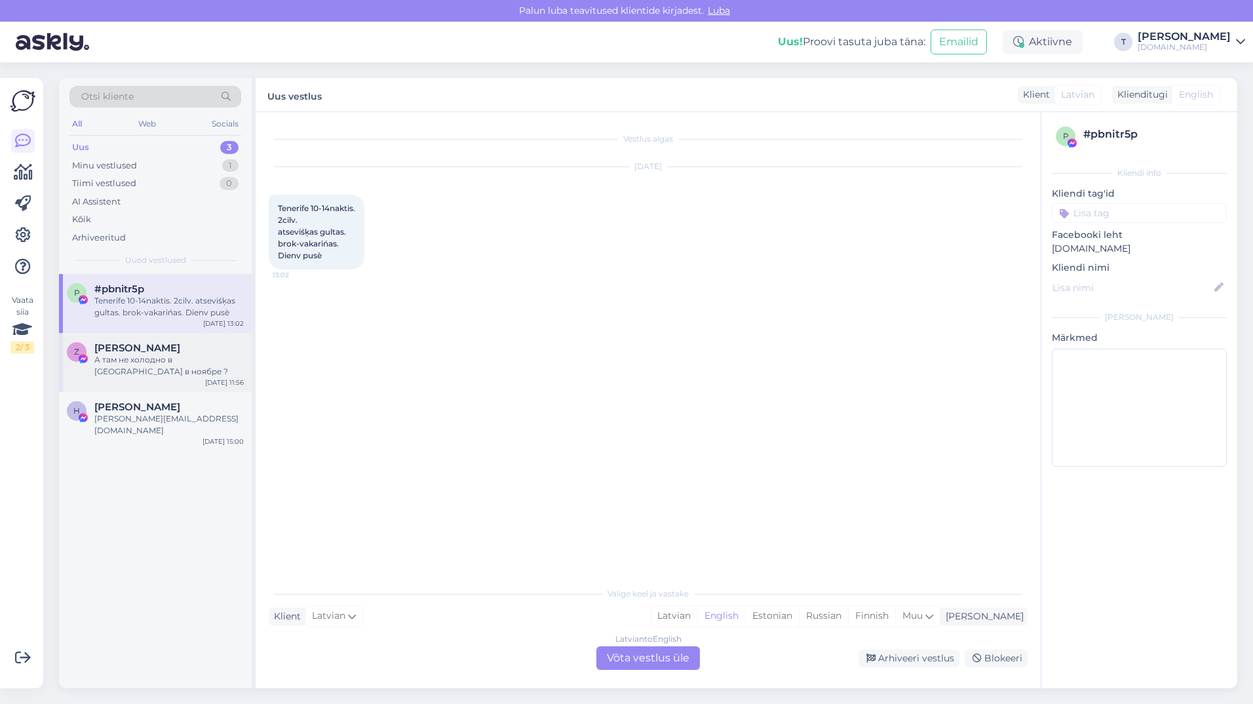
click at [182, 353] on div "[PERSON_NAME]" at bounding box center [168, 348] width 149 height 12
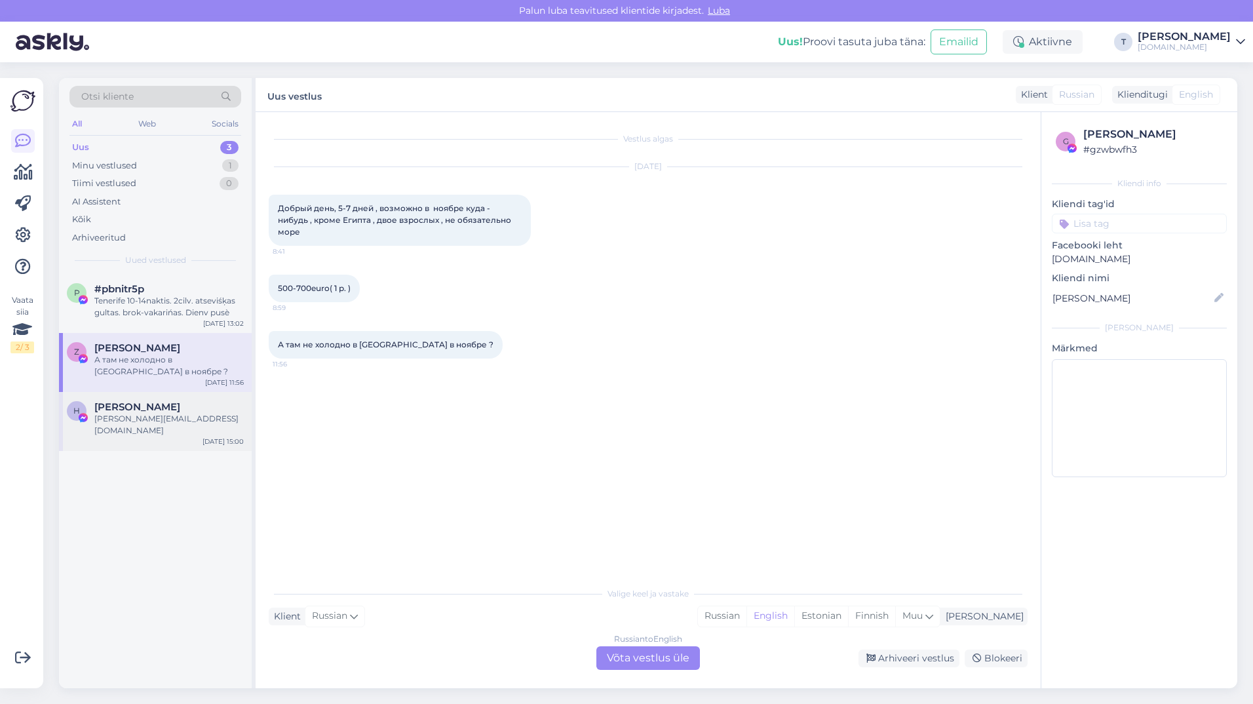
click at [167, 404] on span "[PERSON_NAME]" at bounding box center [137, 407] width 86 height 12
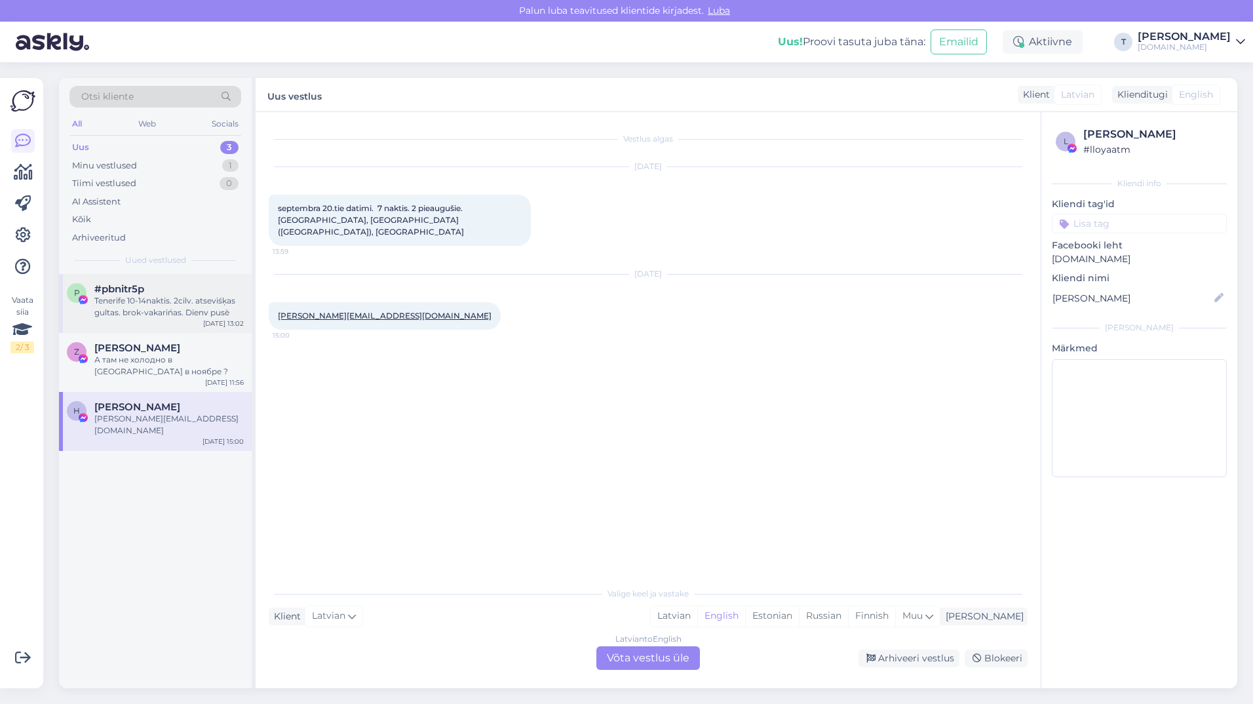
click at [141, 310] on div "Tenerife 10-14naktis. 2cilv. atseviśķas gultas. brok-vakarińas. Dienv pusè" at bounding box center [168, 307] width 149 height 24
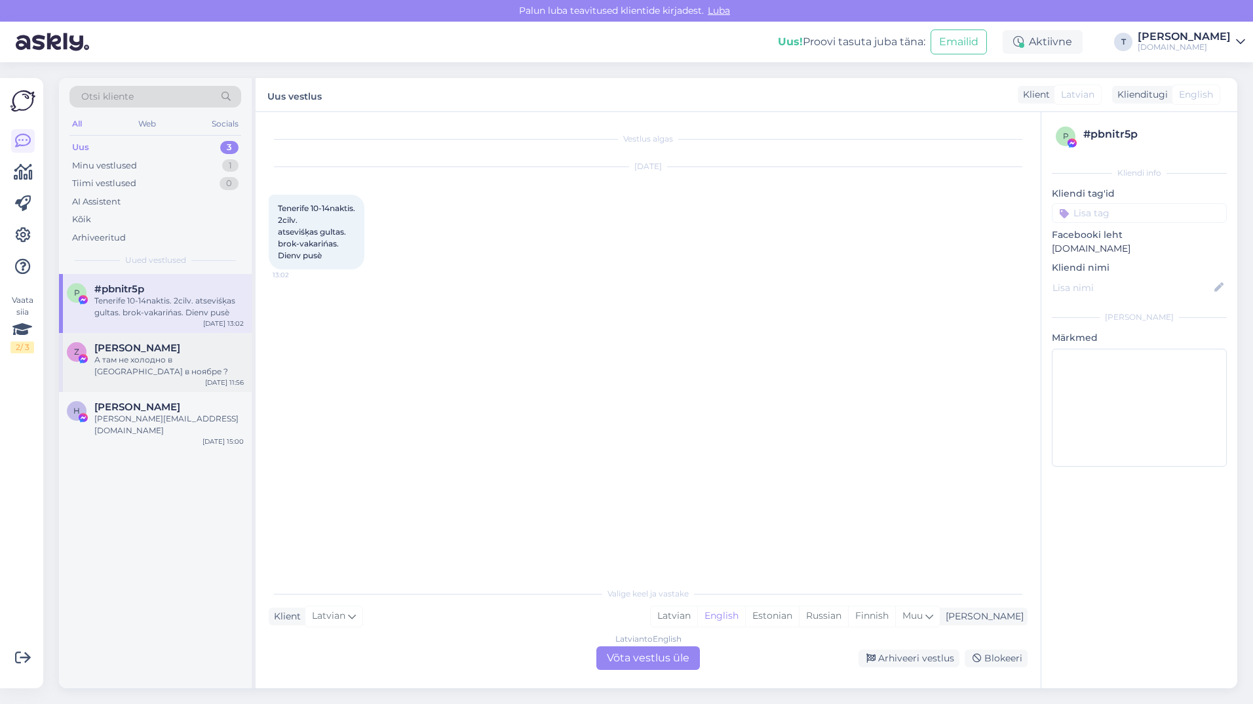
click at [147, 339] on div "Z [PERSON_NAME] А там не холодно в [GEOGRAPHIC_DATA] в ноябре ? [DATE] 11:56" at bounding box center [155, 362] width 193 height 59
